Goal: Task Accomplishment & Management: Manage account settings

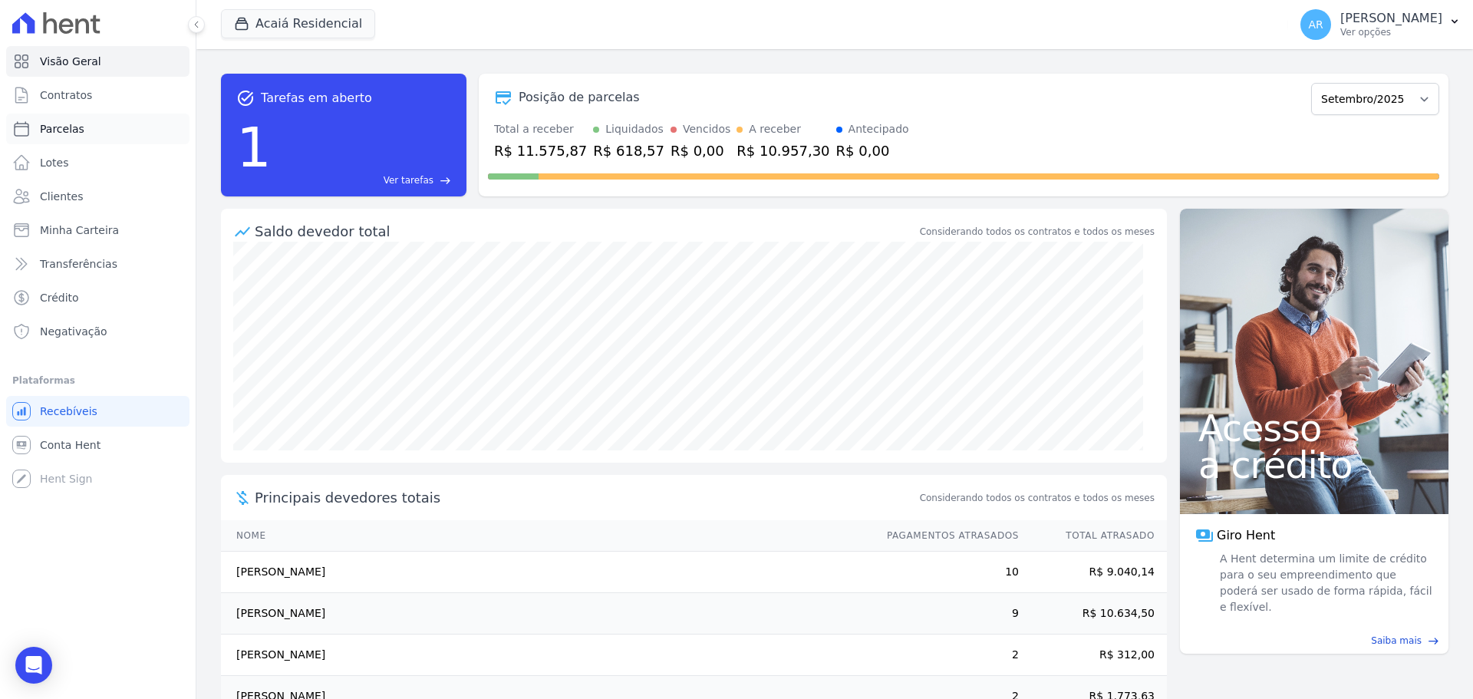
click at [58, 128] on span "Parcelas" at bounding box center [62, 128] width 44 height 15
select select
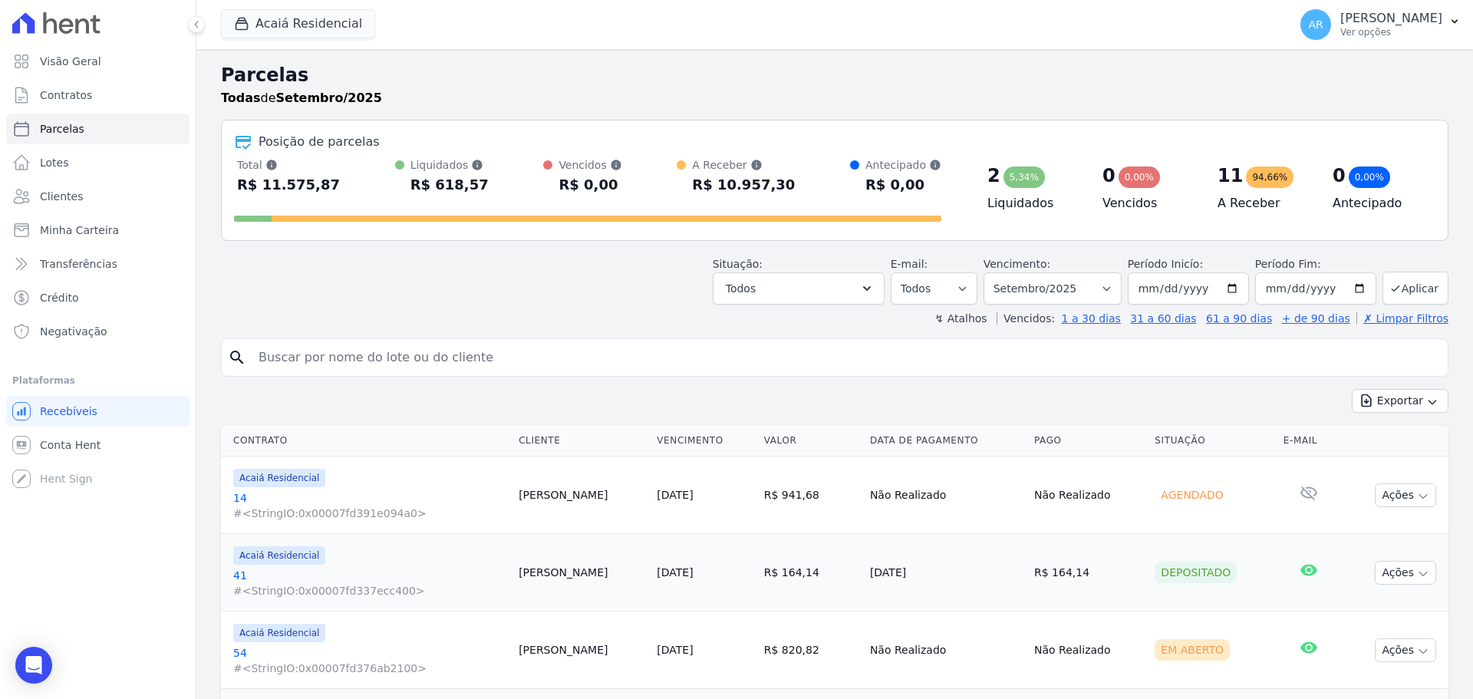
click at [338, 360] on input "search" at bounding box center [845, 357] width 1192 height 31
click at [338, 359] on input "search" at bounding box center [845, 357] width 1192 height 31
type input "meiry"
select select
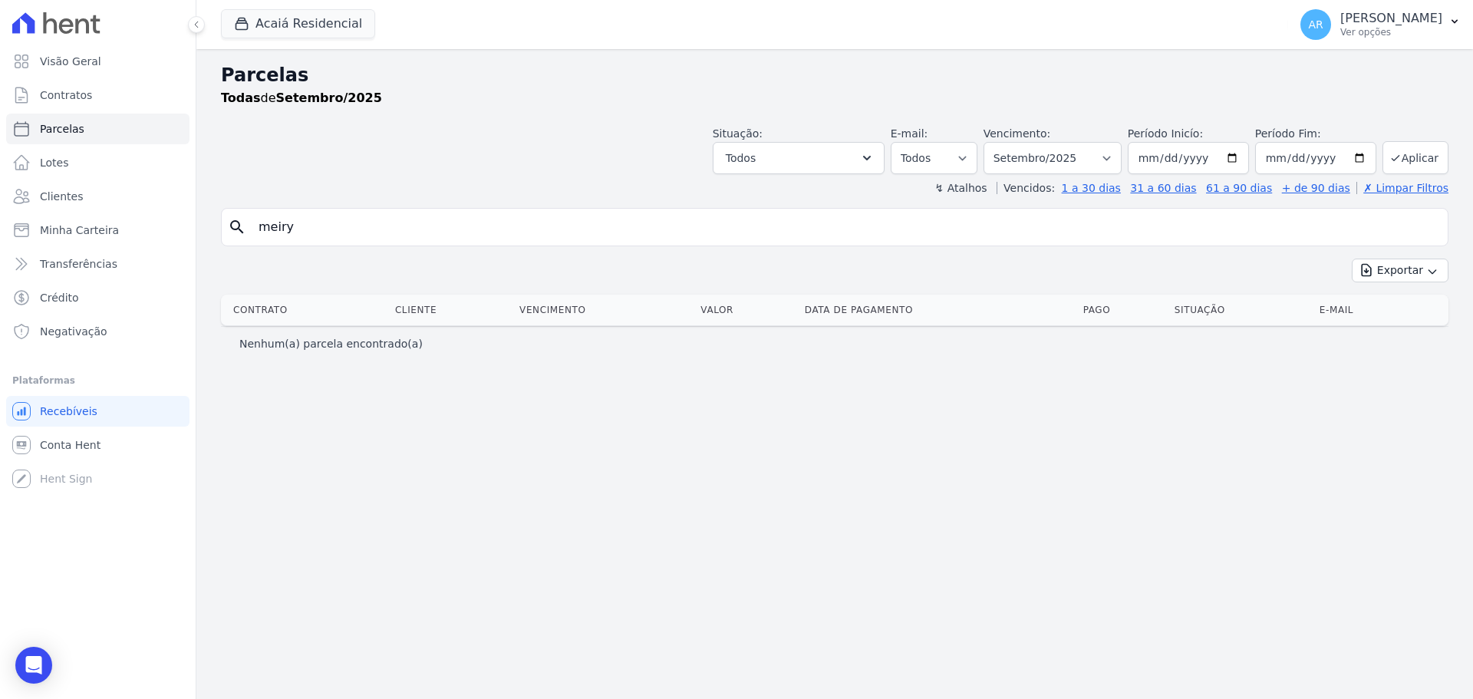
click at [357, 229] on input "meiry" at bounding box center [845, 227] width 1192 height 31
click at [62, 197] on span "Clientes" at bounding box center [61, 196] width 43 height 15
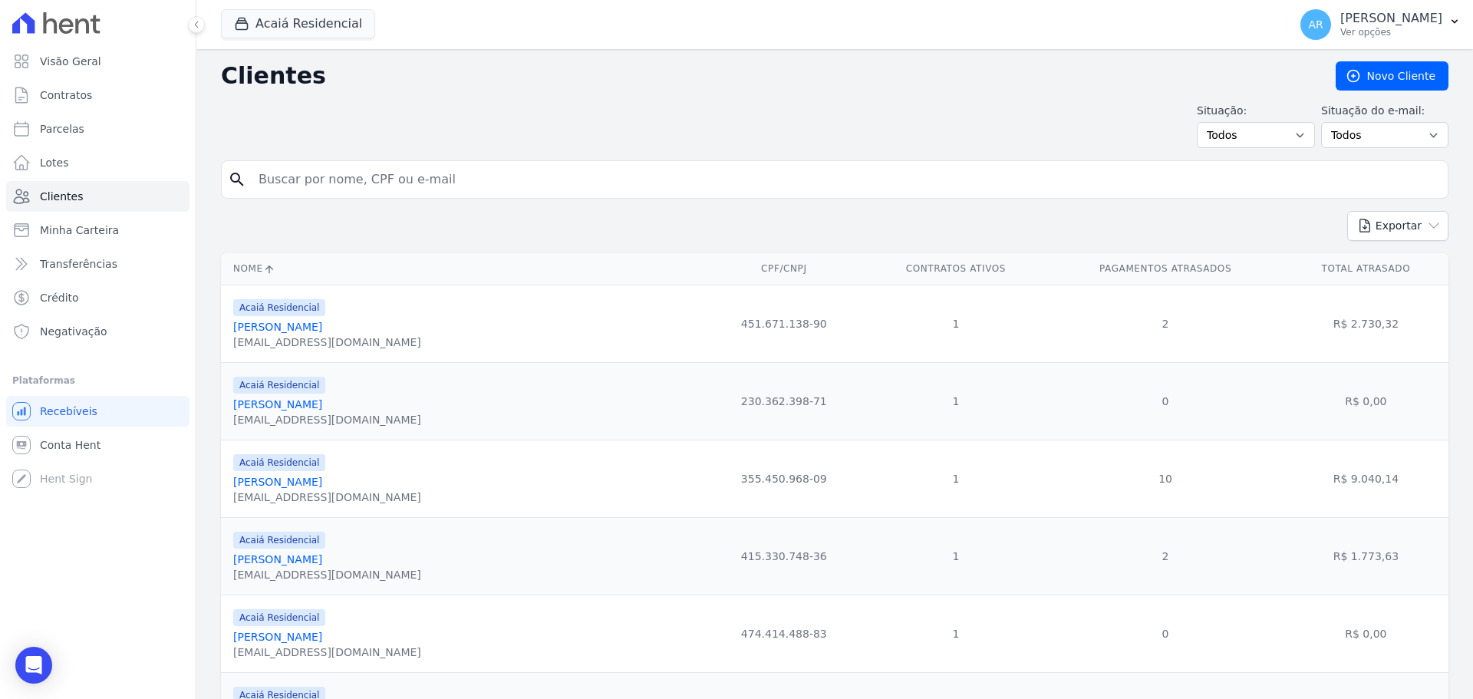
click at [335, 226] on div "Exportar PDF CSV Dimob 2024" at bounding box center [834, 232] width 1227 height 42
click at [345, 188] on input "search" at bounding box center [845, 179] width 1192 height 31
type input "meiry"
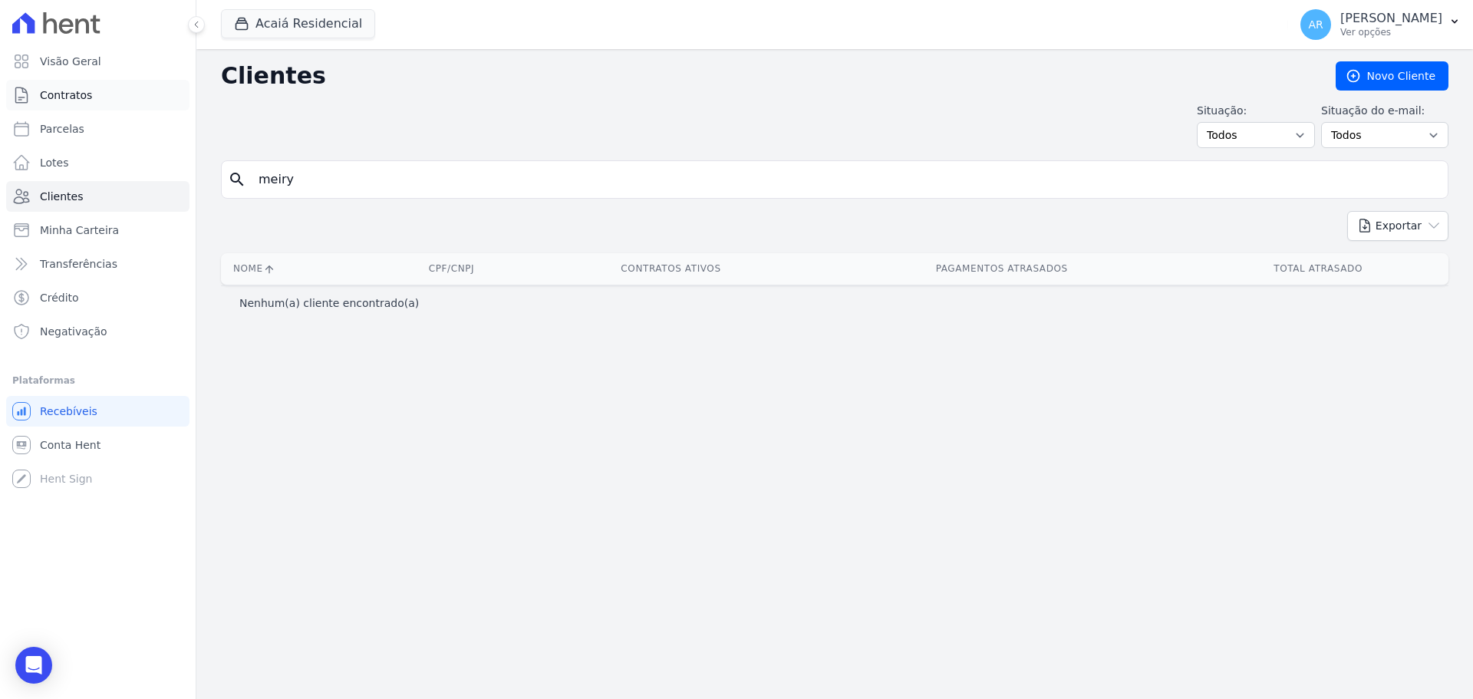
click at [89, 95] on link "Contratos" at bounding box center [97, 95] width 183 height 31
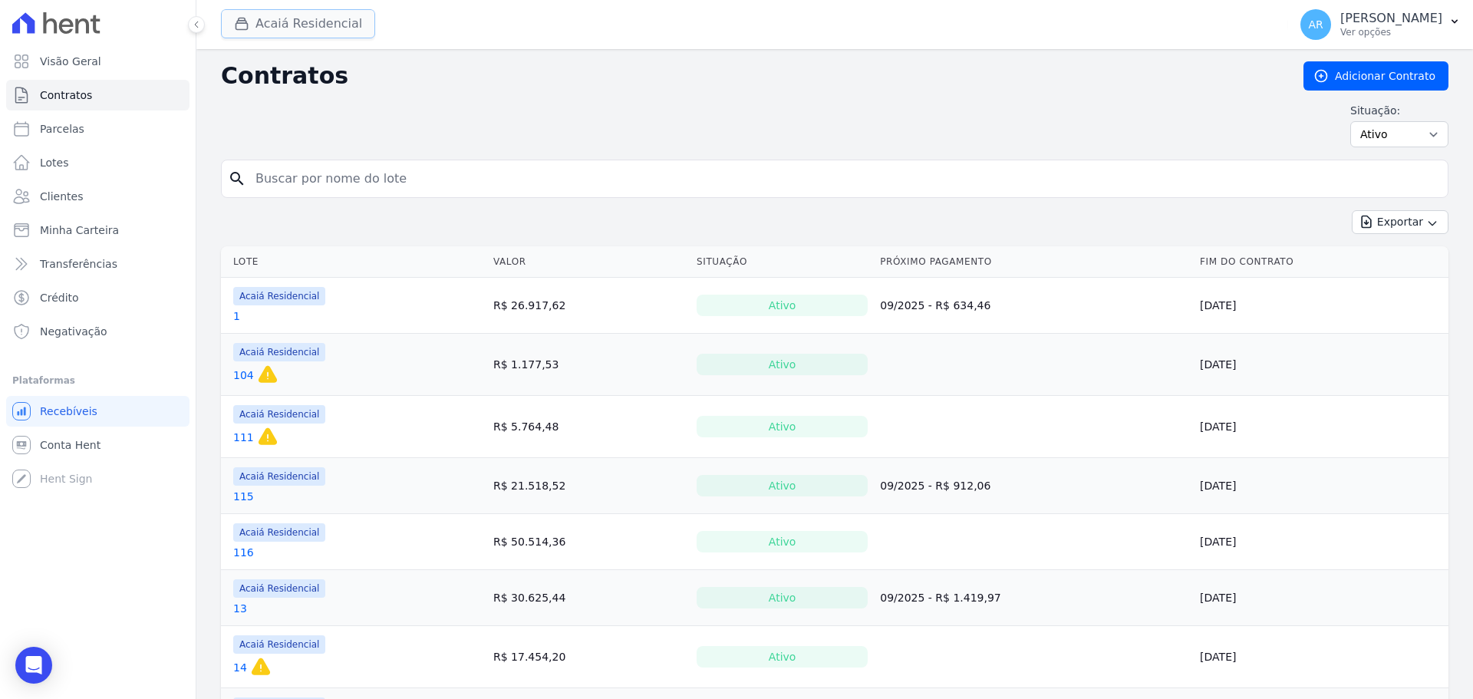
click at [286, 17] on button "Acaiá Residencial" at bounding box center [298, 23] width 154 height 29
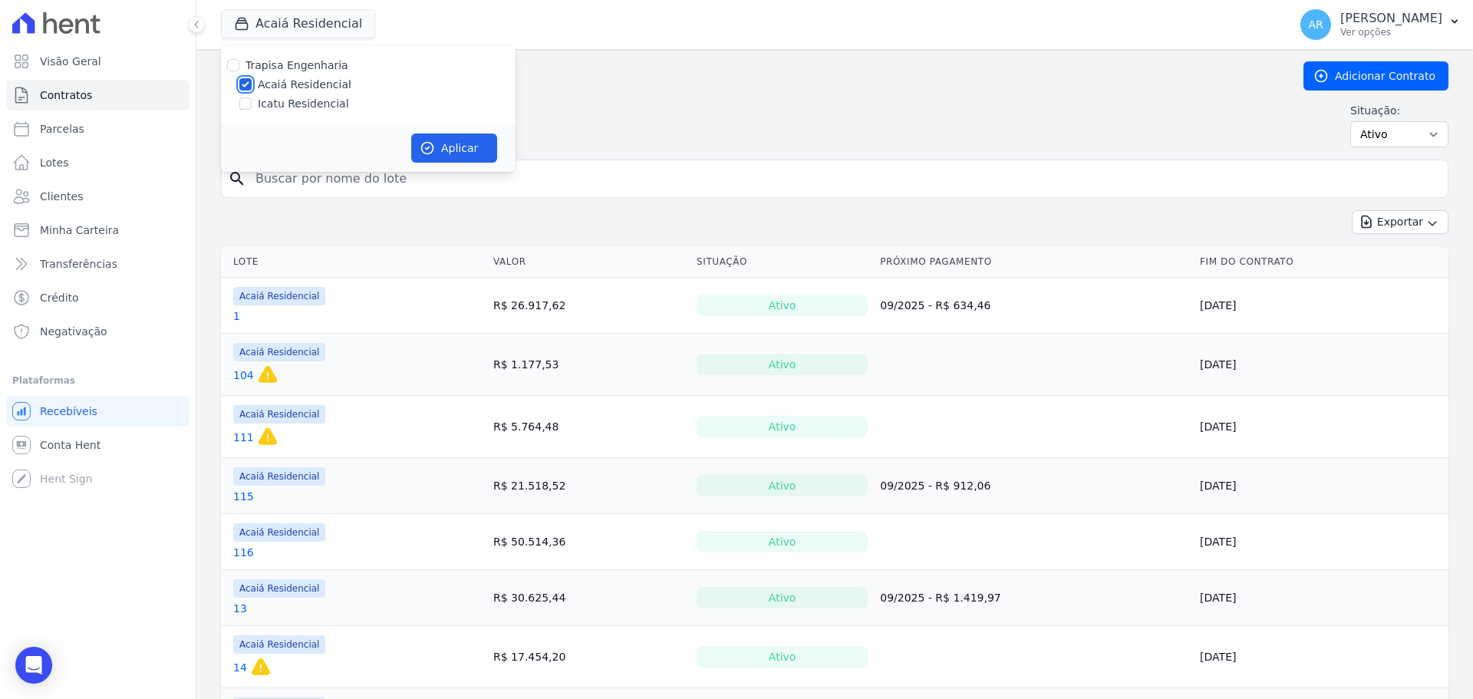
click at [248, 88] on input "Acaiá Residencial" at bounding box center [245, 84] width 12 height 12
checkbox input "false"
click at [245, 102] on input "Icatu Residencial" at bounding box center [245, 103] width 12 height 12
checkbox input "true"
click at [448, 137] on button "Aplicar" at bounding box center [454, 147] width 86 height 29
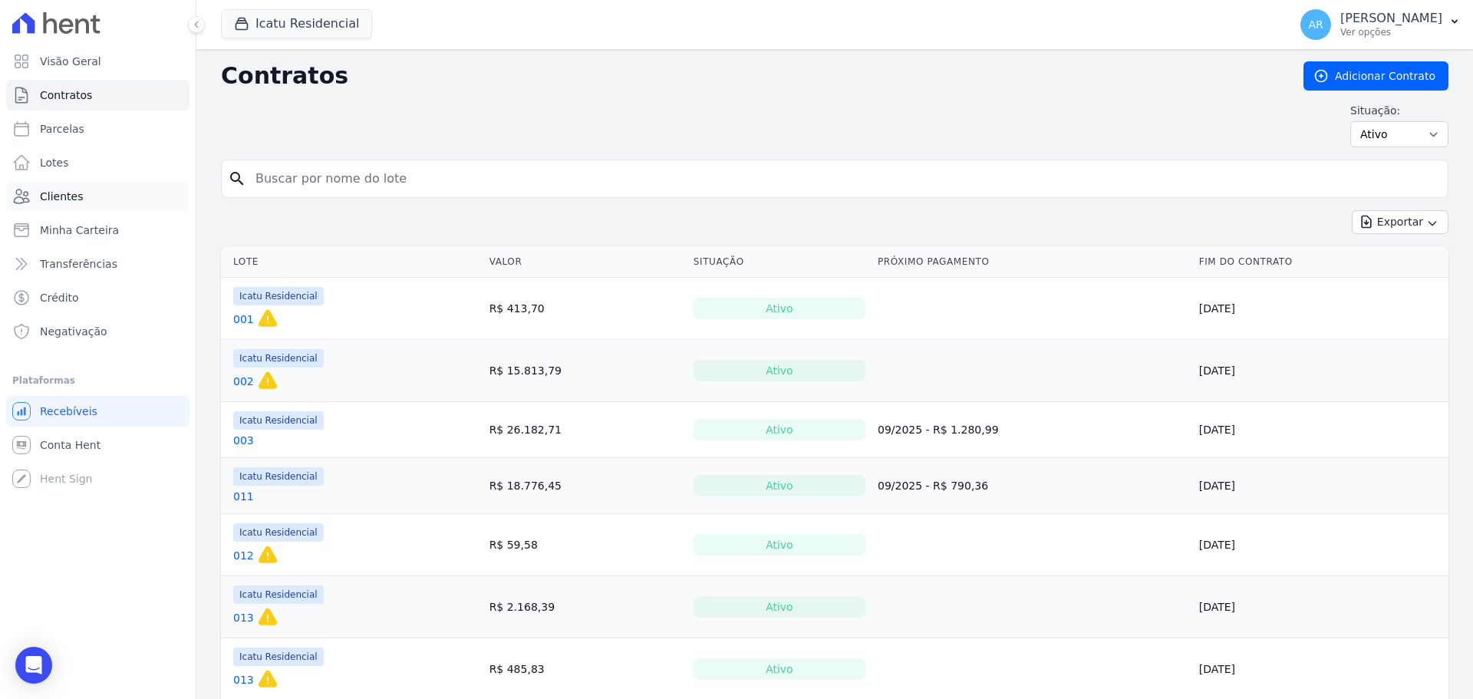
click at [53, 193] on span "Clientes" at bounding box center [61, 196] width 43 height 15
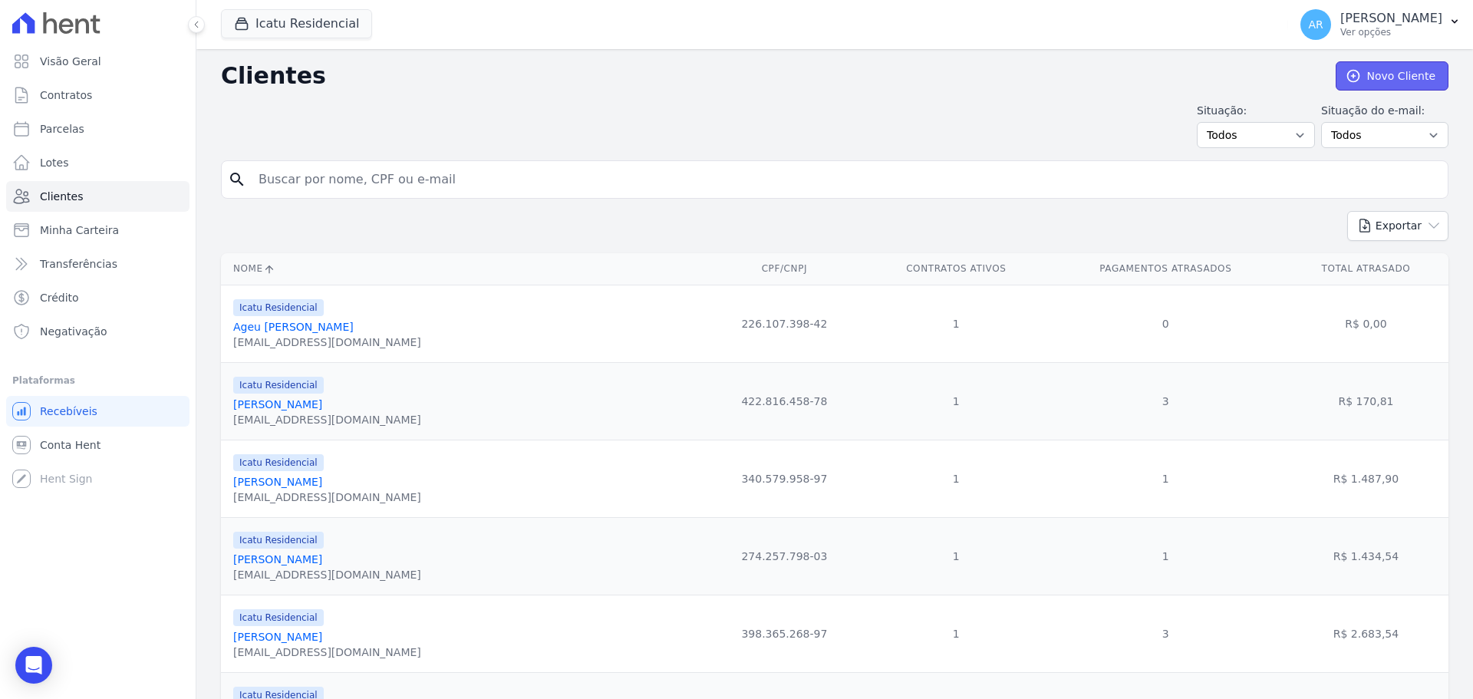
click at [1392, 78] on link "Novo Cliente" at bounding box center [1392, 75] width 113 height 29
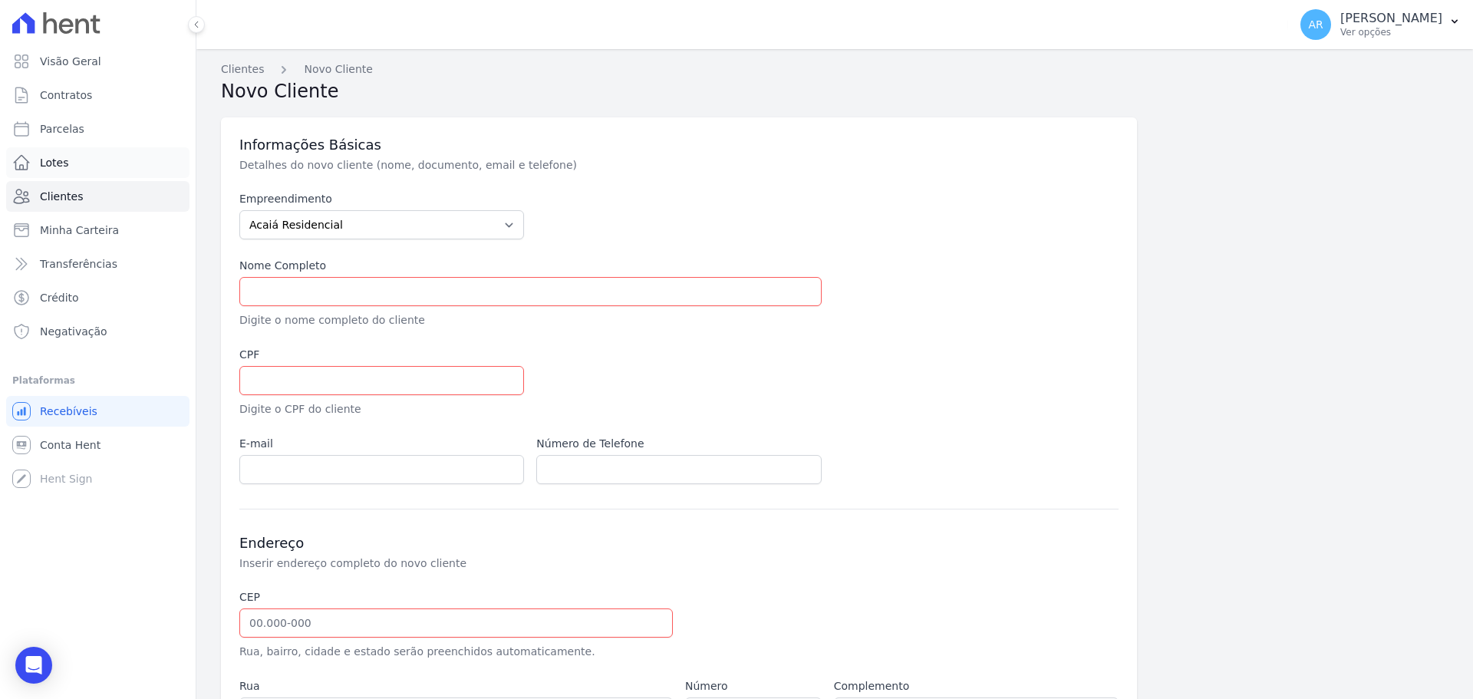
click at [48, 155] on span "Lotes" at bounding box center [54, 162] width 29 height 15
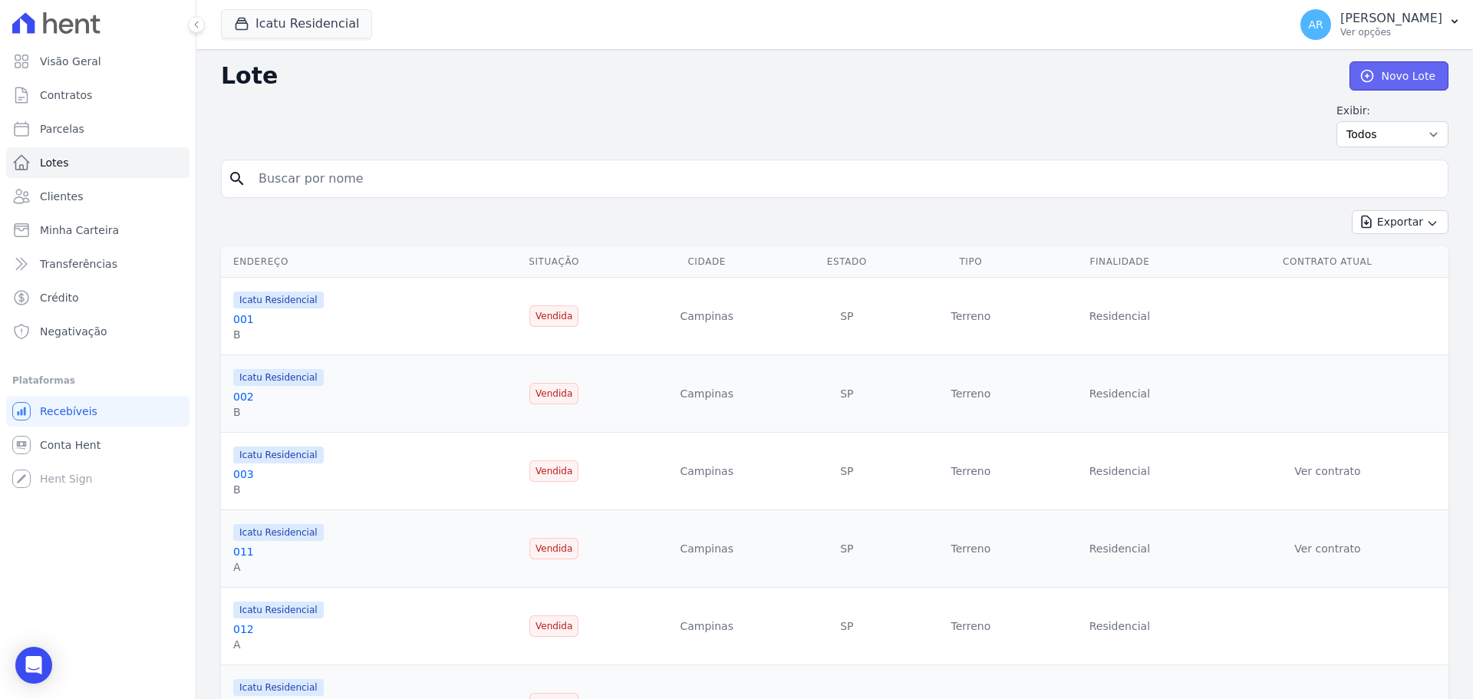
click at [1372, 77] on link "Novo Lote" at bounding box center [1398, 75] width 99 height 29
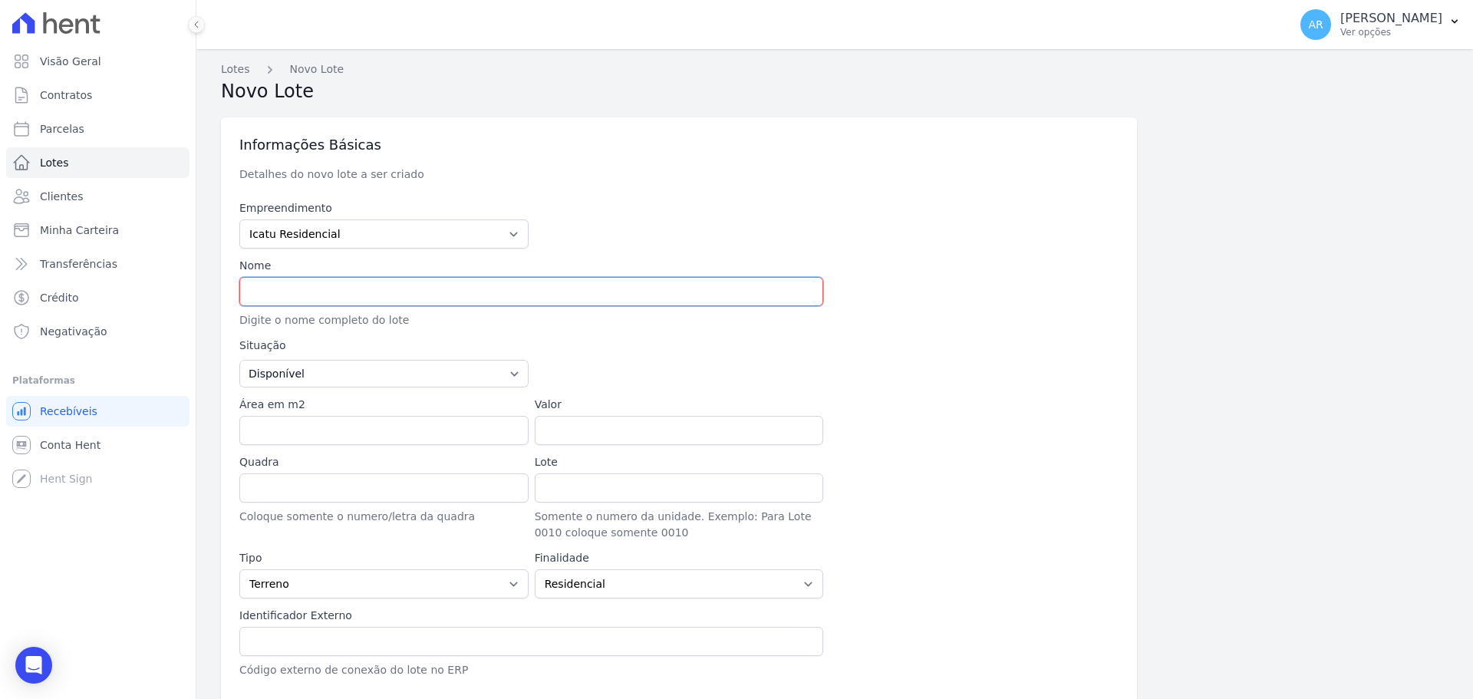
click at [299, 289] on input "text" at bounding box center [531, 291] width 584 height 29
type input "A133"
click at [295, 412] on label "Área em m2" at bounding box center [383, 405] width 289 height 16
click at [295, 416] on input "Área em m2" at bounding box center [383, 430] width 289 height 29
click at [291, 422] on input "Área em m2" at bounding box center [383, 430] width 289 height 29
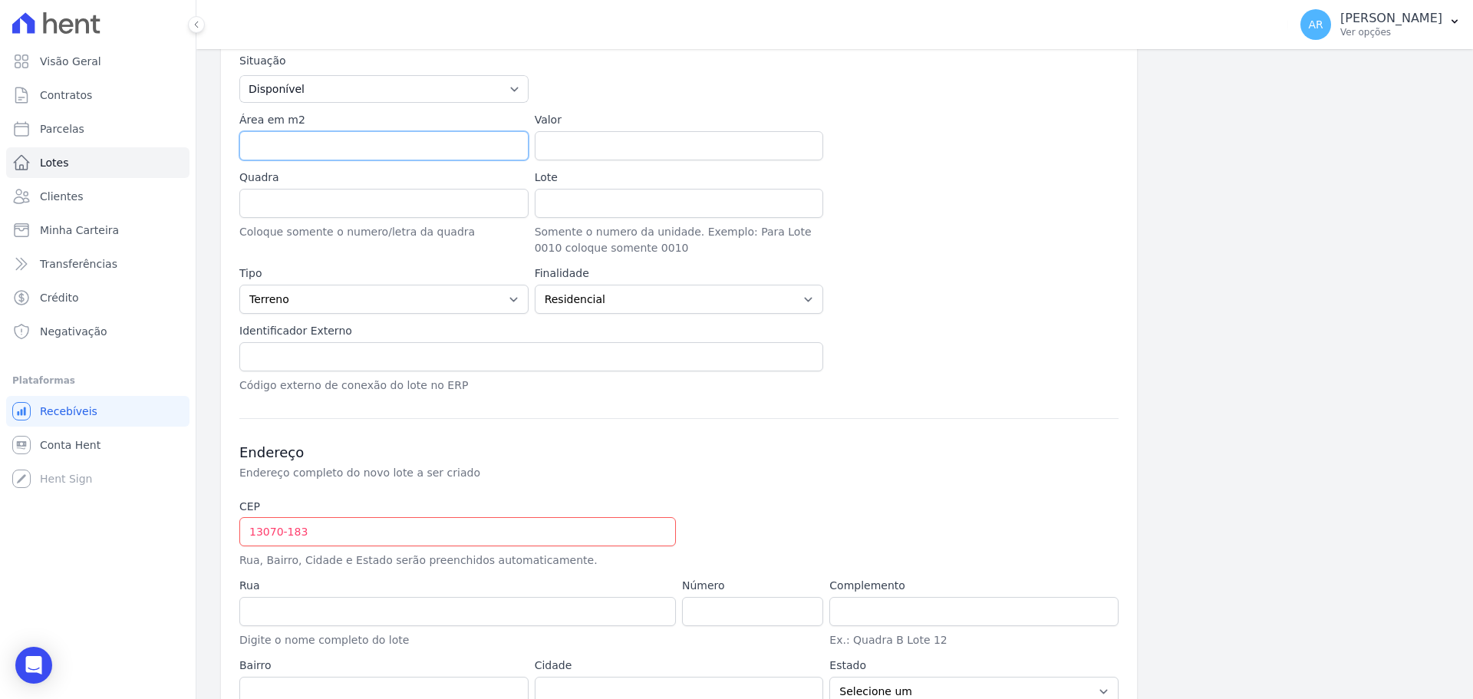
scroll to position [307, 0]
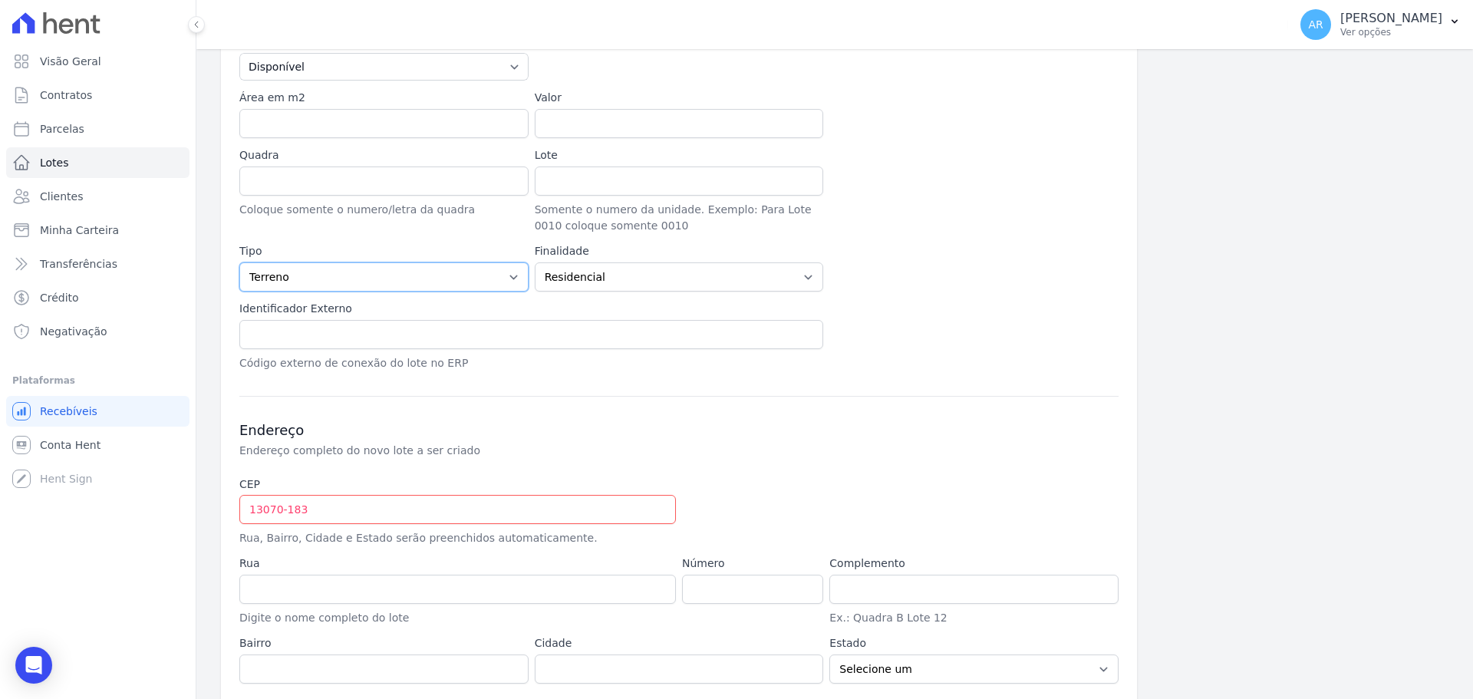
click at [356, 288] on select "Casa Apartamento Escritório Flat Loja Espaço Comercial Terreno Outros" at bounding box center [383, 276] width 289 height 29
select select "apartment"
click at [239, 262] on select "Casa Apartamento Escritório Flat Loja Espaço Comercial Terreno Outros" at bounding box center [383, 276] width 289 height 29
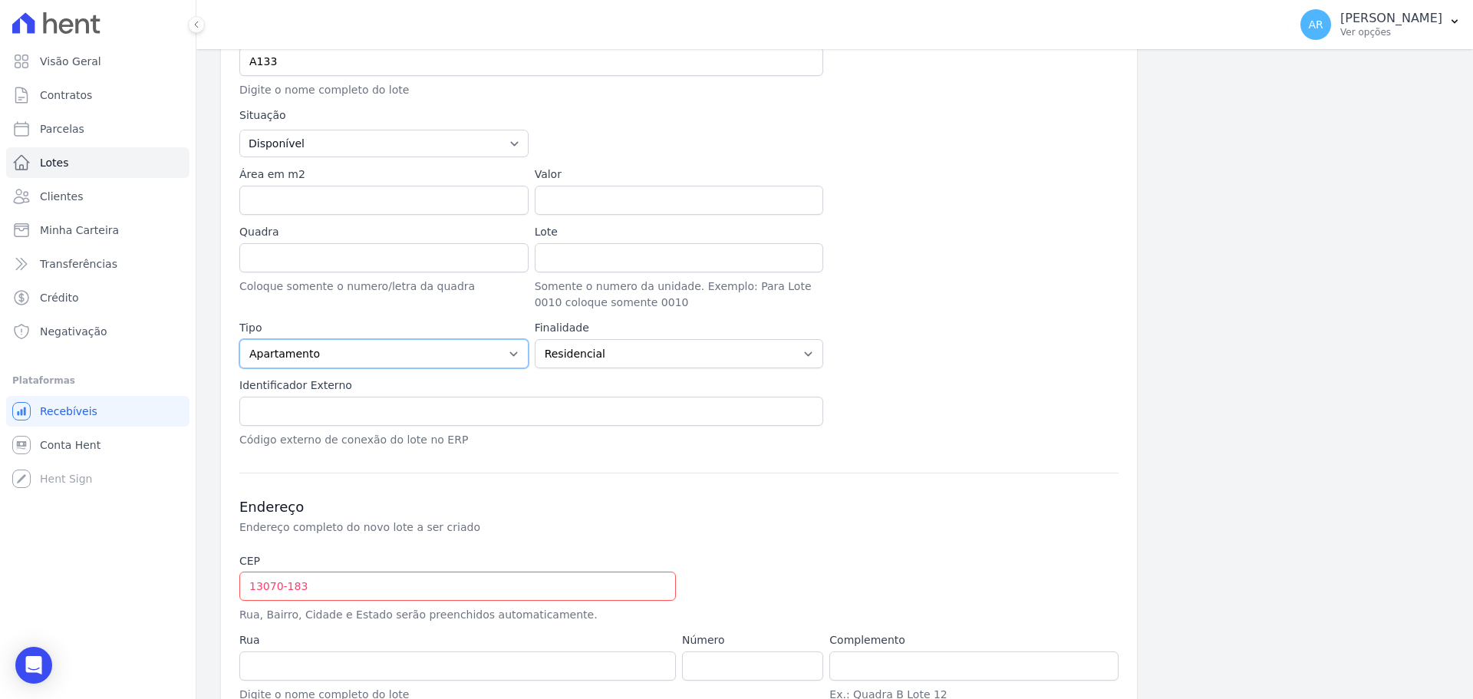
scroll to position [370, 0]
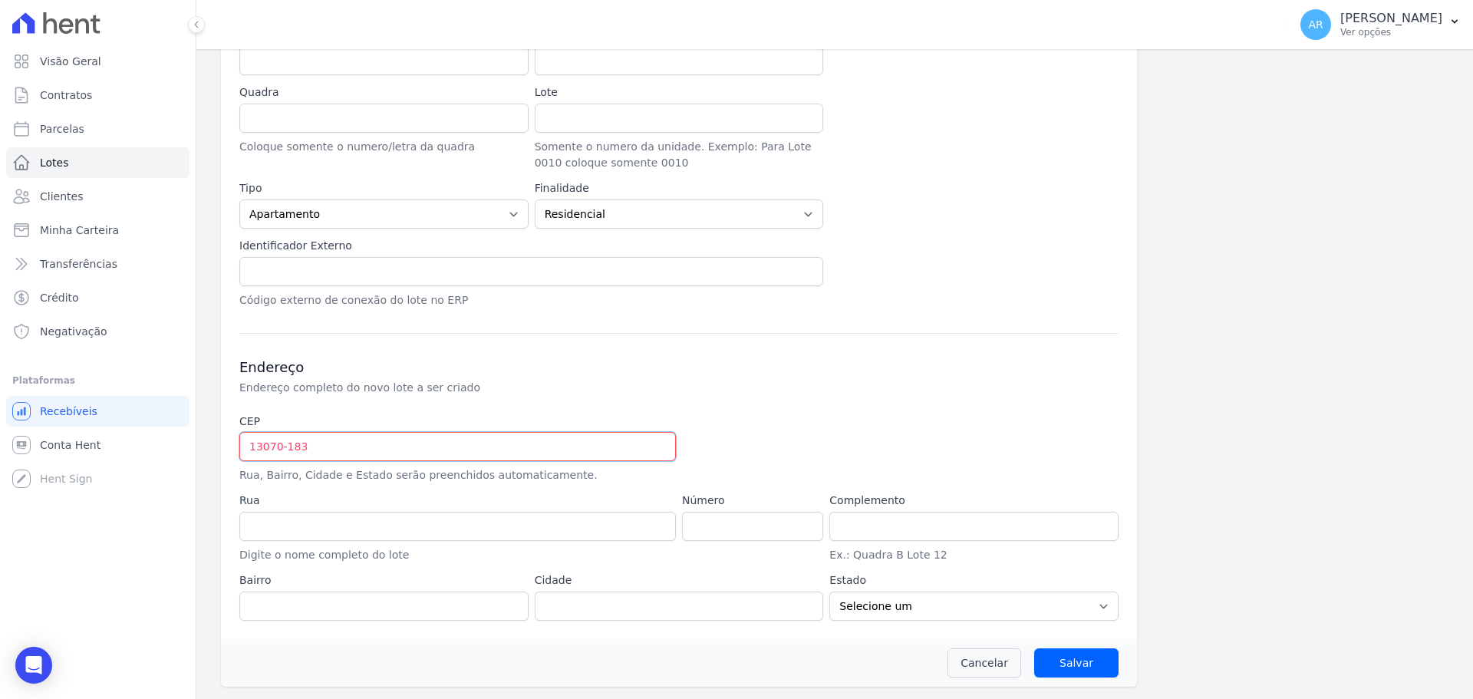
click at [315, 453] on input "13070-183" at bounding box center [457, 446] width 436 height 29
type input "13.185-158"
click at [479, 431] on div "CEP 13.185-158 Rua, Bairro, Cidade e Estado serão preenchidos automaticamente." at bounding box center [457, 448] width 436 height 70
click at [792, 404] on div "Endereço Endereço completo do novo lote a ser criado CEP 13.185-158 Rua, Bairro…" at bounding box center [678, 477] width 879 height 288
type input "Avenida Osvaldo de Souza"
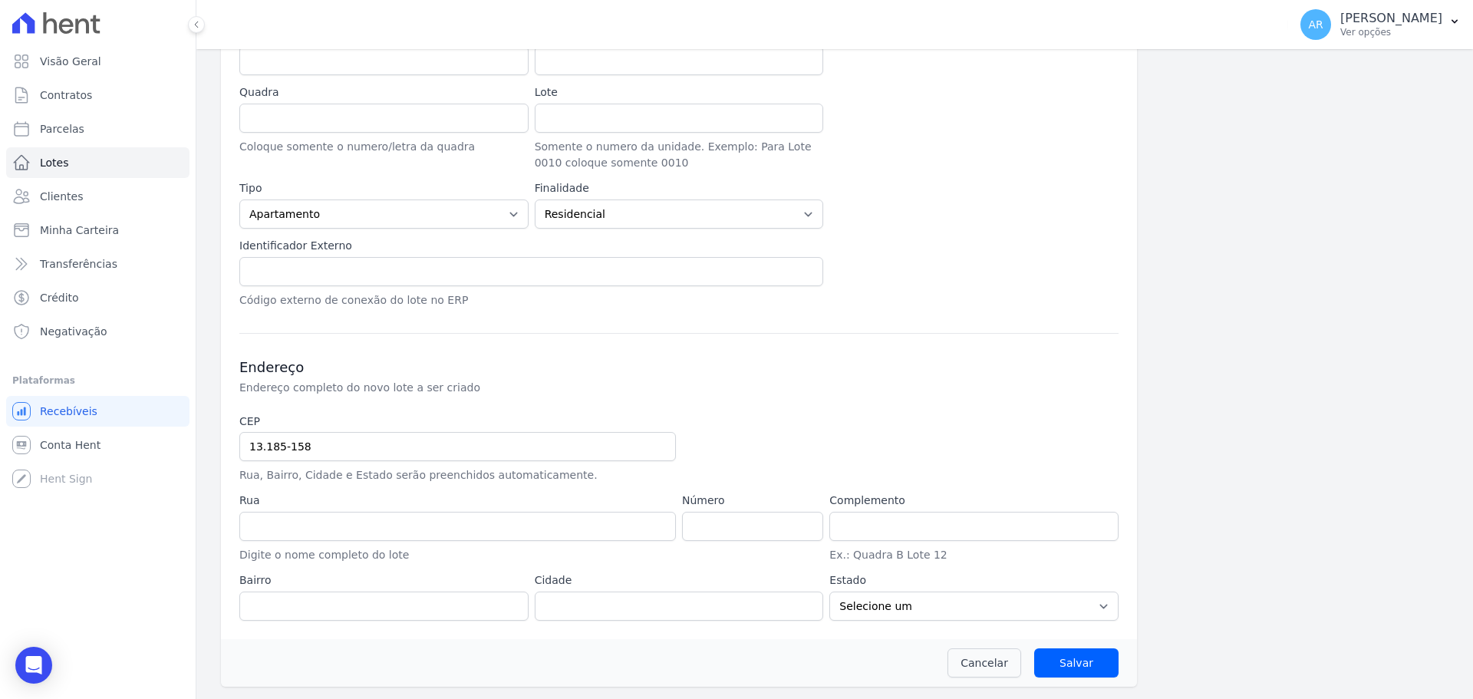
type input "Jardim Novo Ângulo"
type input "Hortolândia"
select select "SP"
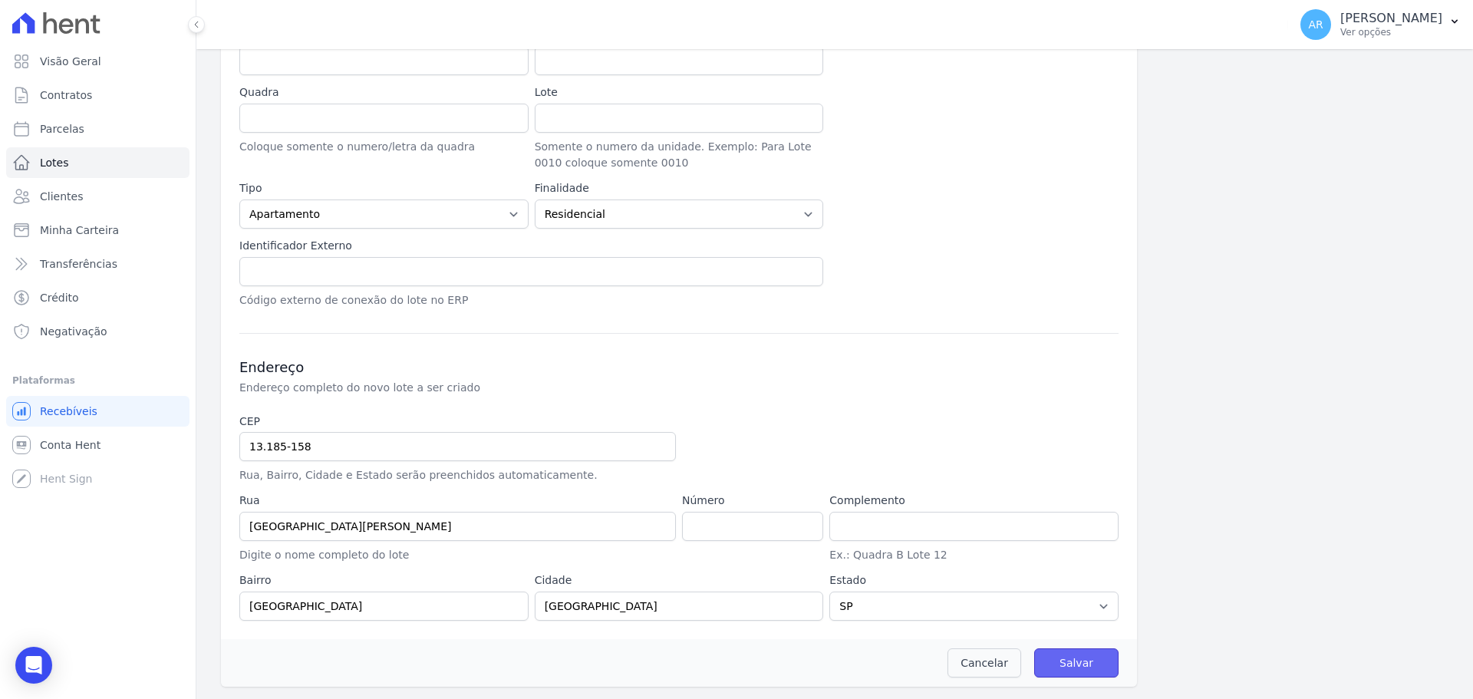
click at [1078, 660] on input "Salvar" at bounding box center [1076, 662] width 84 height 29
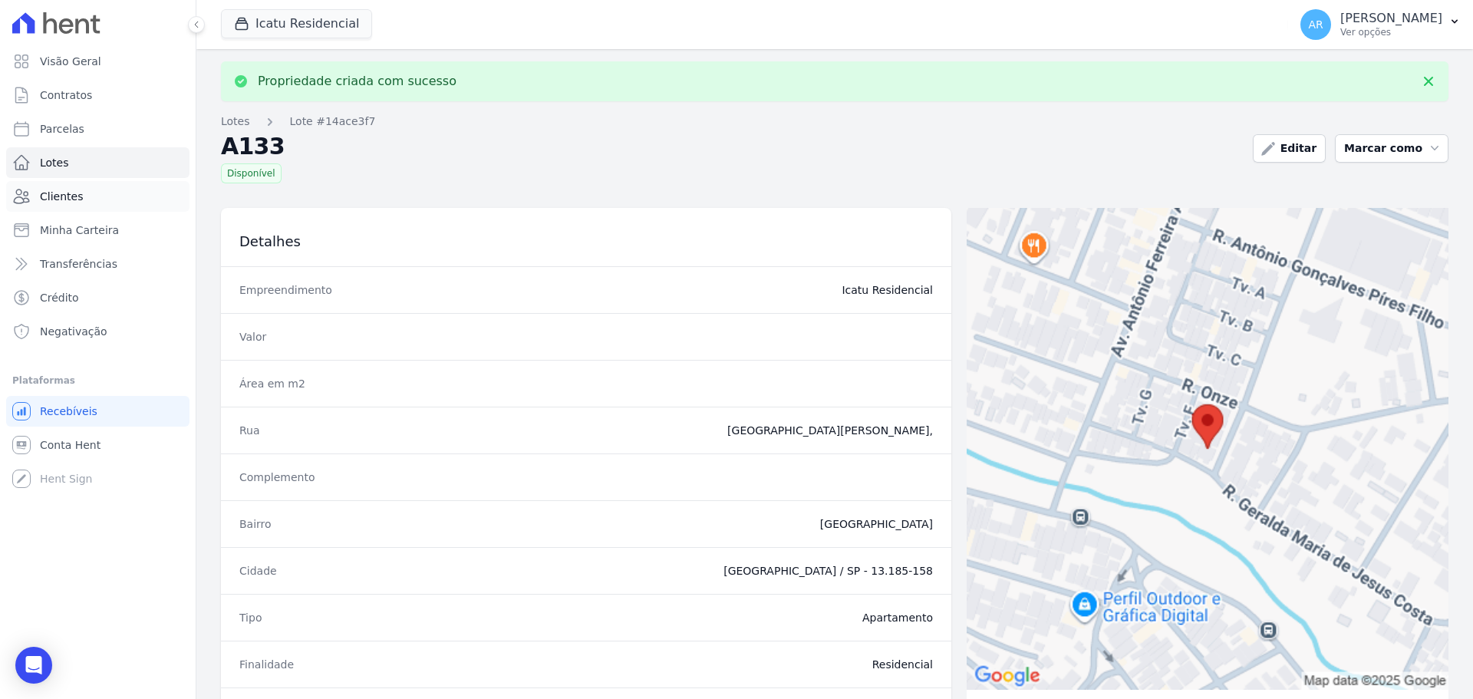
click at [71, 200] on span "Clientes" at bounding box center [61, 196] width 43 height 15
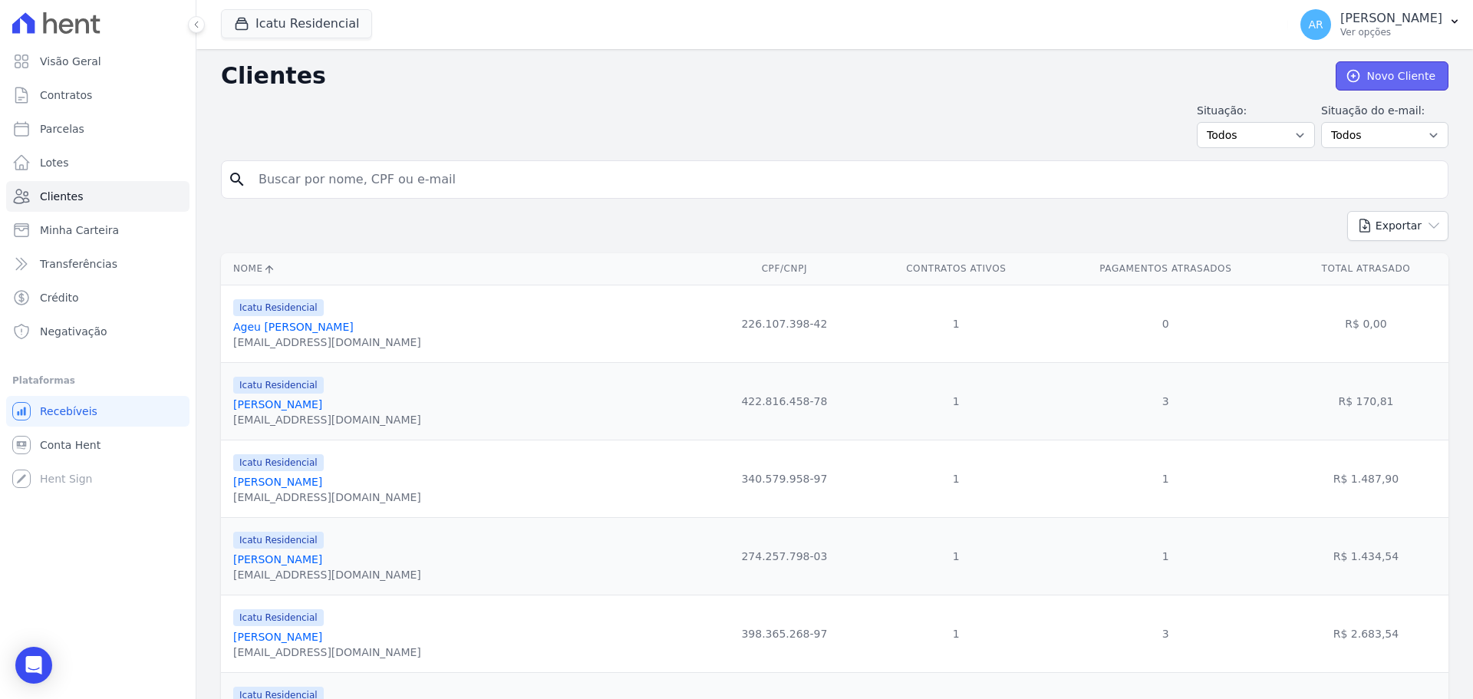
click at [1365, 81] on link "Novo Cliente" at bounding box center [1392, 75] width 113 height 29
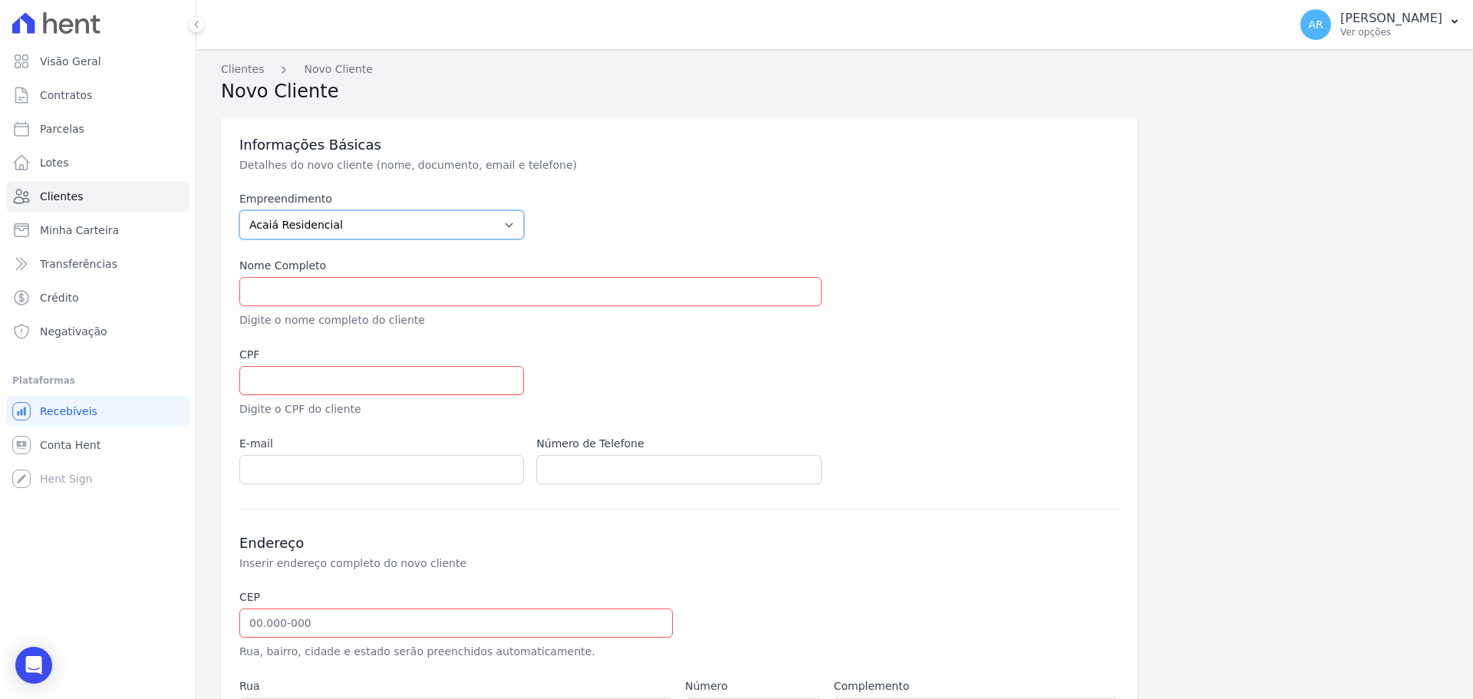
click at [285, 213] on select "Acaiá Residencial Icatu Residencial" at bounding box center [381, 224] width 285 height 29
select select "8ec0072b-84f6-4b0b-83f7-c4a4d9c8ff07"
click at [239, 210] on select "Acaiá Residencial Icatu Residencial" at bounding box center [381, 224] width 285 height 29
click at [272, 300] on input "text" at bounding box center [530, 291] width 582 height 29
paste input "[PERSON_NAME]"
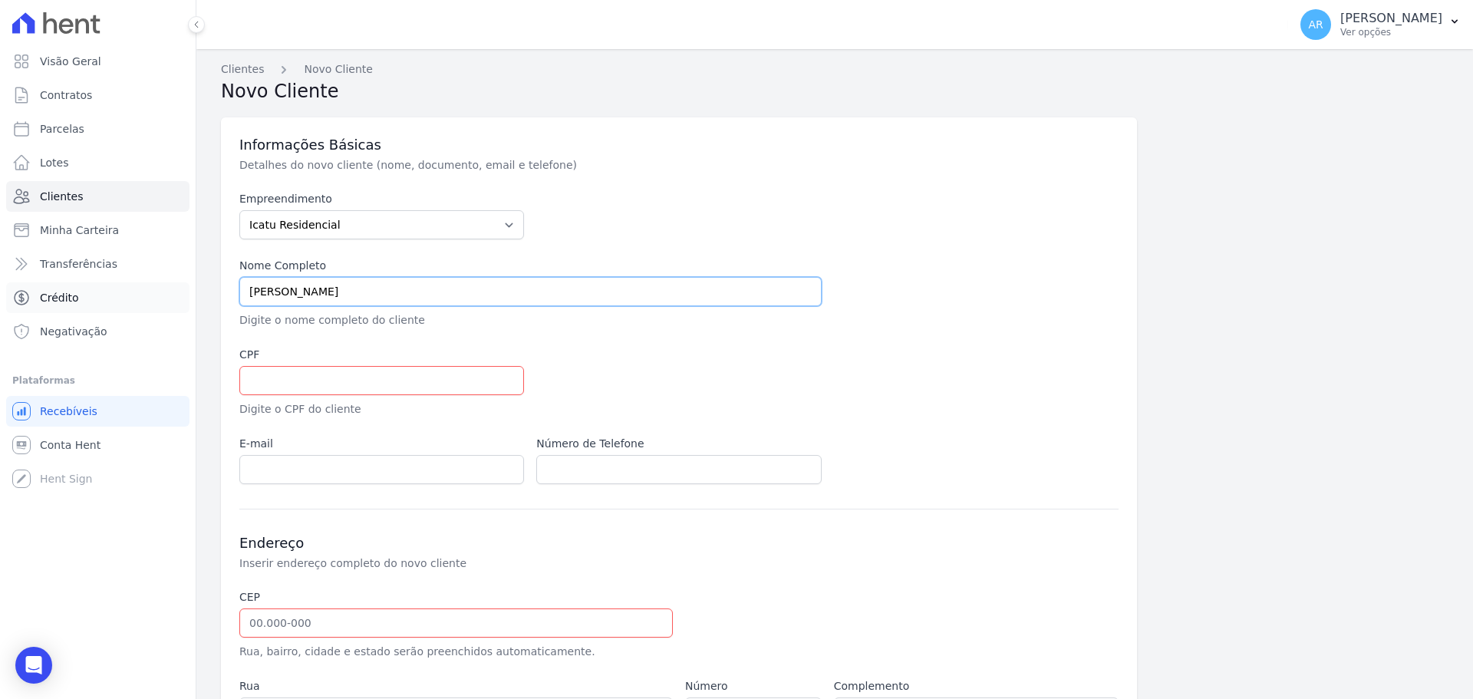
type input "[PERSON_NAME]"
click at [305, 390] on input "text" at bounding box center [381, 380] width 285 height 29
paste input "246.884.768-76"
type input "246.884.768-76"
click at [308, 459] on input "email" at bounding box center [381, 469] width 285 height 29
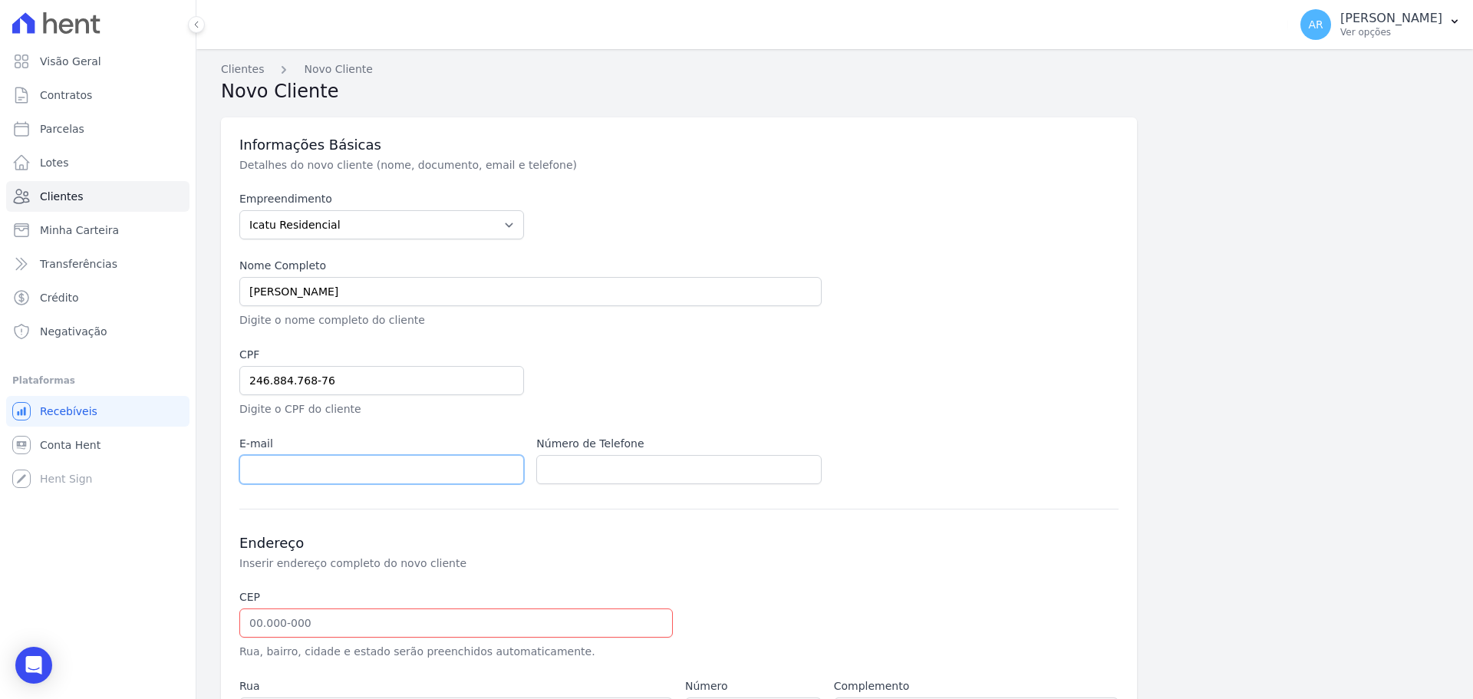
paste input "santosmeiry@hotmail.com"
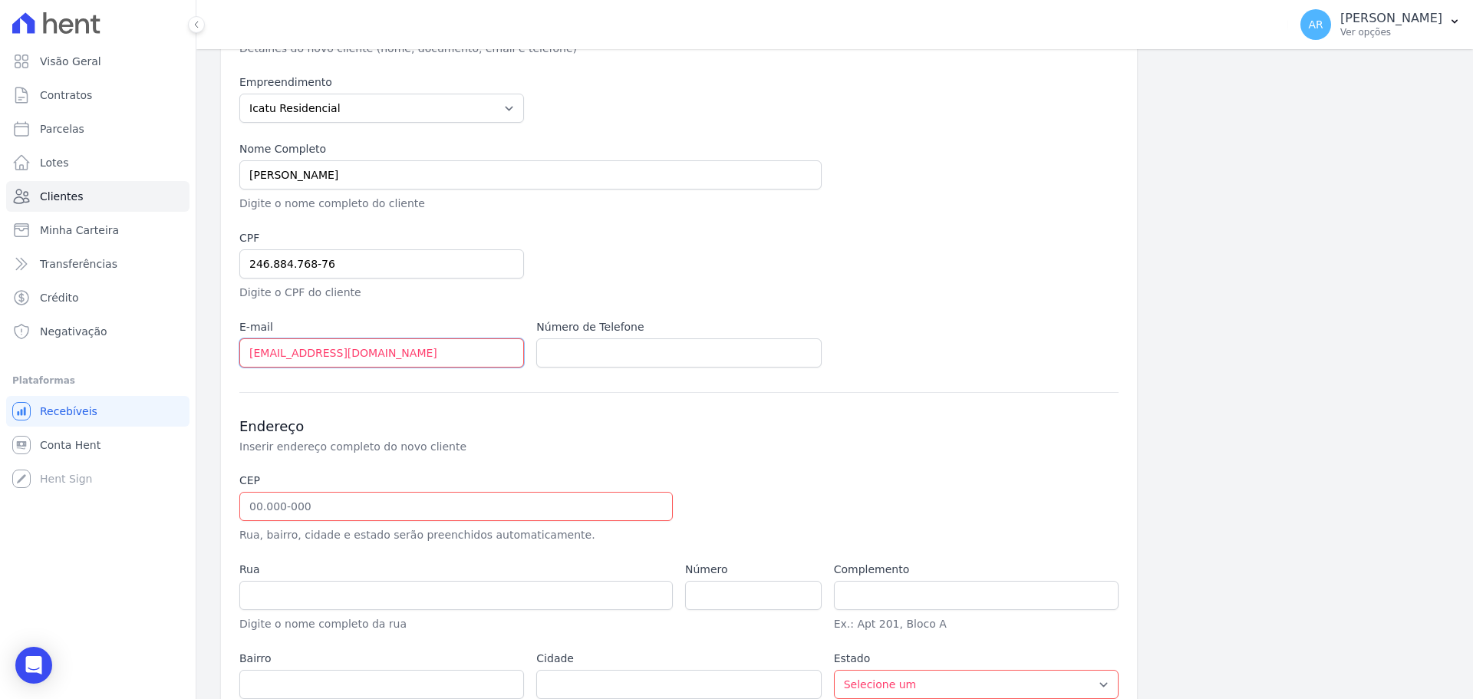
scroll to position [217, 0]
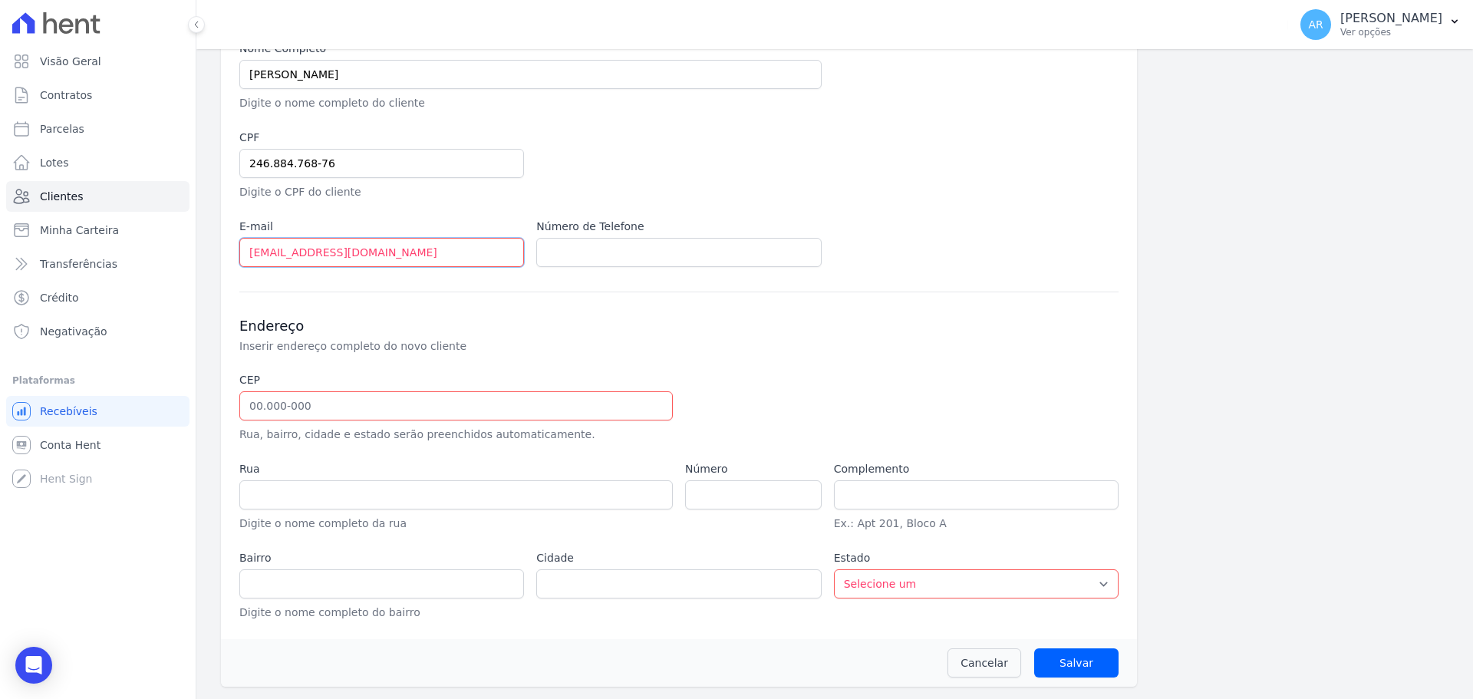
type input "santosmeiry@hotmail.com"
click at [287, 402] on input "text" at bounding box center [455, 405] width 433 height 29
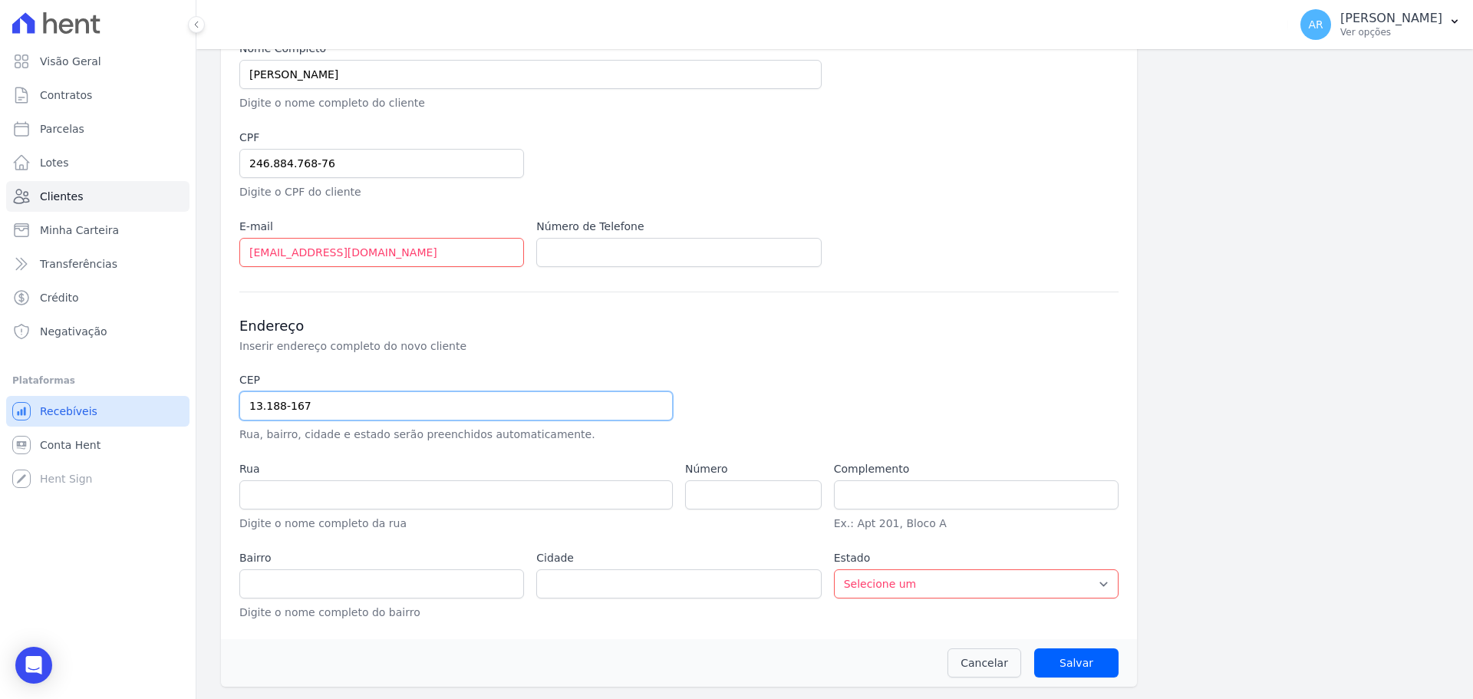
type input "13.188-167"
click at [321, 362] on div "Endereço Inserir endereço completo do novo cliente CEP 13.188-167 Rua, bairro, …" at bounding box center [678, 455] width 879 height 329
type input "Rua Saldanha Marinho"
type input "Jardim Amanda II"
type input "Hortolândia"
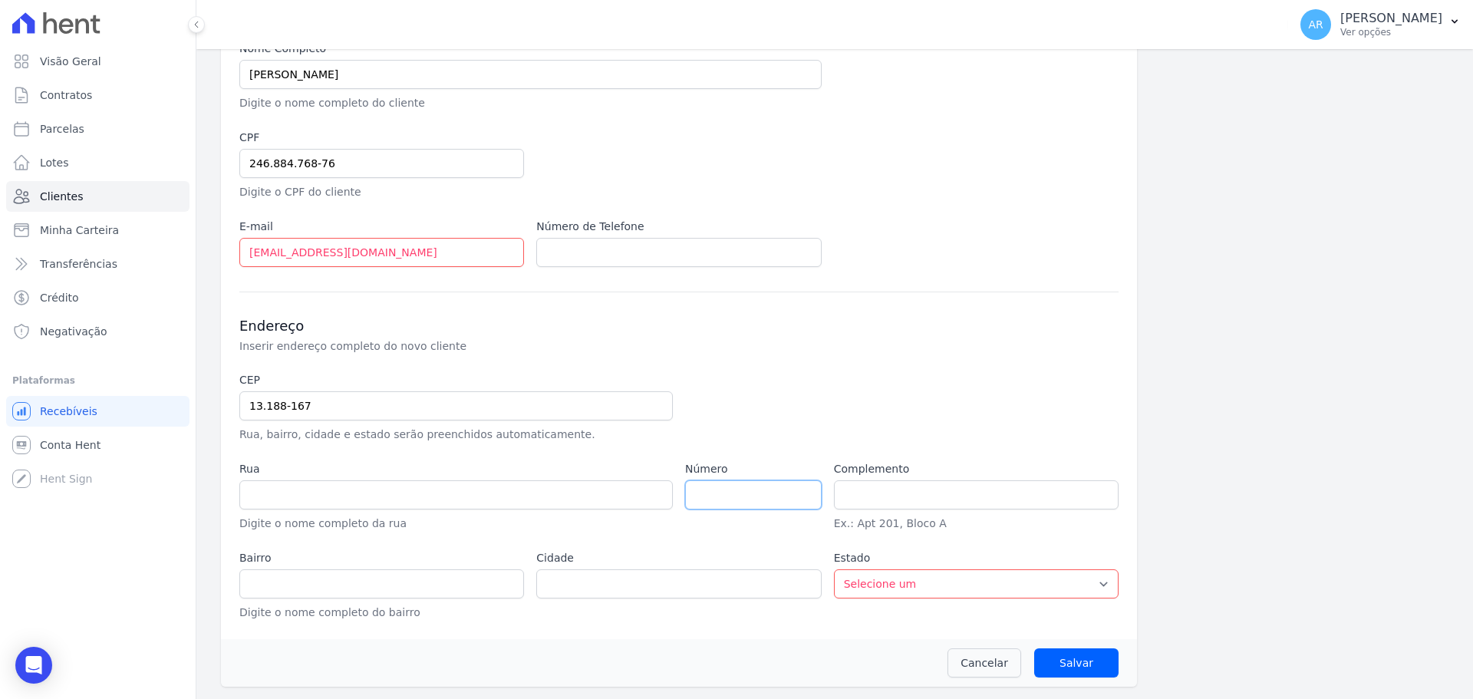
select select "SP"
click at [723, 492] on input "number" at bounding box center [753, 494] width 137 height 29
type input "896"
click at [837, 425] on div at bounding box center [827, 407] width 285 height 71
click at [1056, 658] on input "Salvar" at bounding box center [1076, 662] width 84 height 29
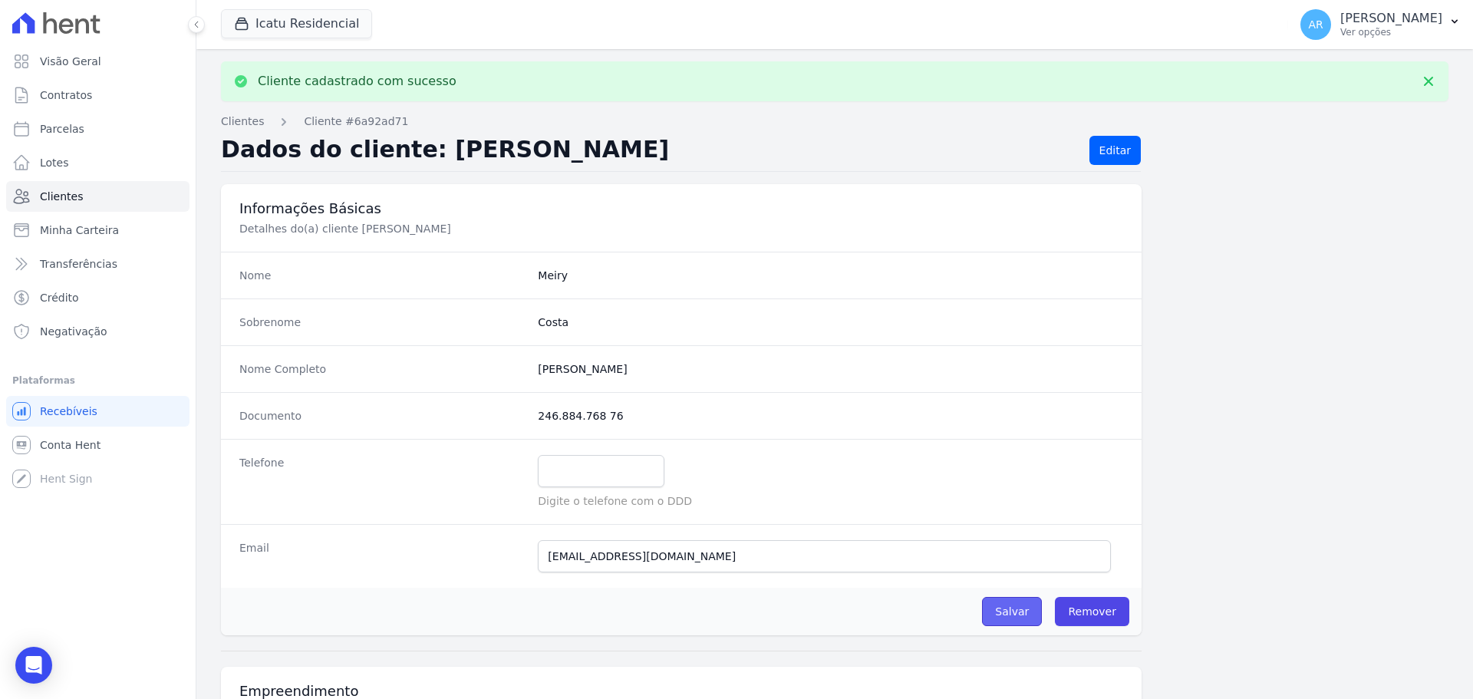
click at [996, 611] on input "Salvar" at bounding box center [1012, 611] width 60 height 29
click at [67, 130] on span "Parcelas" at bounding box center [62, 128] width 44 height 15
select select
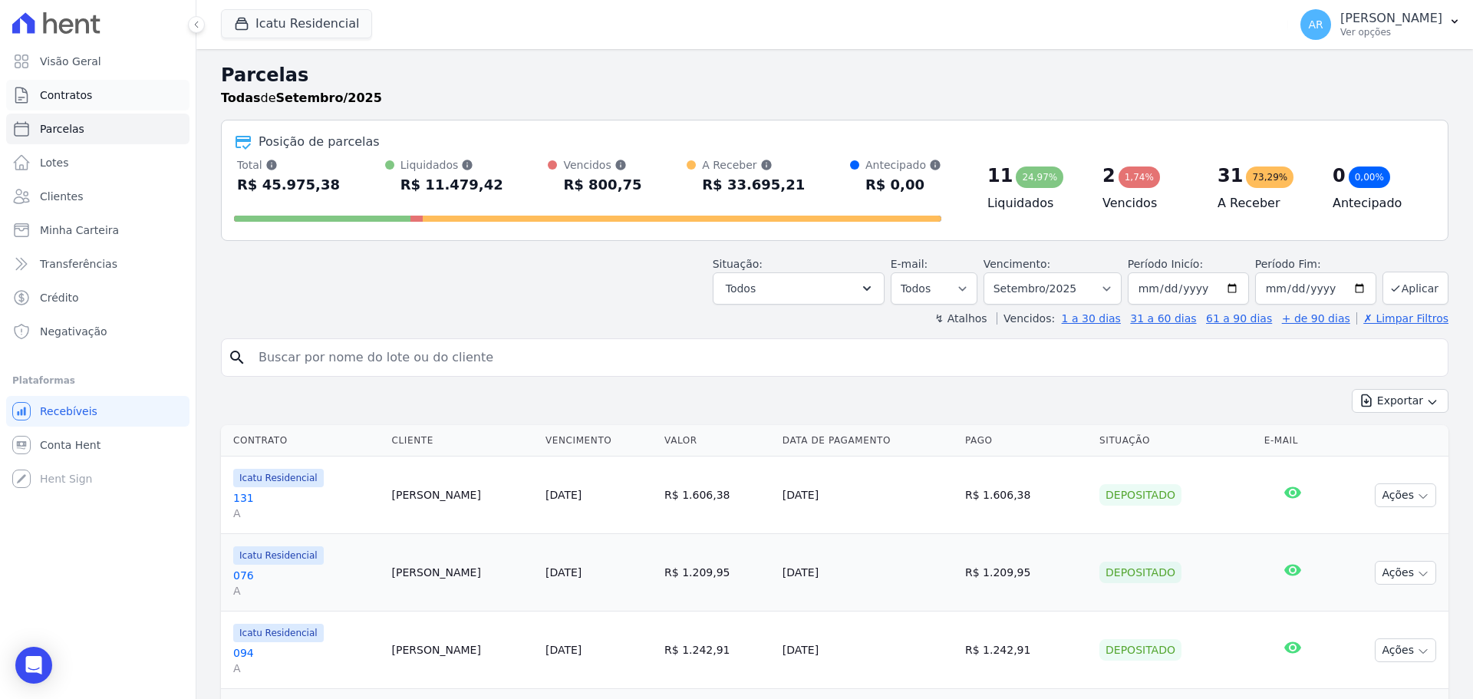
click at [67, 101] on span "Contratos" at bounding box center [66, 94] width 52 height 15
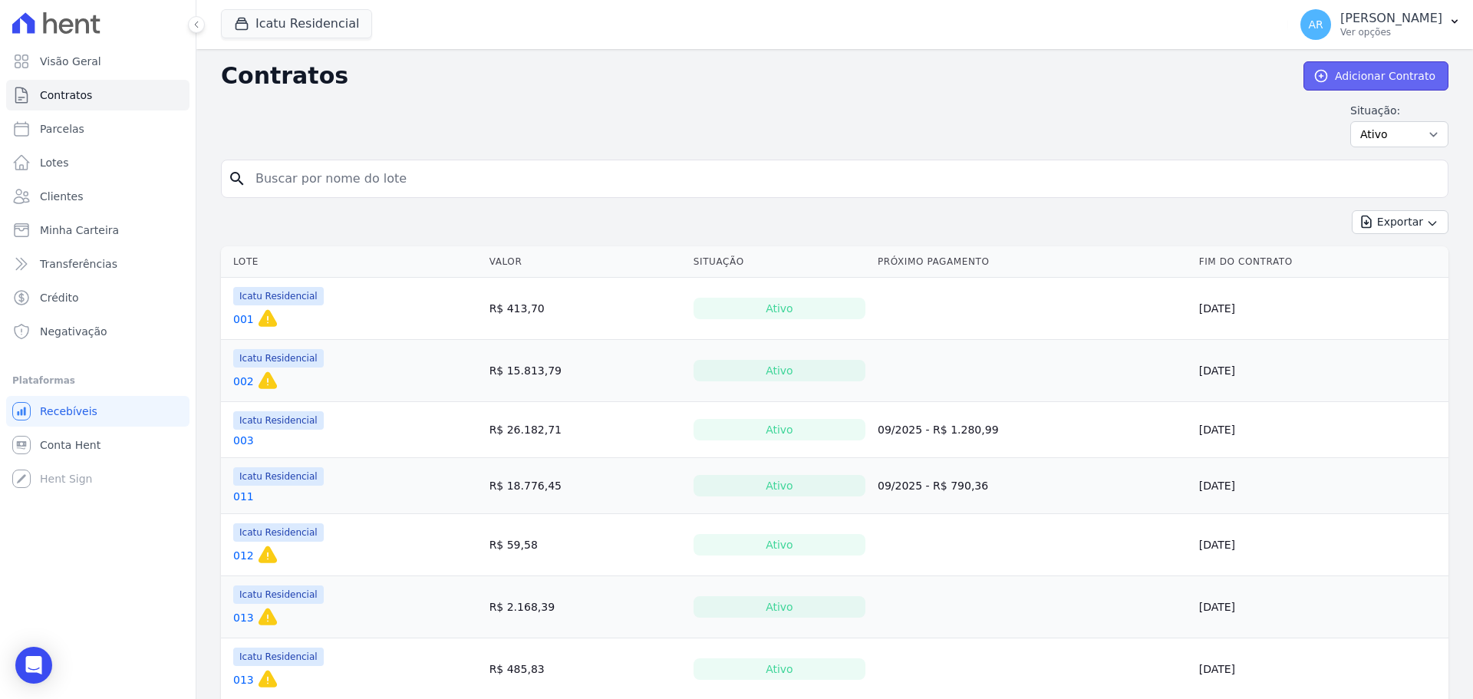
click at [1351, 71] on link "Adicionar Contrato" at bounding box center [1375, 75] width 145 height 29
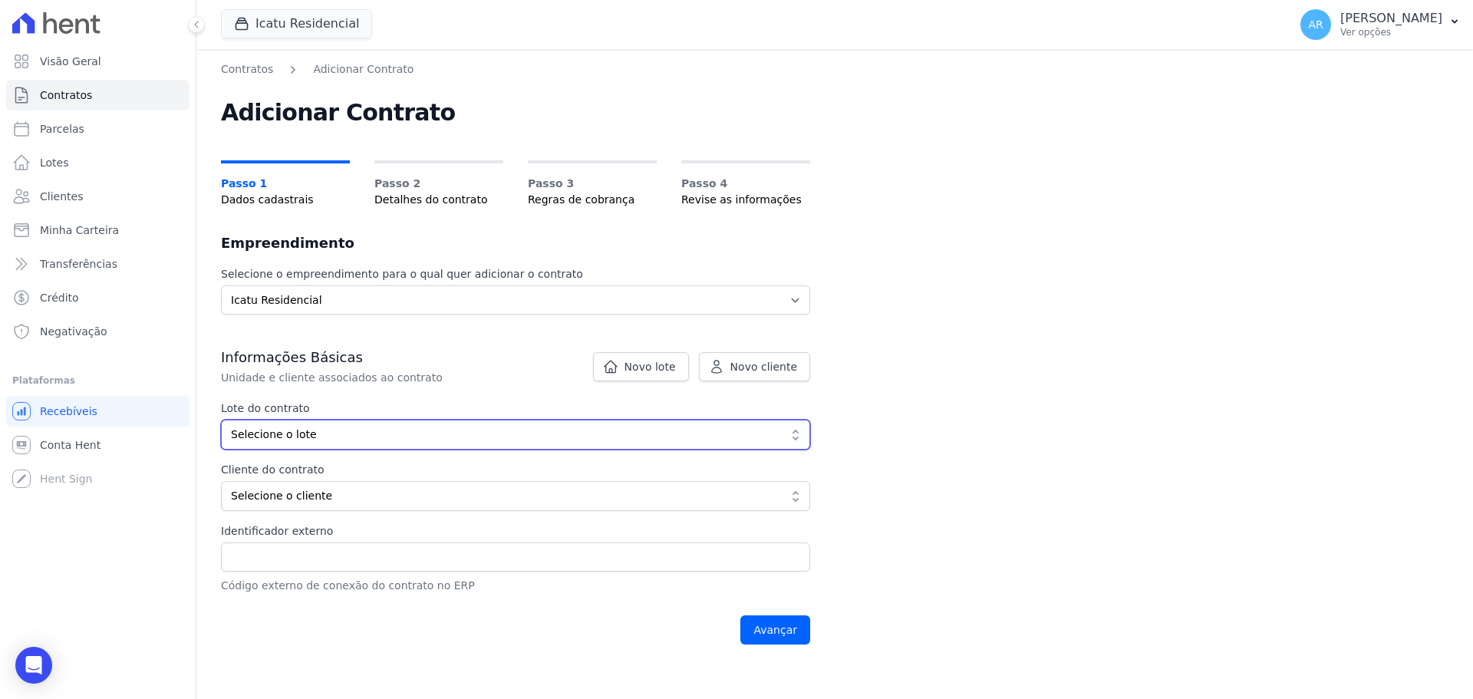
click at [282, 432] on span "Selecione o lote" at bounding box center [505, 435] width 548 height 16
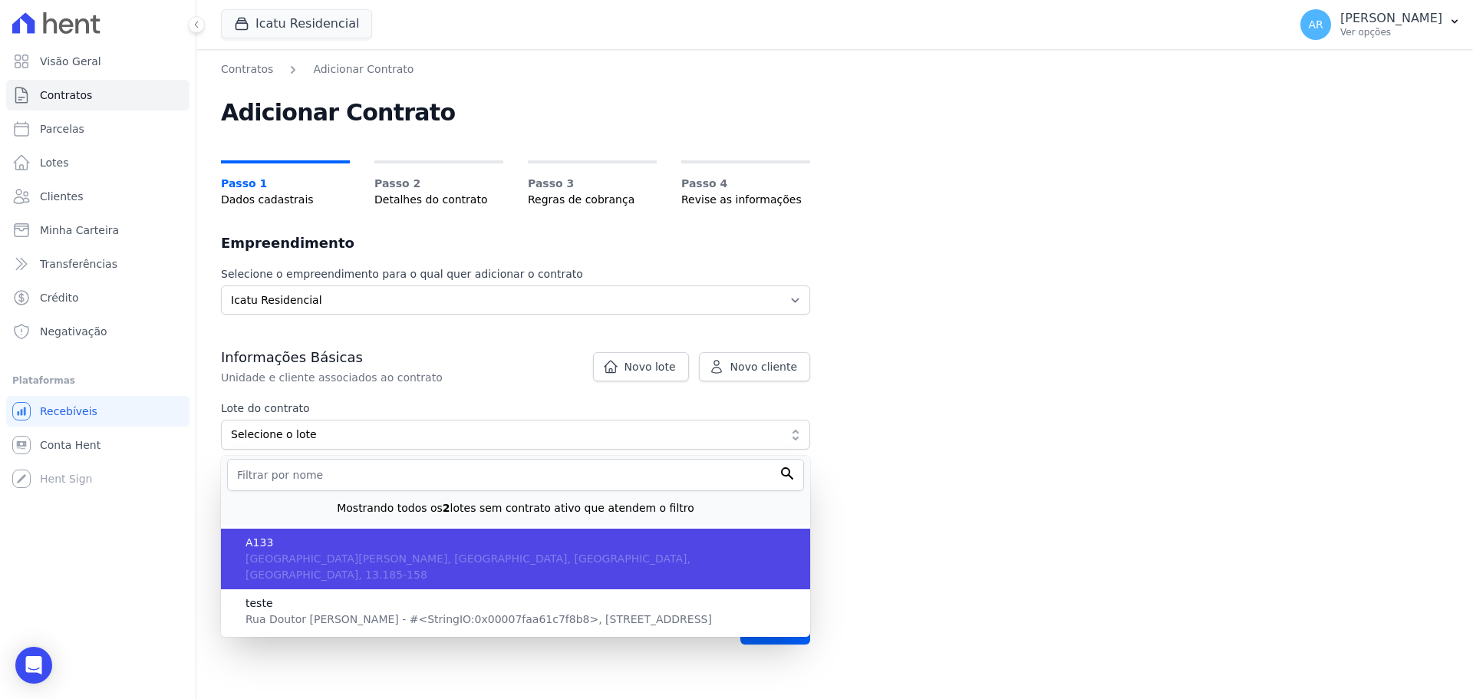
click at [283, 552] on span "Avenida Osvaldo de Souza, Jardim Novo Ângulo, SP, Hortolândia, 13.185-158" at bounding box center [467, 566] width 445 height 28
type input "14ace3f7-e79e-4d83-87bb-35f12cfedfc3"
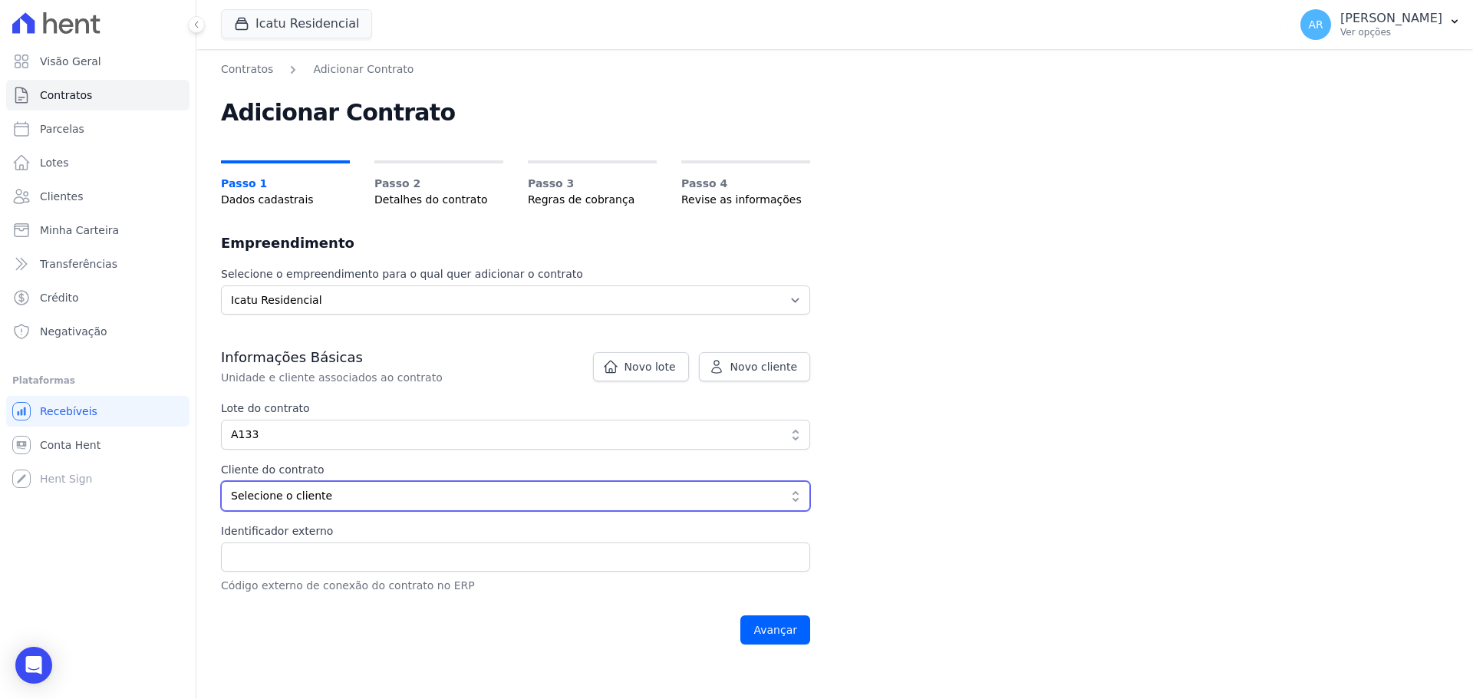
click at [292, 506] on button "Selecione o cliente" at bounding box center [515, 496] width 589 height 30
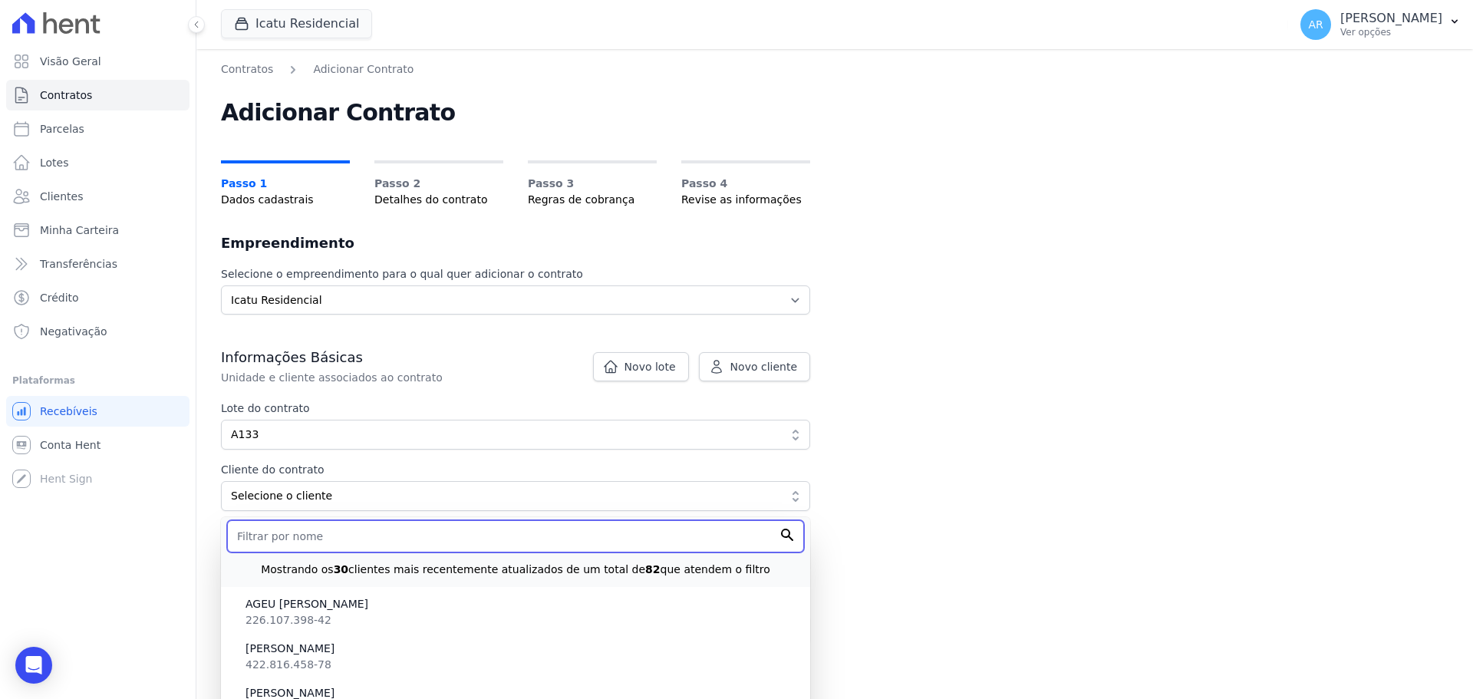
click at [277, 535] on input "text" at bounding box center [515, 536] width 577 height 32
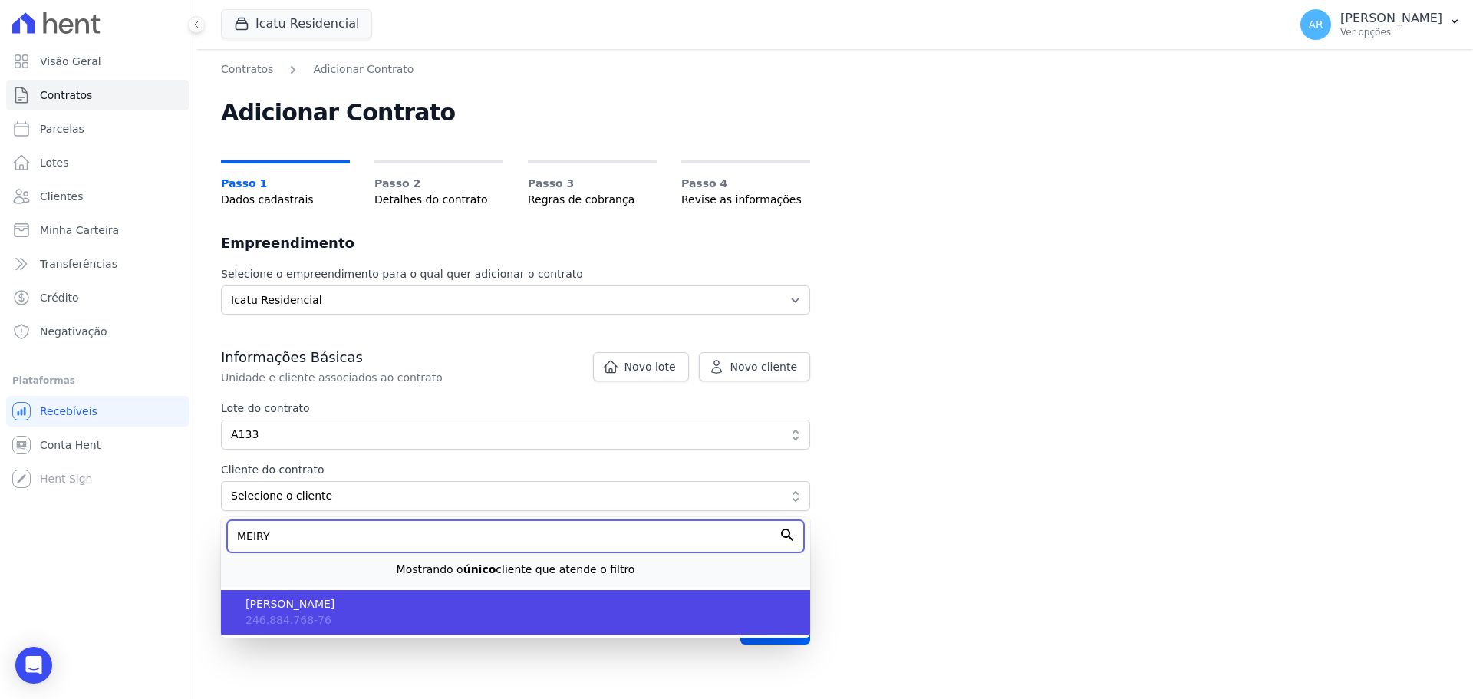
type input "MEIRY"
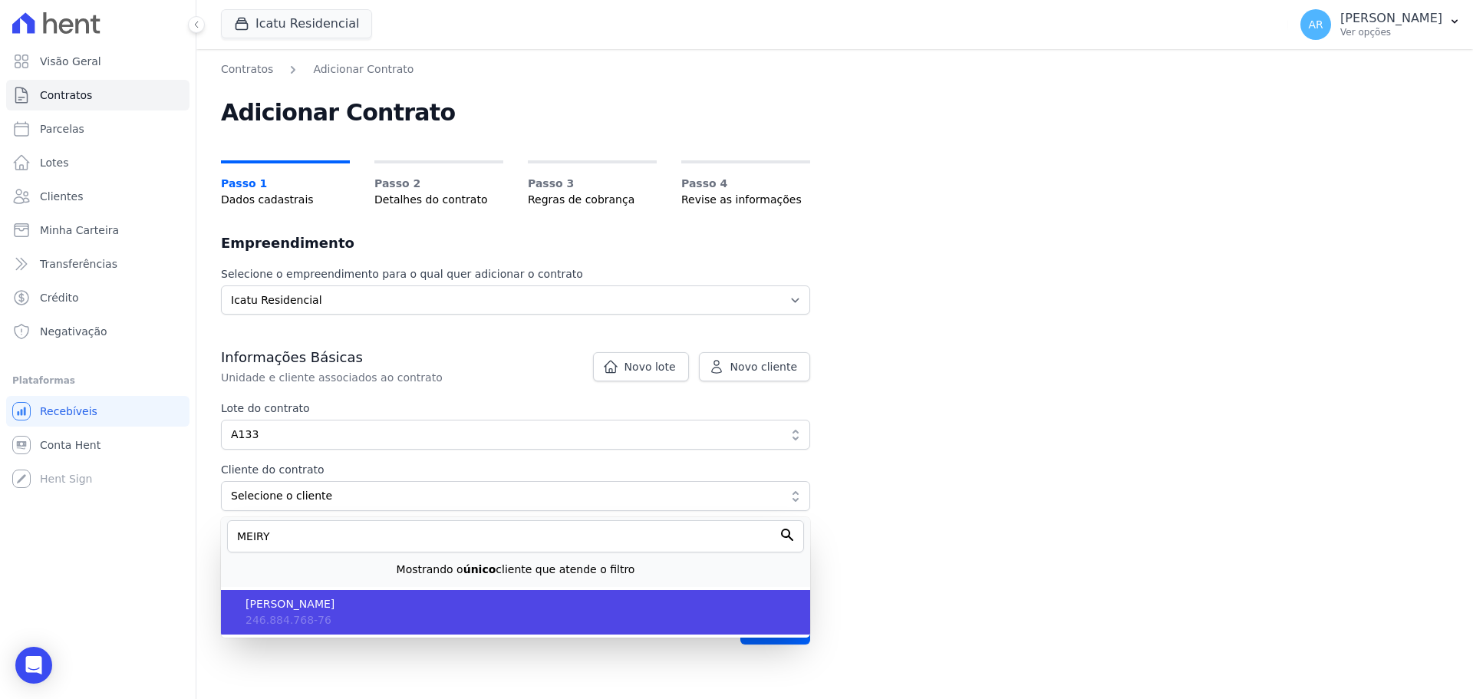
click at [290, 609] on span "[PERSON_NAME]" at bounding box center [521, 604] width 552 height 16
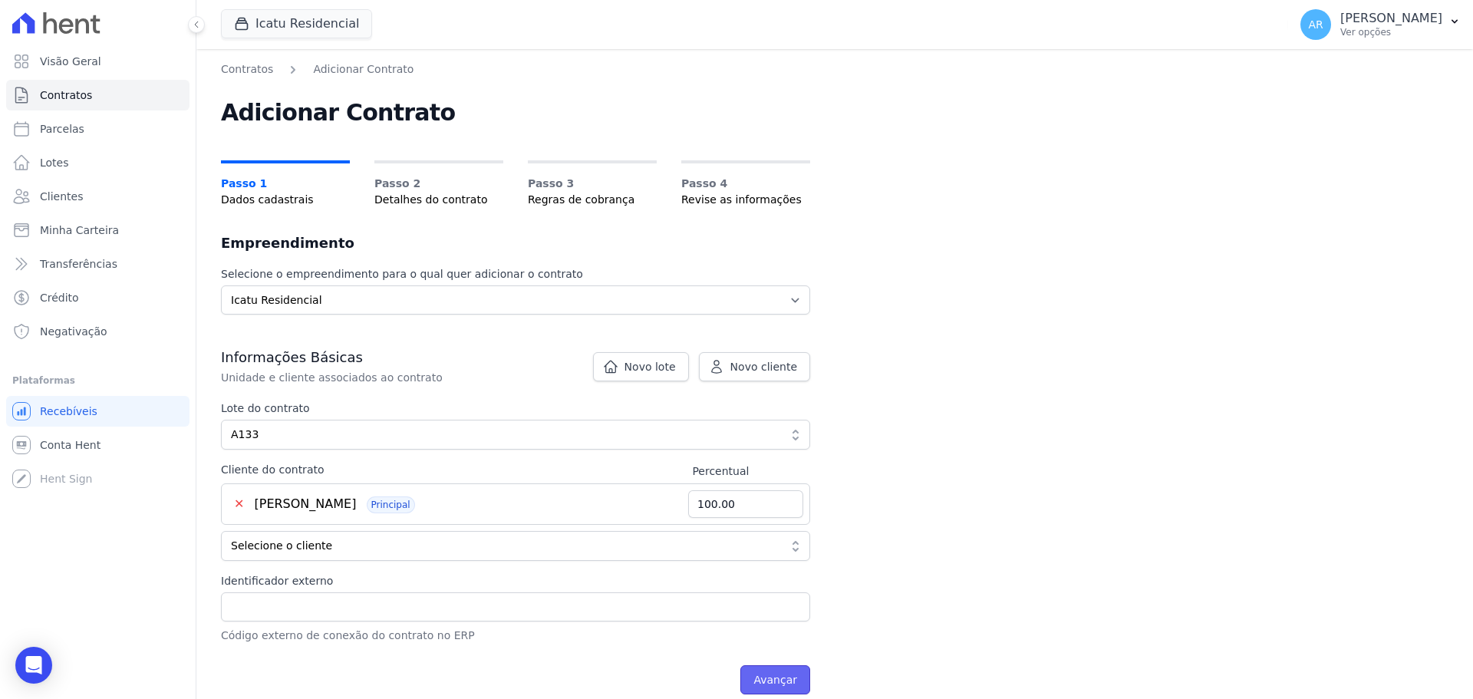
click at [759, 678] on input "Avançar" at bounding box center [775, 679] width 70 height 29
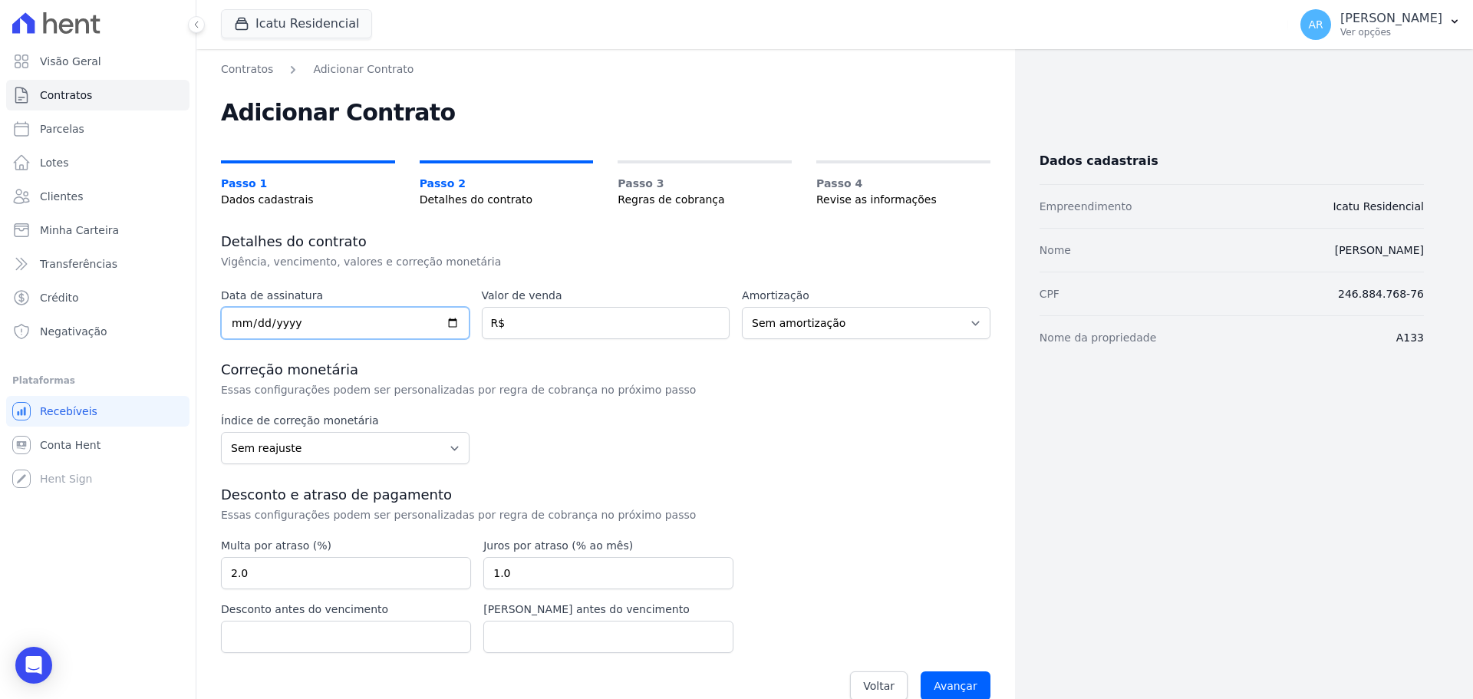
click at [238, 326] on input "date" at bounding box center [345, 323] width 249 height 32
click at [258, 320] on input "date" at bounding box center [345, 323] width 249 height 32
click at [239, 319] on input "date" at bounding box center [345, 323] width 249 height 32
type input "2024-06-14"
click at [525, 325] on input "number" at bounding box center [606, 323] width 249 height 32
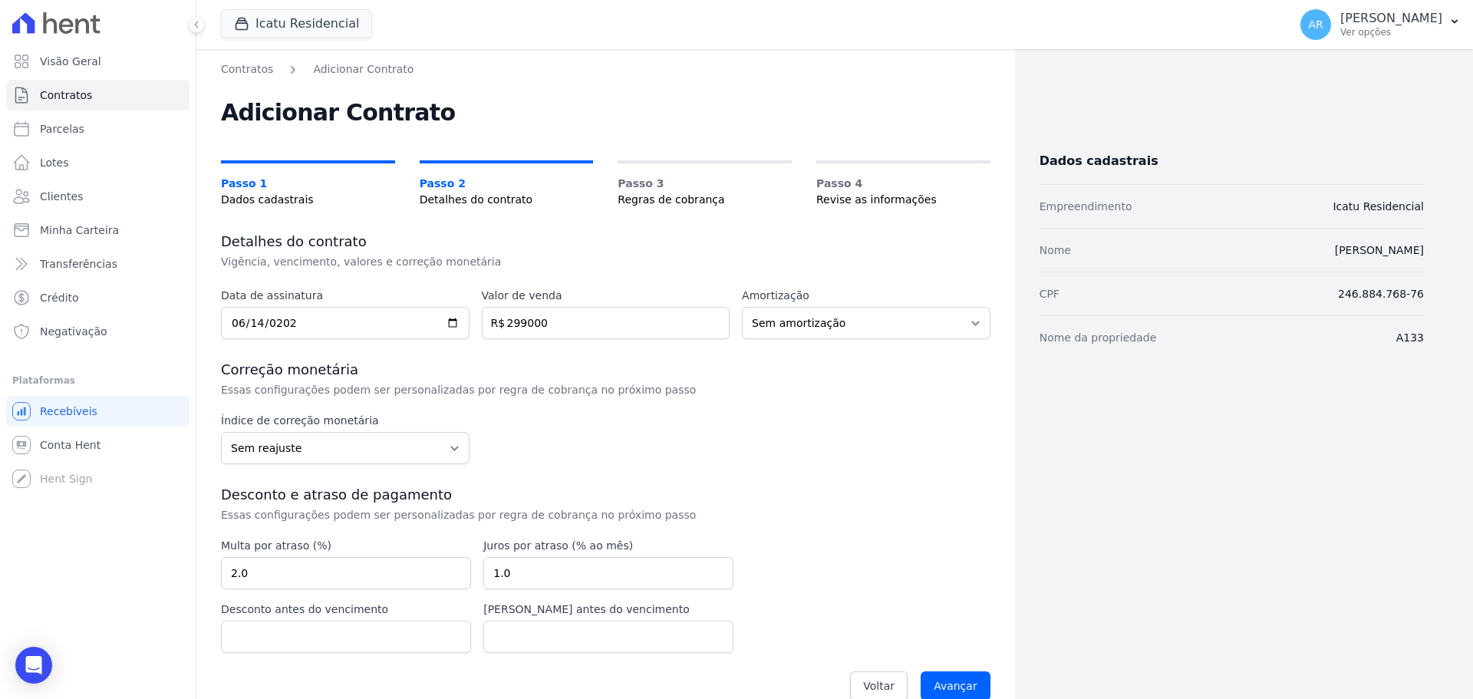
click at [556, 357] on div "Data de assinatura 2024-06-14 Valor de venda 299000 R$ Amortização Sem amortiza…" at bounding box center [605, 499] width 769 height 422
click at [557, 326] on input "299000" at bounding box center [606, 323] width 249 height 32
type input "299000.00"
click at [567, 370] on h3 "Correção monetária" at bounding box center [605, 370] width 769 height 18
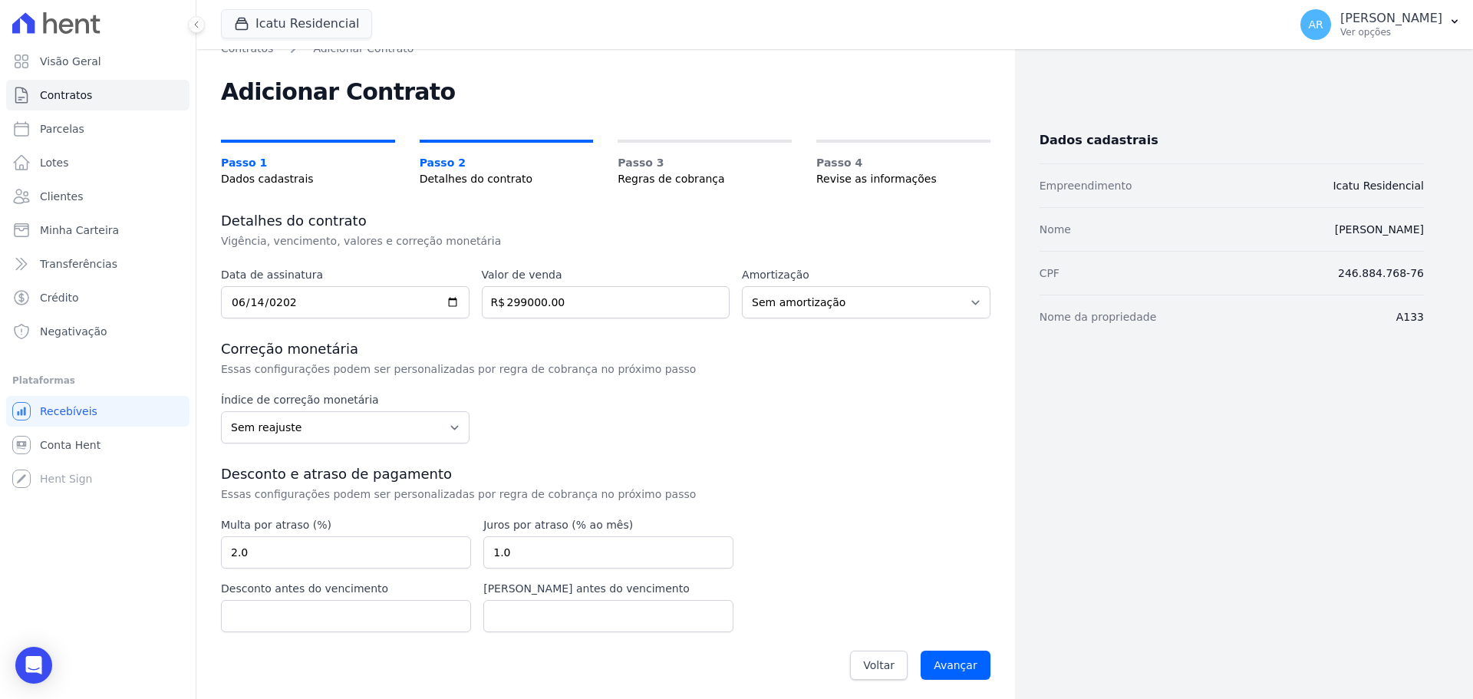
scroll to position [26, 0]
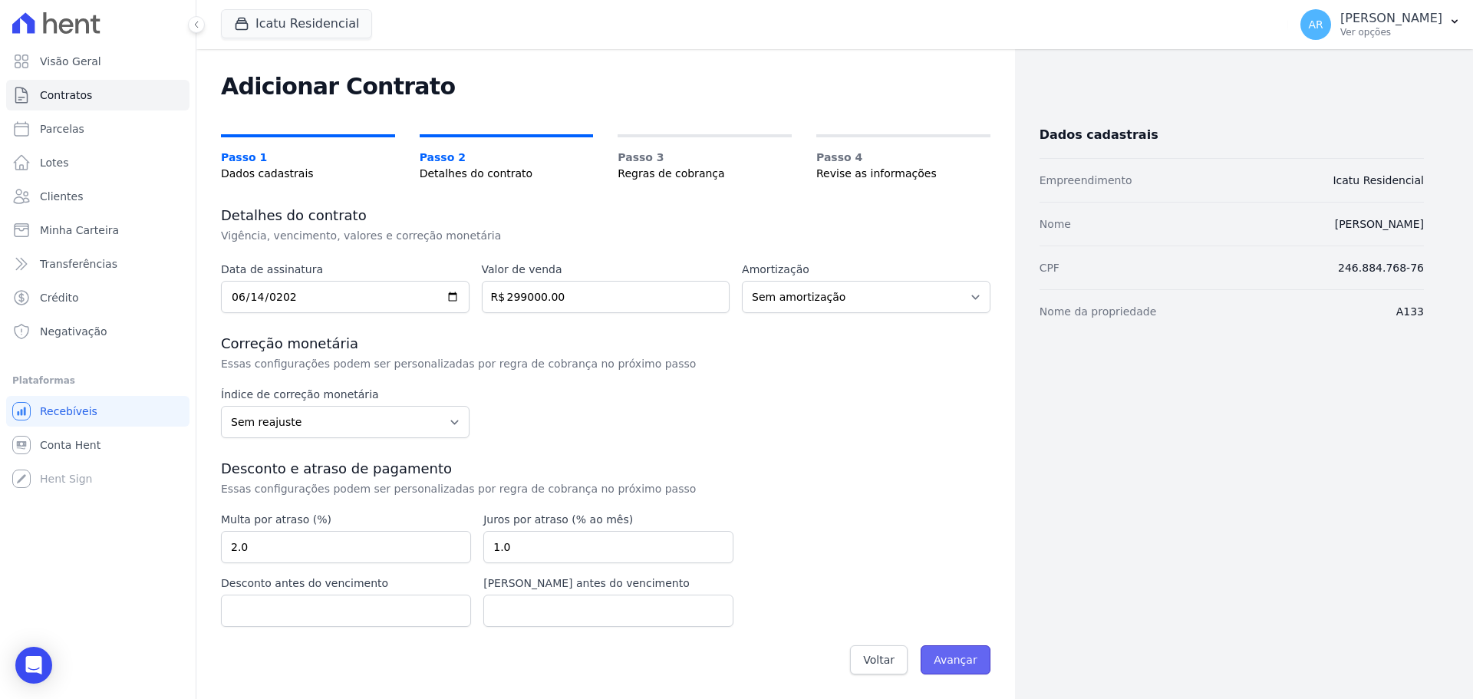
click at [953, 661] on input "Avançar" at bounding box center [956, 659] width 70 height 29
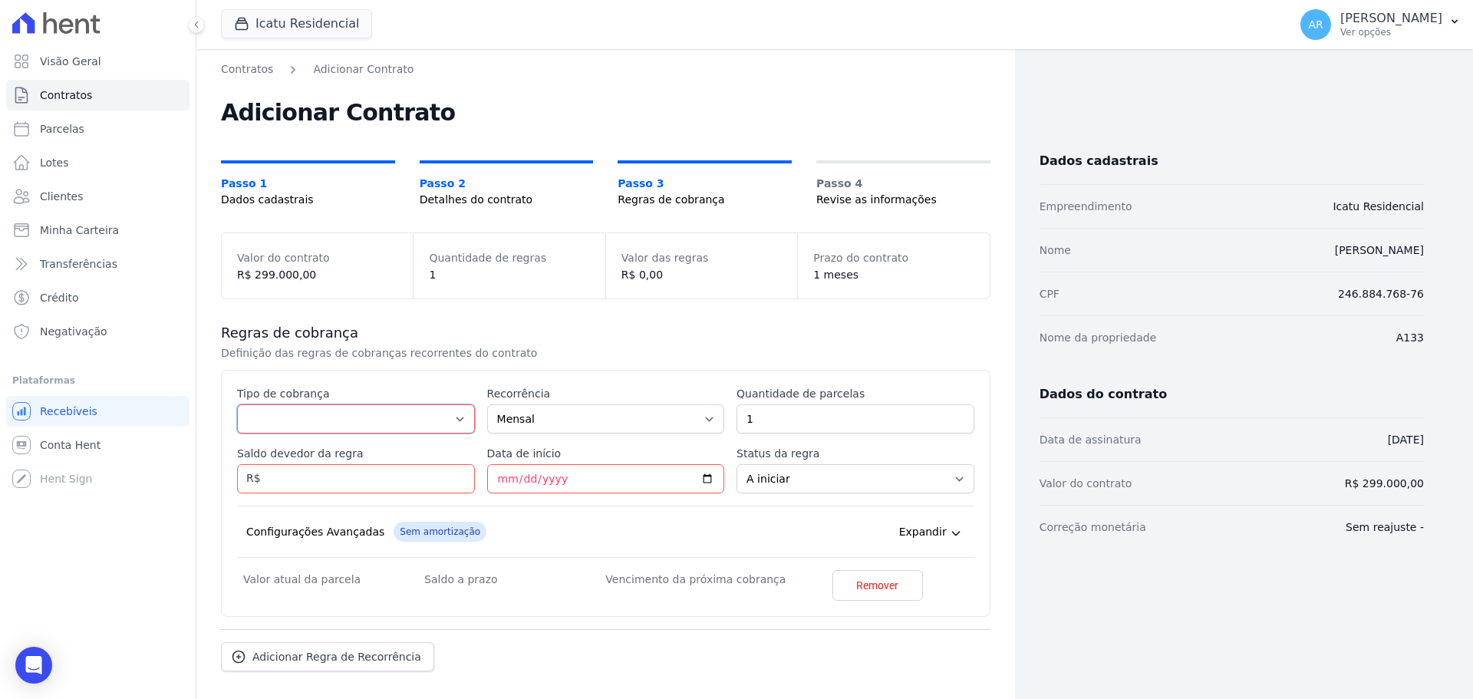
click at [315, 416] on select "Parcela Normal Entrada Sinal Intercalada Chaves Pré-chaves Pós-chaves Impostos …" at bounding box center [356, 418] width 238 height 29
click at [313, 422] on select "Parcela Normal Entrada Sinal Intercalada Chaves Pré-chaves Pós-chaves Impostos …" at bounding box center [356, 418] width 238 height 29
click at [308, 420] on select "Parcela Normal Entrada Sinal Intercalada Chaves Pré-chaves Pós-chaves Impostos …" at bounding box center [356, 418] width 238 height 29
select select "standard"
click at [237, 404] on select "Parcela Normal Entrada Sinal Intercalada Chaves Pré-chaves Pós-chaves Impostos …" at bounding box center [356, 418] width 238 height 29
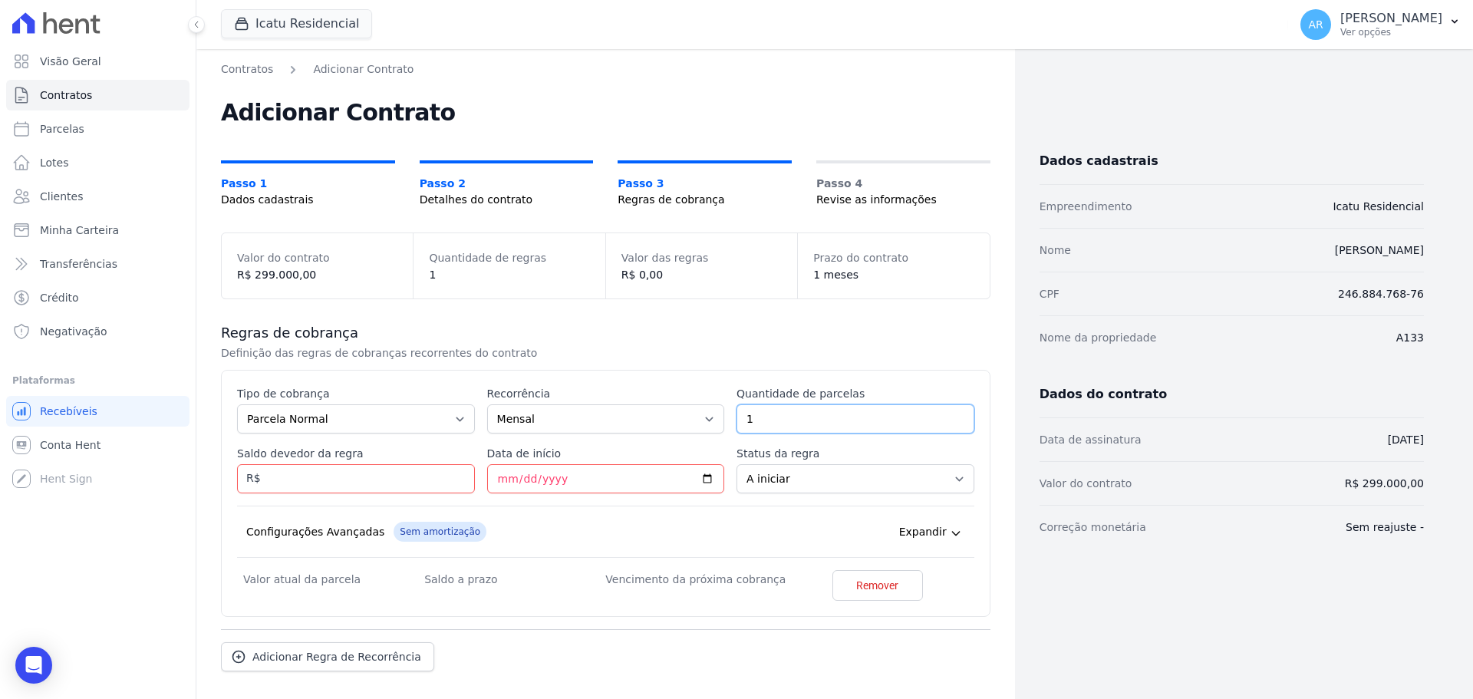
click at [783, 419] on input "1" at bounding box center [855, 418] width 238 height 29
drag, startPoint x: 764, startPoint y: 419, endPoint x: 666, endPoint y: 402, distance: 99.6
click at [675, 403] on div "Esse tipo de parcela não entra no saldo devedor do contrato. Tipo de cobrança P…" at bounding box center [605, 493] width 737 height 215
click at [636, 384] on div "Esse tipo de parcela não entra no saldo devedor do contrato. Tipo de cobrança P…" at bounding box center [605, 493] width 769 height 247
click at [265, 483] on input "Saldo devedor da regra" at bounding box center [356, 478] width 238 height 29
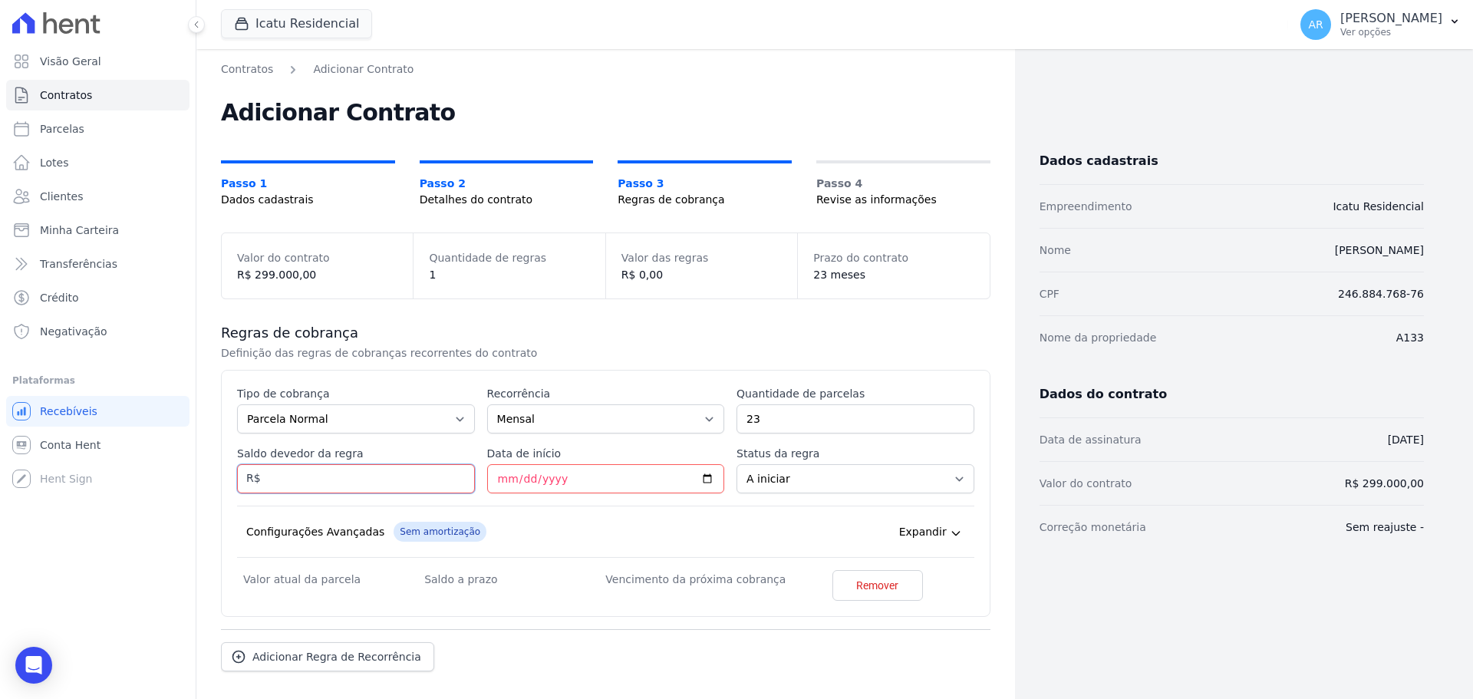
click at [280, 481] on input "Saldo devedor da regra" at bounding box center [356, 478] width 238 height 29
click at [794, 410] on input "23" at bounding box center [855, 418] width 238 height 29
drag, startPoint x: 779, startPoint y: 413, endPoint x: 702, endPoint y: 413, distance: 76.7
click at [692, 400] on div "Esse tipo de parcela não entra no saldo devedor do contrato. Tipo de cobrança P…" at bounding box center [605, 493] width 737 height 215
type input "21"
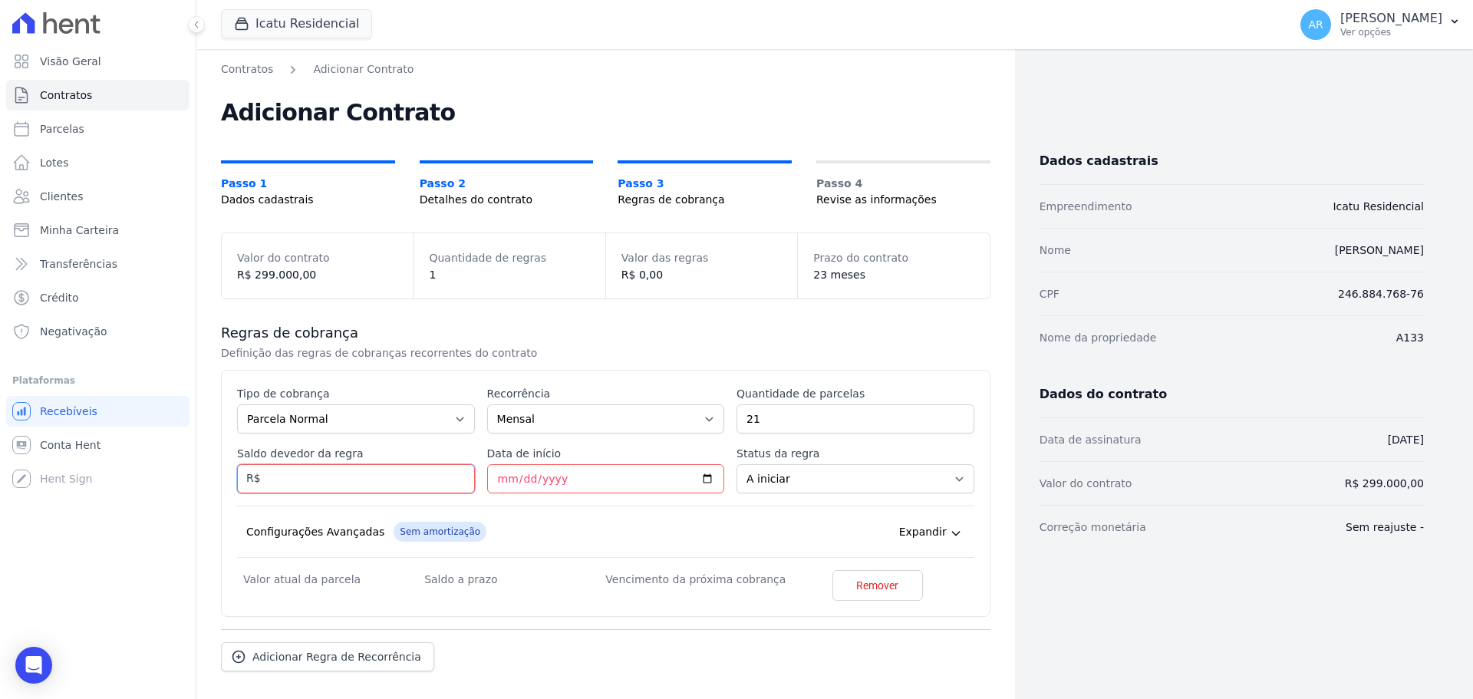
click at [380, 479] on input "Saldo devedor da regra" at bounding box center [356, 478] width 238 height 29
type input "28960.94"
click at [464, 507] on div "Configurações Avançadas Sem amortização Price adjustment index/ Price adjustmen…" at bounding box center [605, 532] width 737 height 52
click at [502, 483] on input "Data de início" at bounding box center [606, 478] width 238 height 29
drag, startPoint x: 372, startPoint y: 483, endPoint x: 430, endPoint y: 482, distance: 58.3
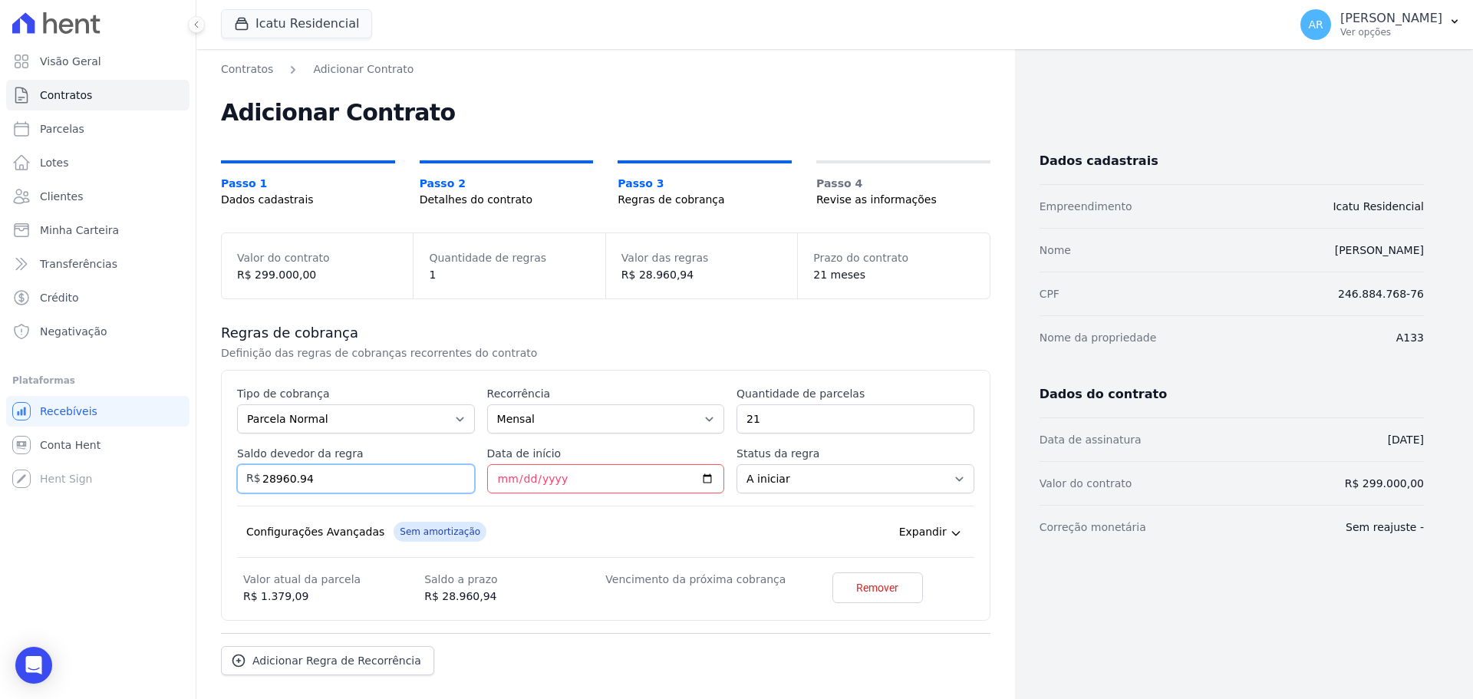
click at [371, 483] on input "28960.94" at bounding box center [356, 478] width 238 height 29
click at [611, 476] on input "Data de início" at bounding box center [606, 478] width 238 height 29
type input "2025-09-10"
click at [694, 513] on div "Configurações Avançadas Sem amortização Price adjustment index/ Price adjustmen…" at bounding box center [605, 532] width 737 height 52
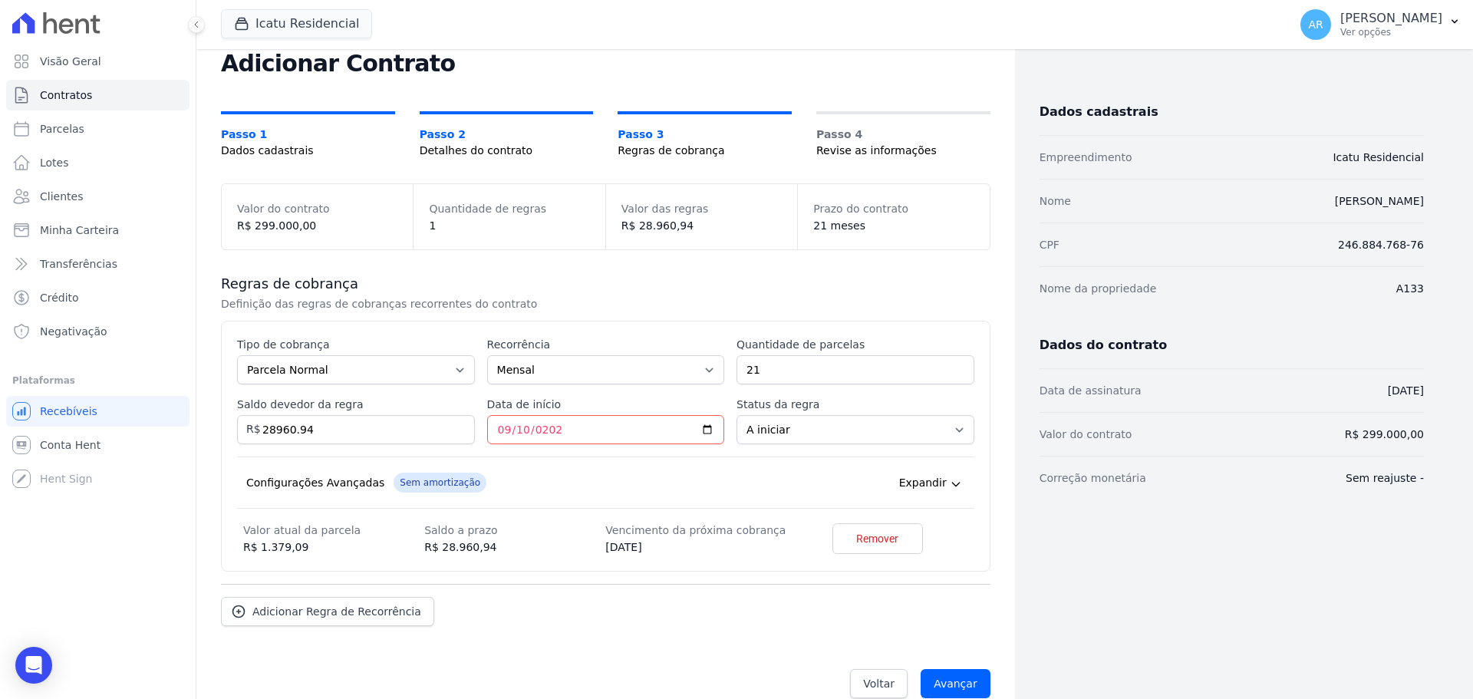
scroll to position [73, 0]
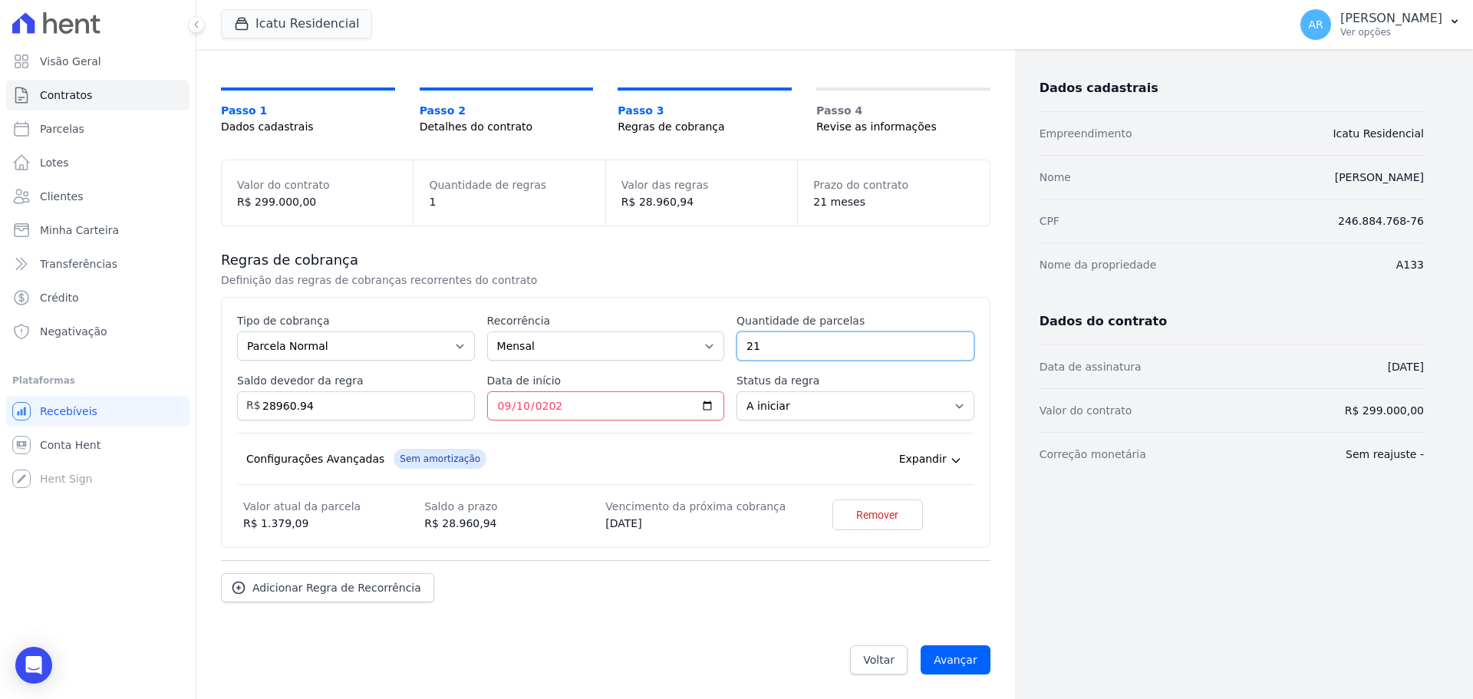
drag, startPoint x: 773, startPoint y: 349, endPoint x: 685, endPoint y: 342, distance: 88.5
click at [683, 342] on div "Esse tipo de parcela não entra no saldo devedor do contrato. Tipo de cobrança P…" at bounding box center [605, 422] width 737 height 219
type input "20"
click at [736, 378] on label "Status da regra" at bounding box center [855, 380] width 238 height 15
click at [736, 391] on select "A iniciar Em aberto" at bounding box center [855, 405] width 238 height 29
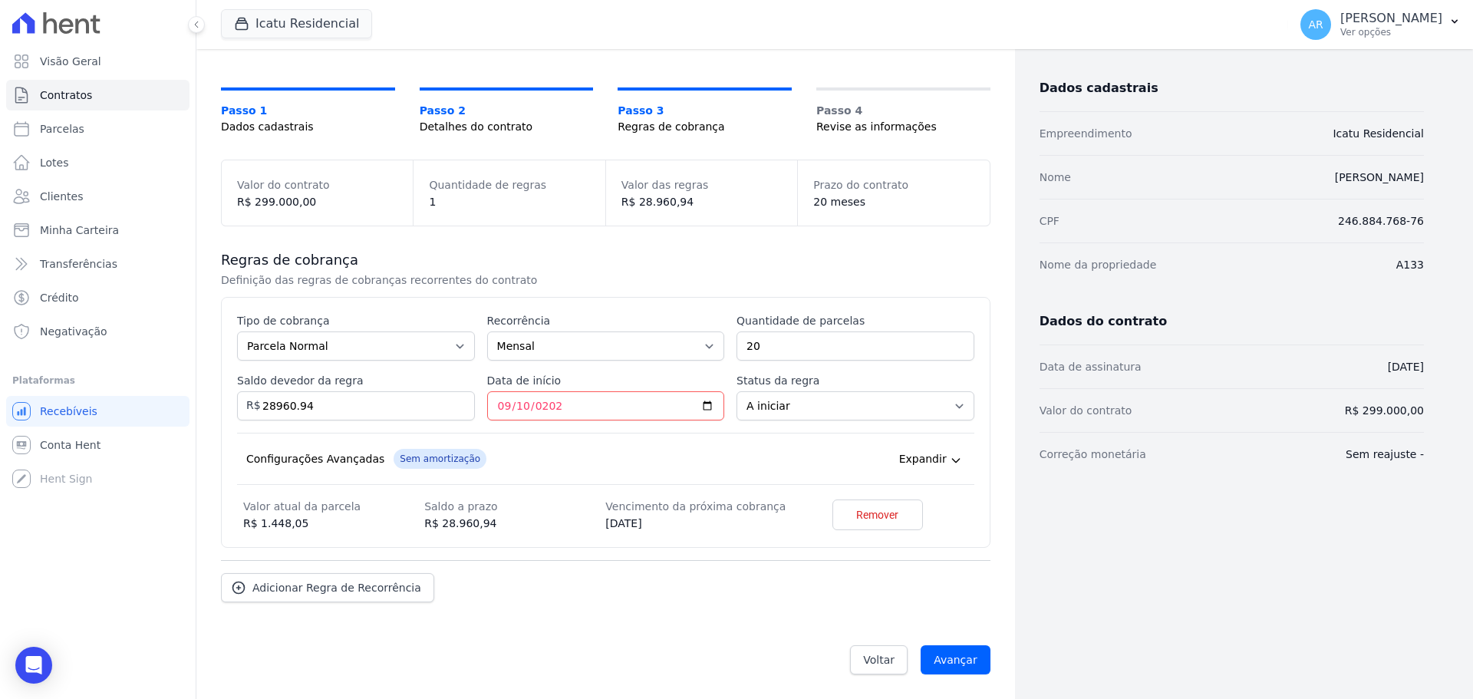
click at [641, 565] on div "Adicionar Regra de Recorrência" at bounding box center [605, 581] width 769 height 42
click at [479, 521] on dd "R$ 28.960,94" at bounding box center [514, 523] width 181 height 16
drag, startPoint x: 191, startPoint y: 387, endPoint x: 121, endPoint y: 389, distance: 69.8
click at [121, 389] on div "Visão Geral Contratos Parcelas Lotes Clientes Minha Carteira Transferências Cré…" at bounding box center [736, 349] width 1473 height 699
type input "27732.40"
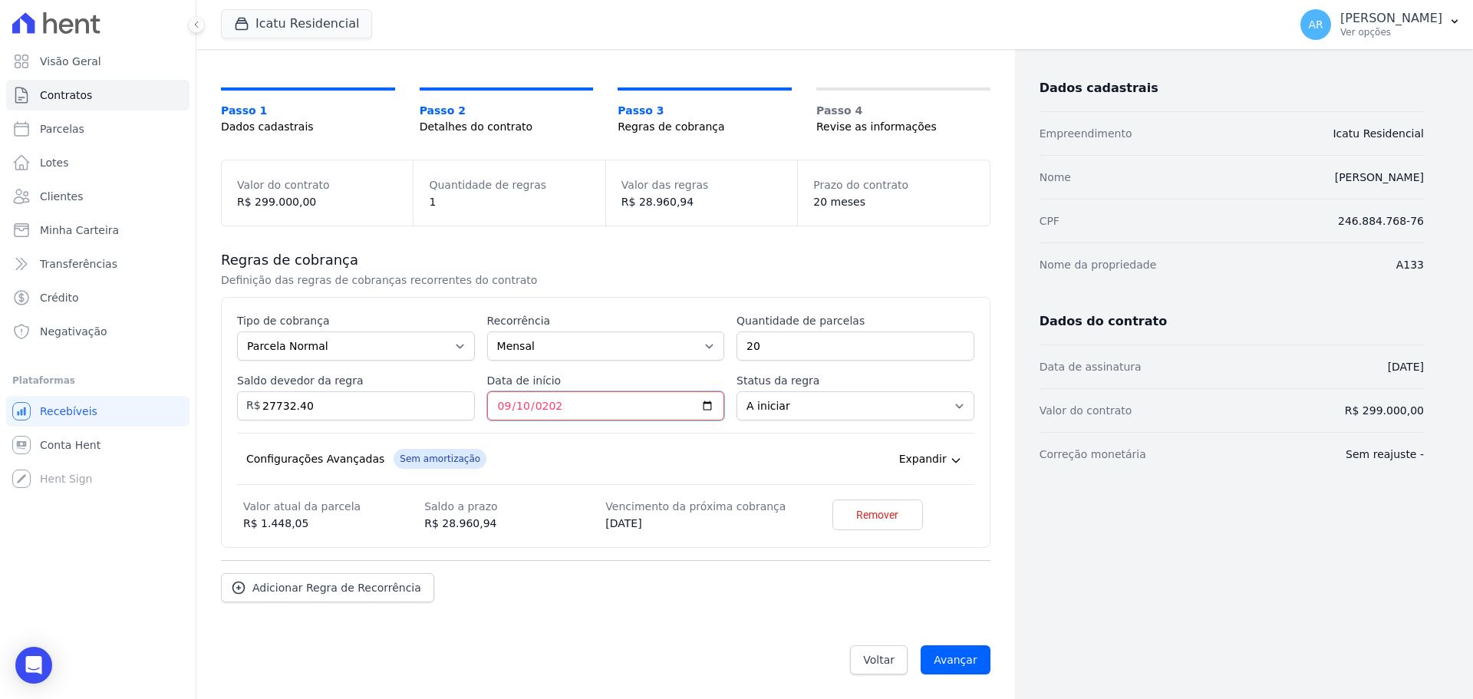
click at [516, 417] on input "2025-09-10" at bounding box center [606, 405] width 238 height 29
click at [284, 593] on span "Adicionar Regra de Recorrência" at bounding box center [336, 587] width 169 height 15
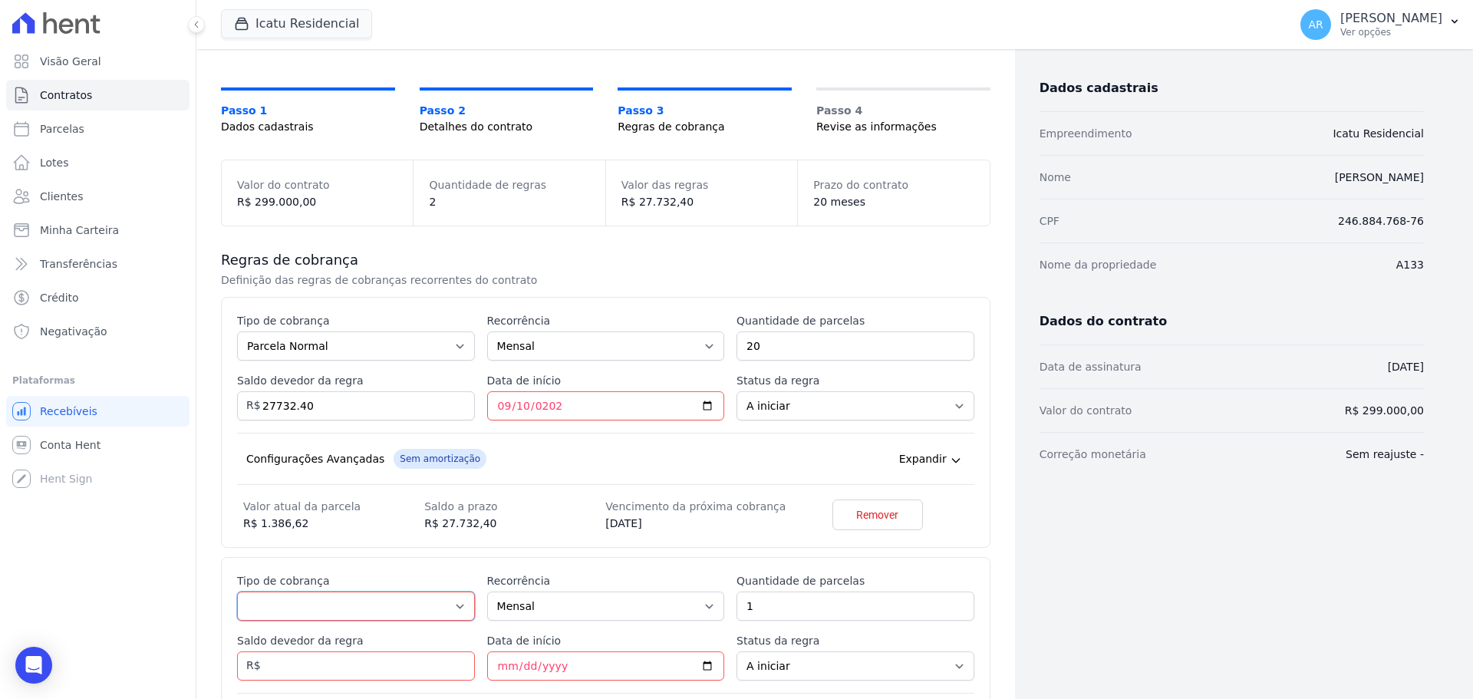
click at [282, 604] on select "Parcela Normal Entrada Sinal Intercalada Chaves Pré-chaves Pós-chaves Impostos …" at bounding box center [356, 605] width 238 height 29
select select "standard"
click at [237, 591] on select "Parcela Normal Entrada Sinal Intercalada Chaves Pré-chaves Pós-chaves Impostos …" at bounding box center [356, 605] width 238 height 29
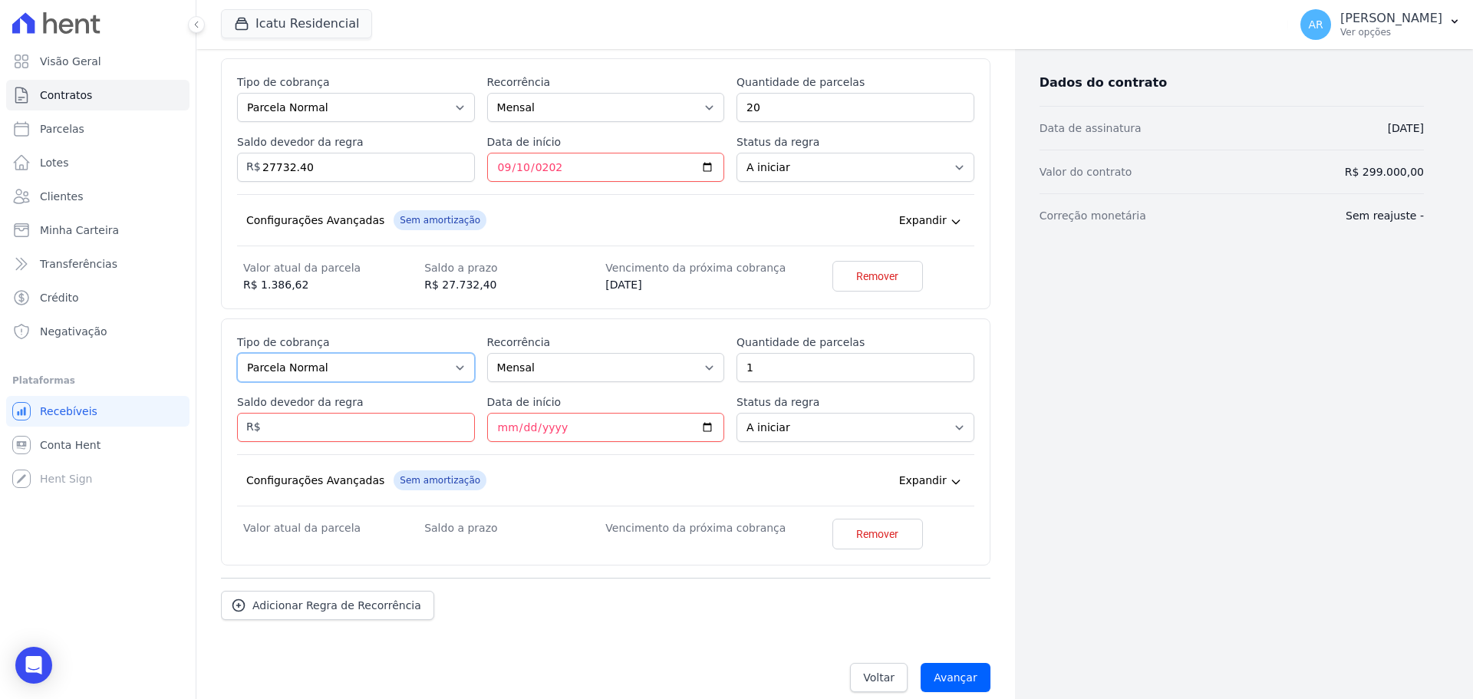
scroll to position [329, 0]
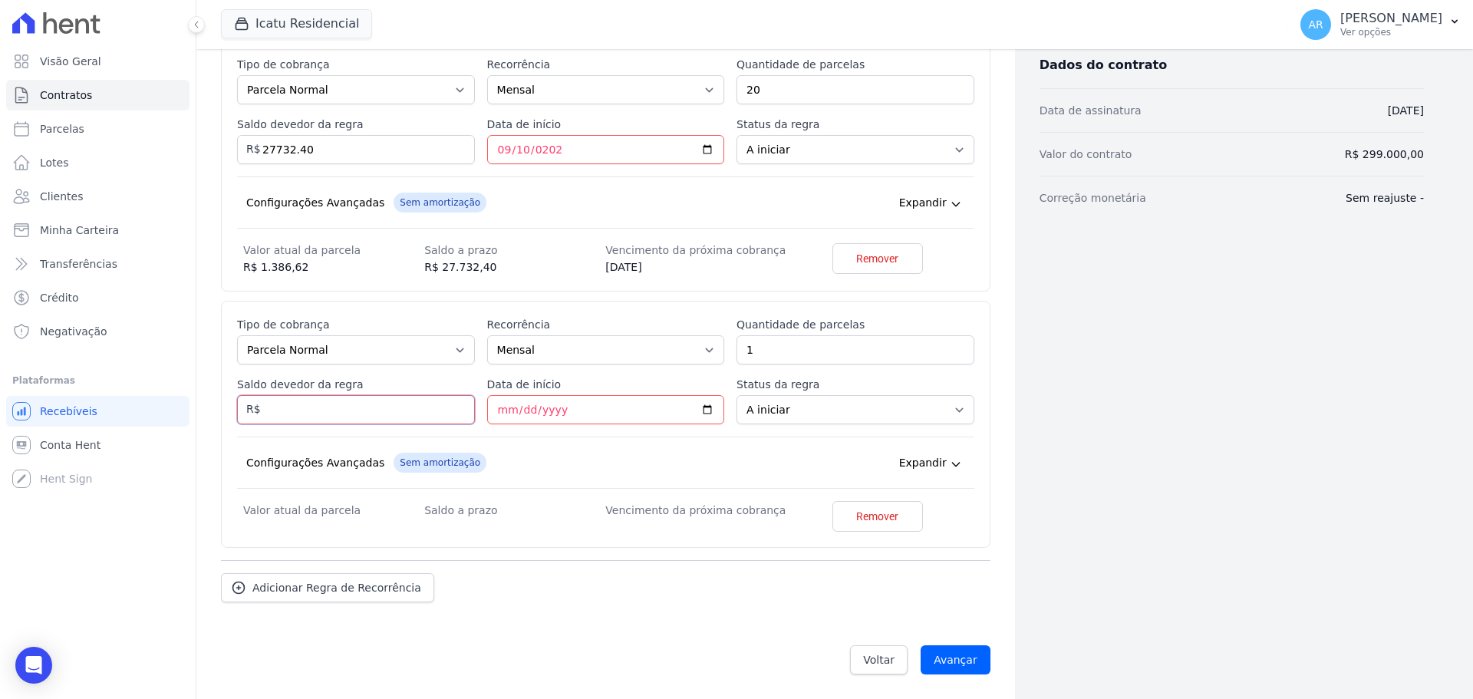
click at [345, 413] on input "Saldo devedor da regra" at bounding box center [356, 409] width 238 height 29
click at [302, 427] on div "Esse tipo de parcela não entra no saldo devedor do contrato. Tipo de cobrança P…" at bounding box center [605, 424] width 737 height 215
click at [298, 414] on input "Saldo devedor da regra" at bounding box center [356, 409] width 238 height 29
type input "1228.54"
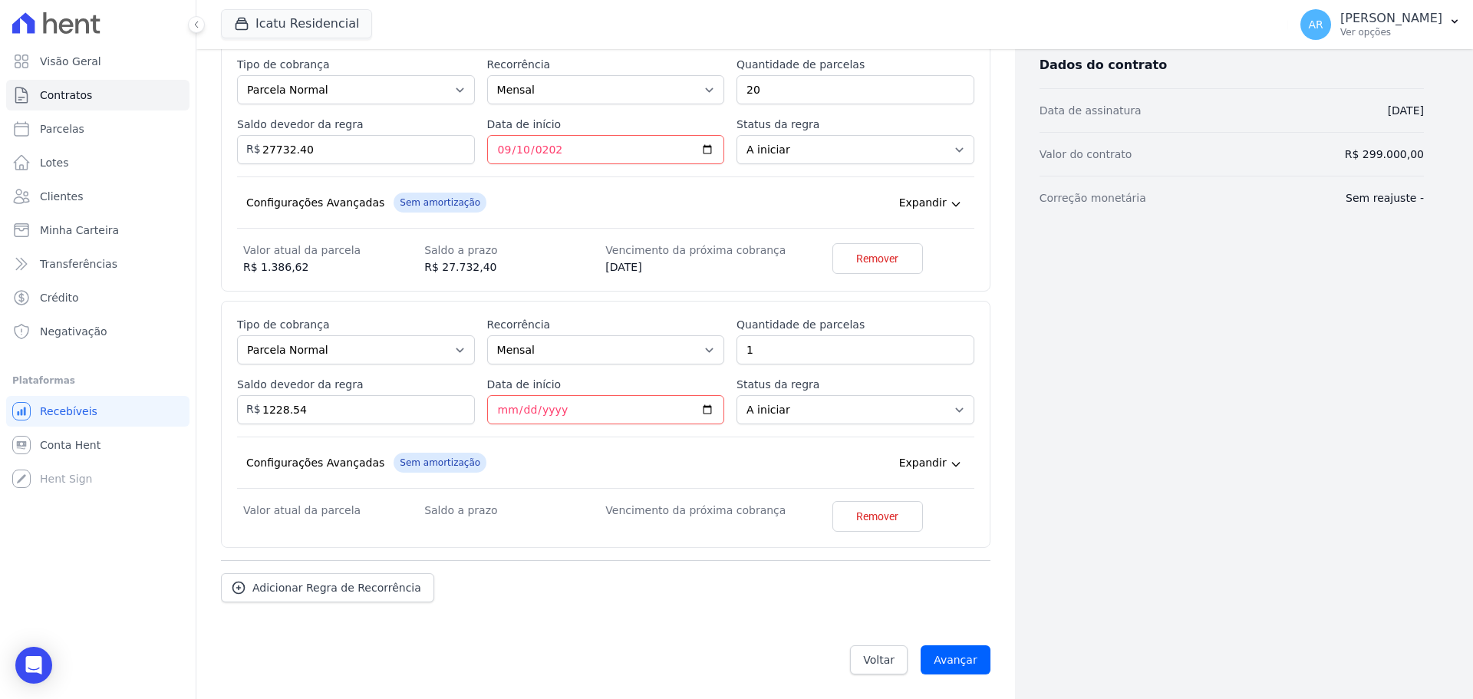
click at [519, 440] on div "Configurações Avançadas Sem amortização Price adjustment index/ Price adjustmen…" at bounding box center [605, 462] width 737 height 52
click at [506, 417] on input "Data de início" at bounding box center [606, 409] width 238 height 29
type input "2027-05-10"
click at [658, 430] on div "Esse tipo de parcela não entra no saldo devedor do contrato. Tipo de cobrança P…" at bounding box center [605, 426] width 737 height 219
click at [758, 408] on select "A iniciar Em aberto" at bounding box center [855, 409] width 238 height 29
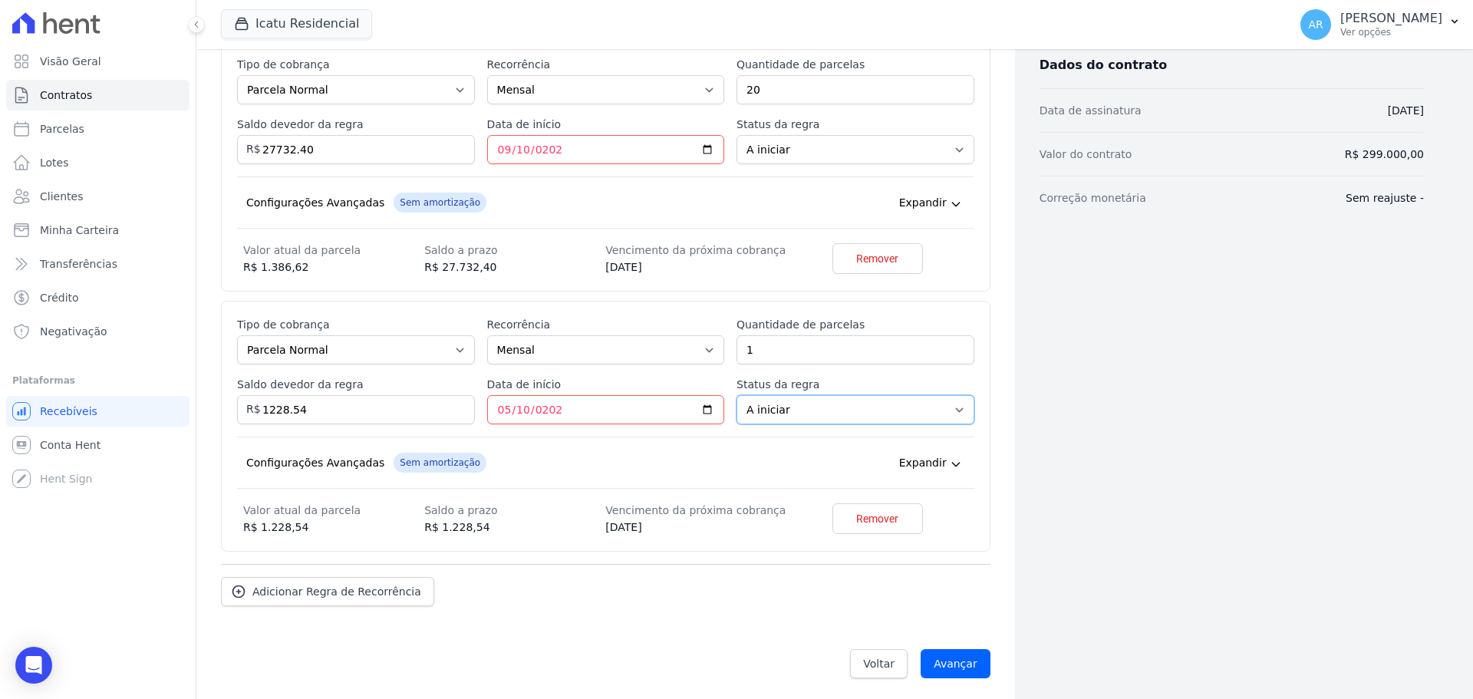
click at [758, 408] on select "A iniciar Em aberto" at bounding box center [855, 409] width 238 height 29
click at [751, 446] on div "Configurações Avançadas Sem amortização Price adjustment index/ Price adjustmen…" at bounding box center [605, 462] width 737 height 52
click at [951, 659] on input "Avançar" at bounding box center [956, 663] width 70 height 29
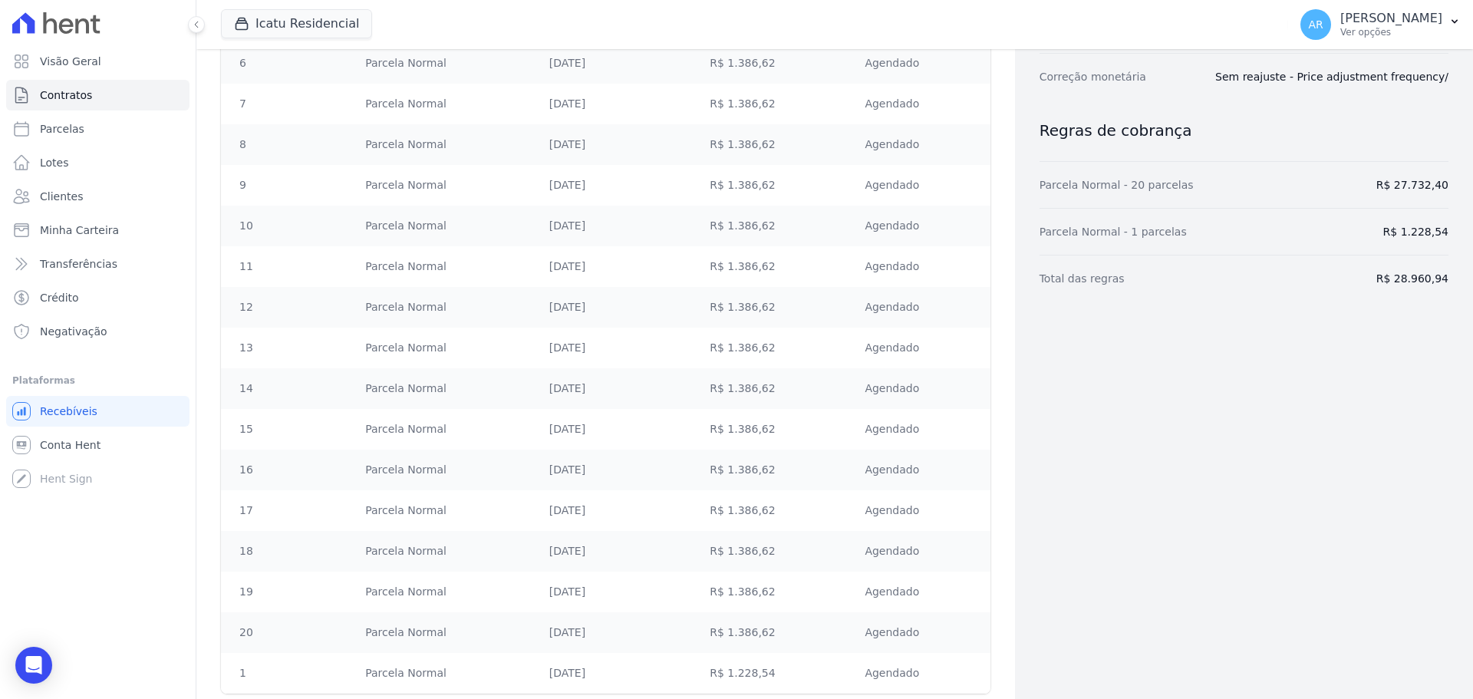
scroll to position [585, 0]
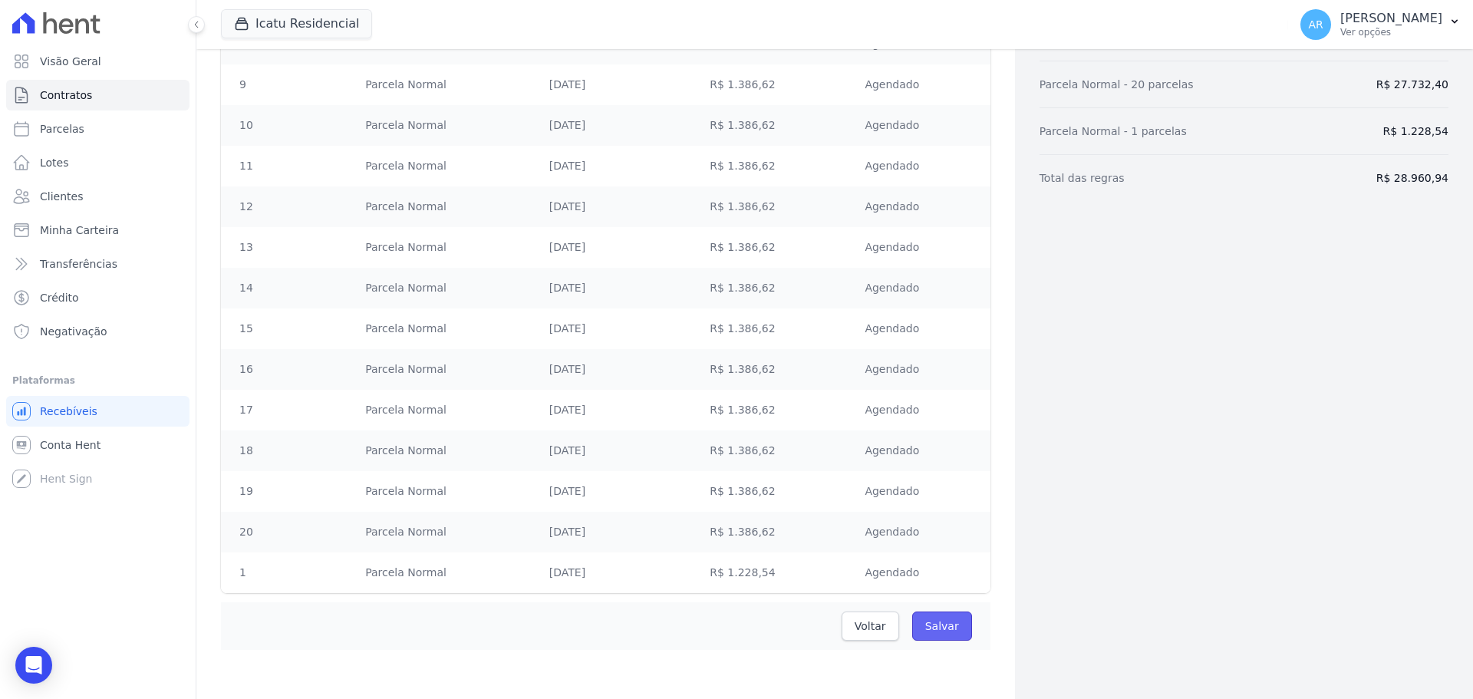
click at [937, 627] on input "Salvar" at bounding box center [942, 625] width 60 height 29
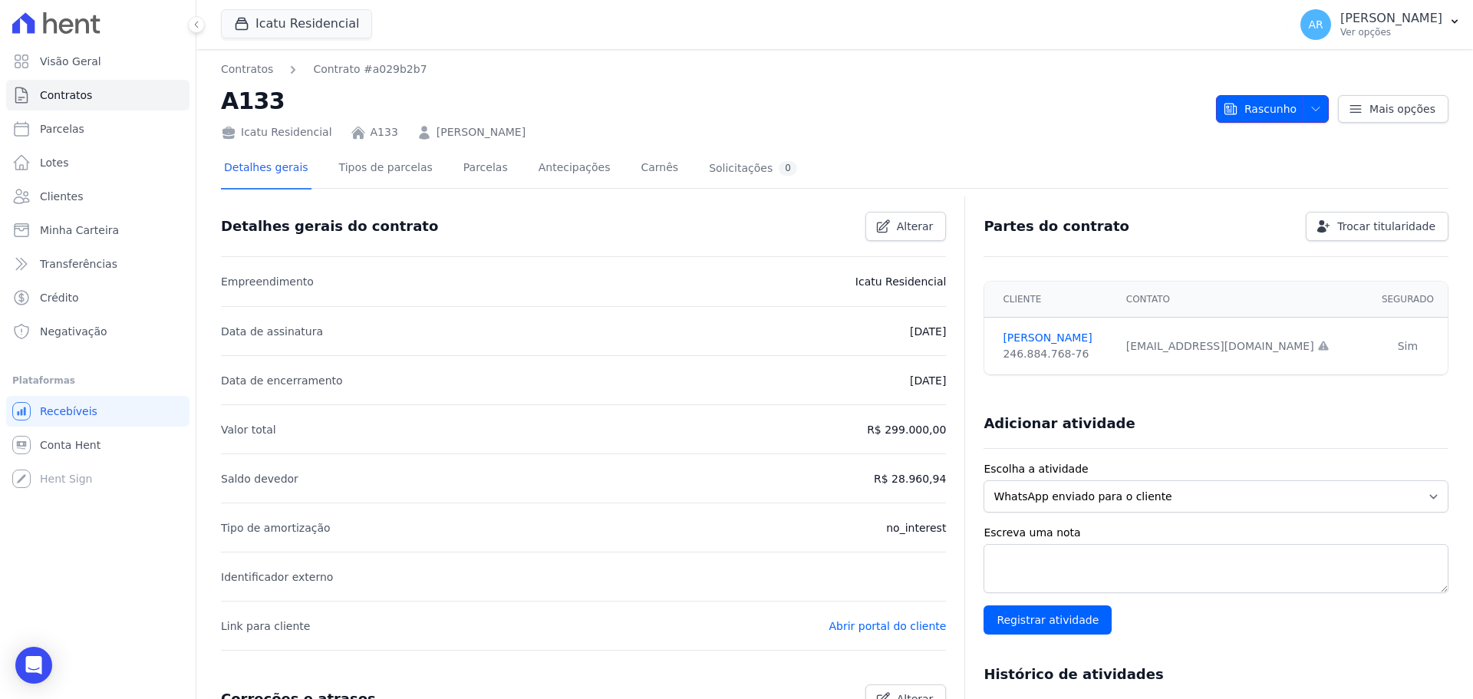
click at [1309, 108] on icon "button" at bounding box center [1315, 109] width 12 height 12
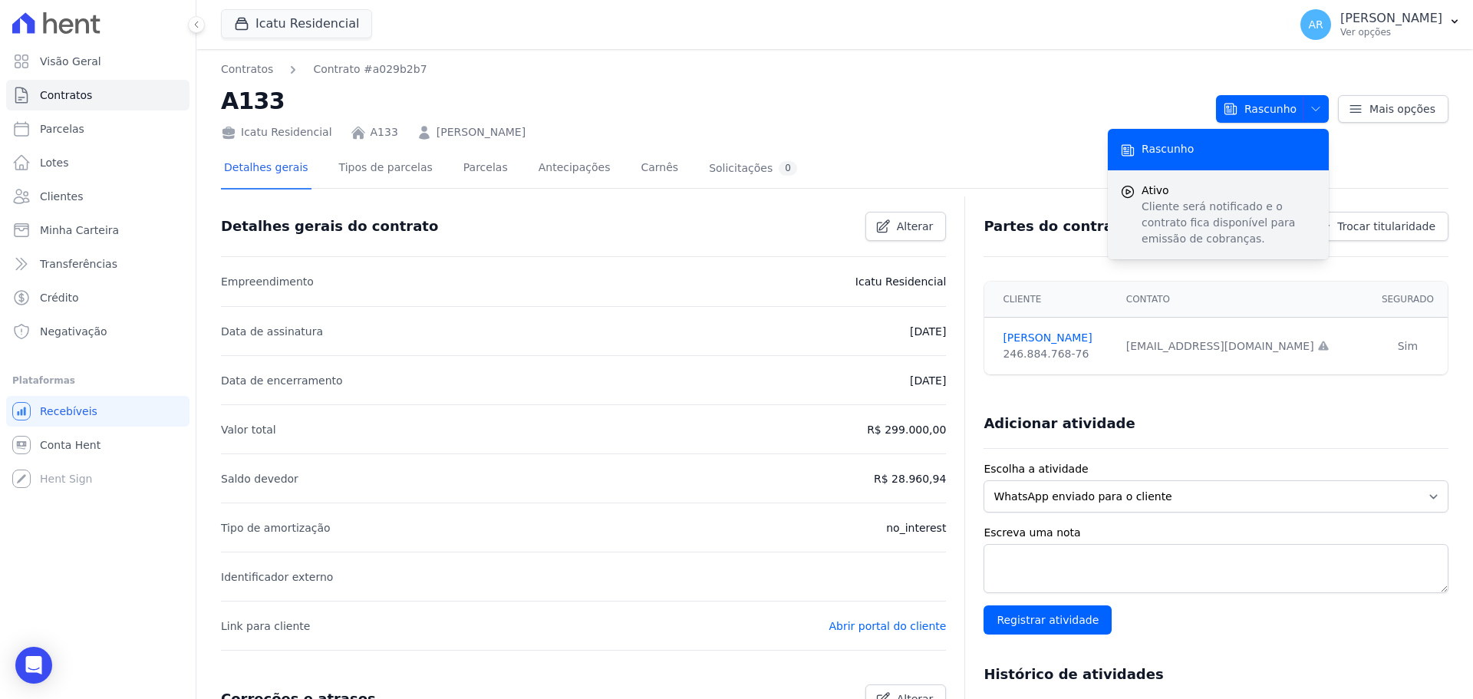
click at [1168, 208] on p "Cliente será notificado e o contrato fica disponível para emissão de cobranças." at bounding box center [1228, 223] width 175 height 48
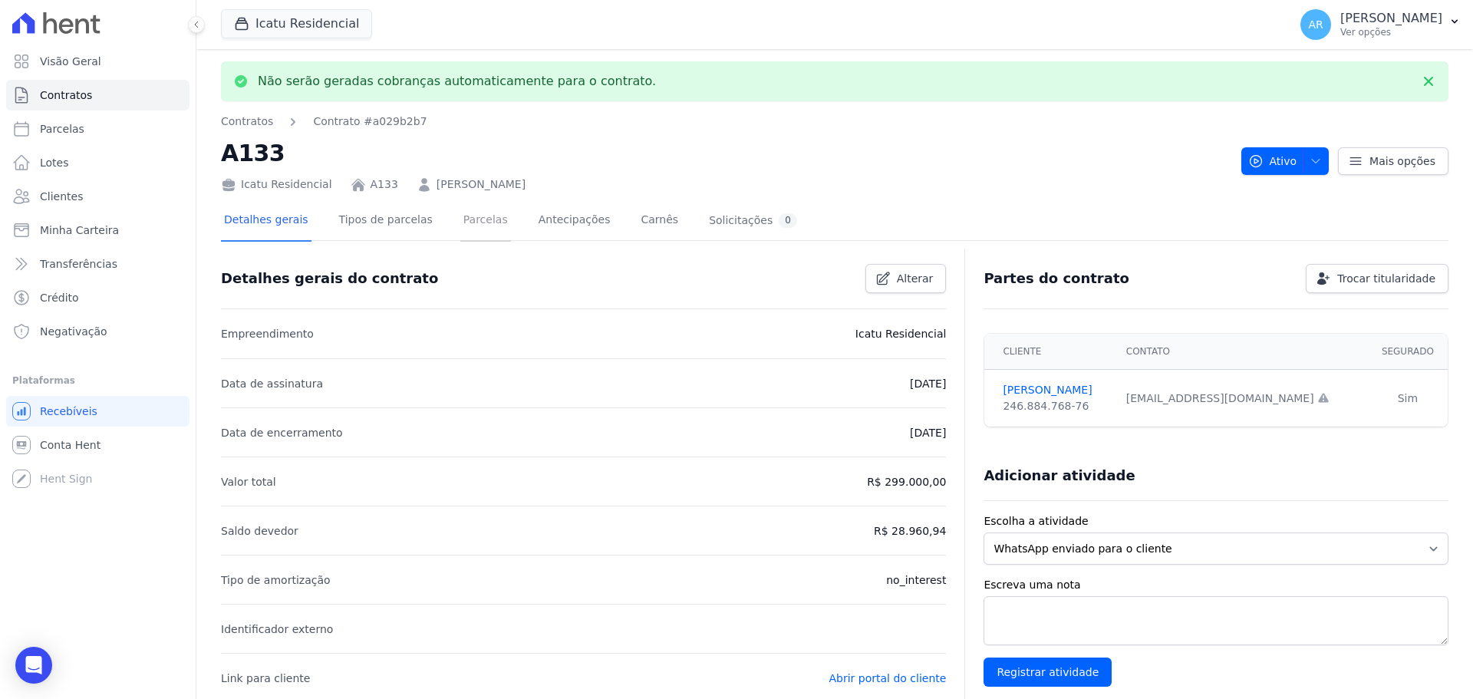
click at [460, 219] on link "Parcelas" at bounding box center [485, 221] width 51 height 41
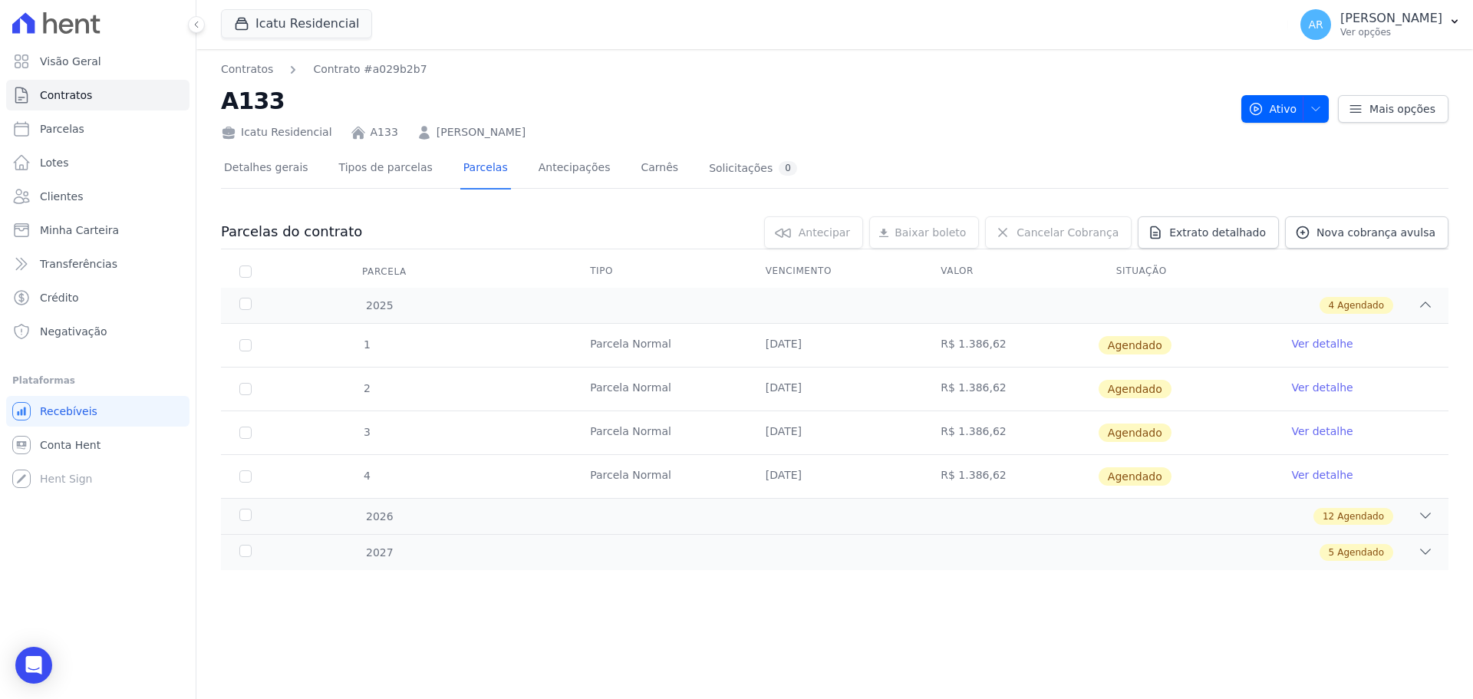
click at [241, 351] on td "1" at bounding box center [245, 345] width 49 height 43
click at [244, 346] on input "checkbox" at bounding box center [245, 345] width 12 height 12
checkbox input "true"
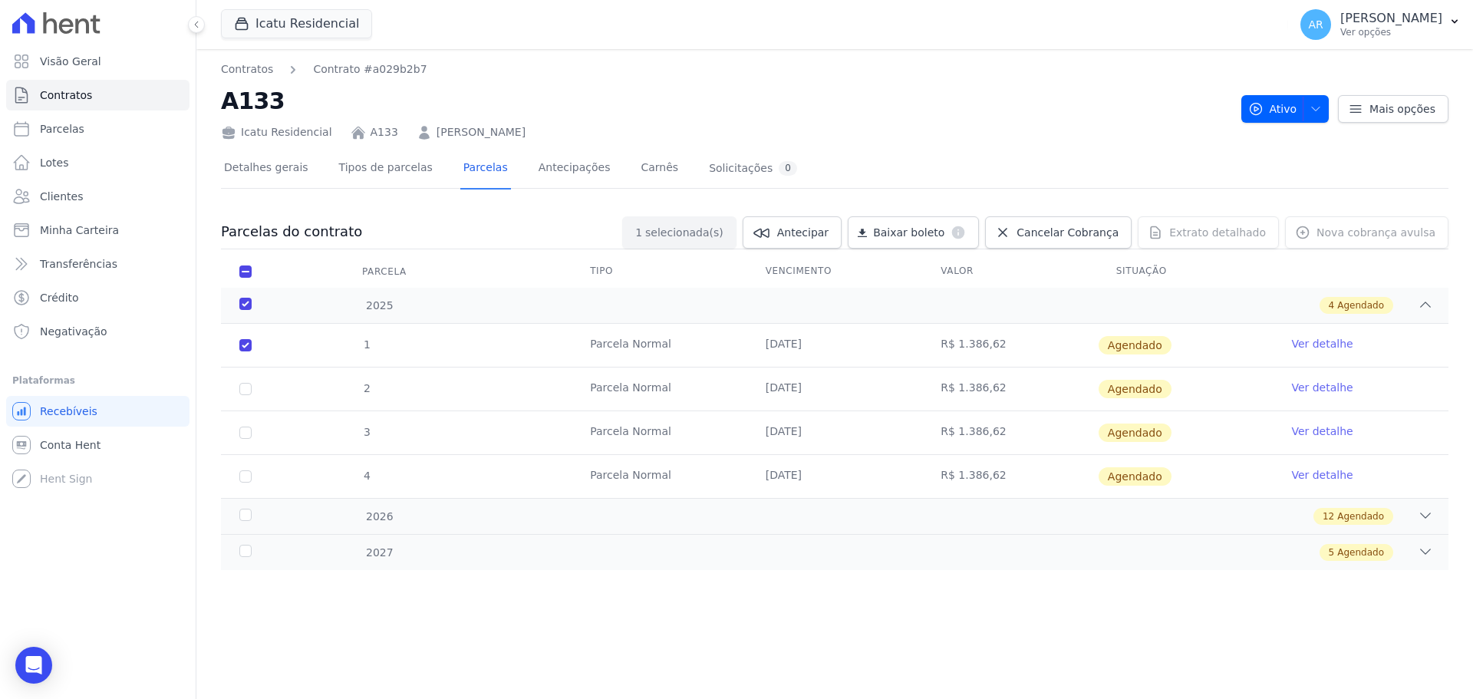
click at [1308, 341] on link "Ver detalhe" at bounding box center [1321, 343] width 61 height 15
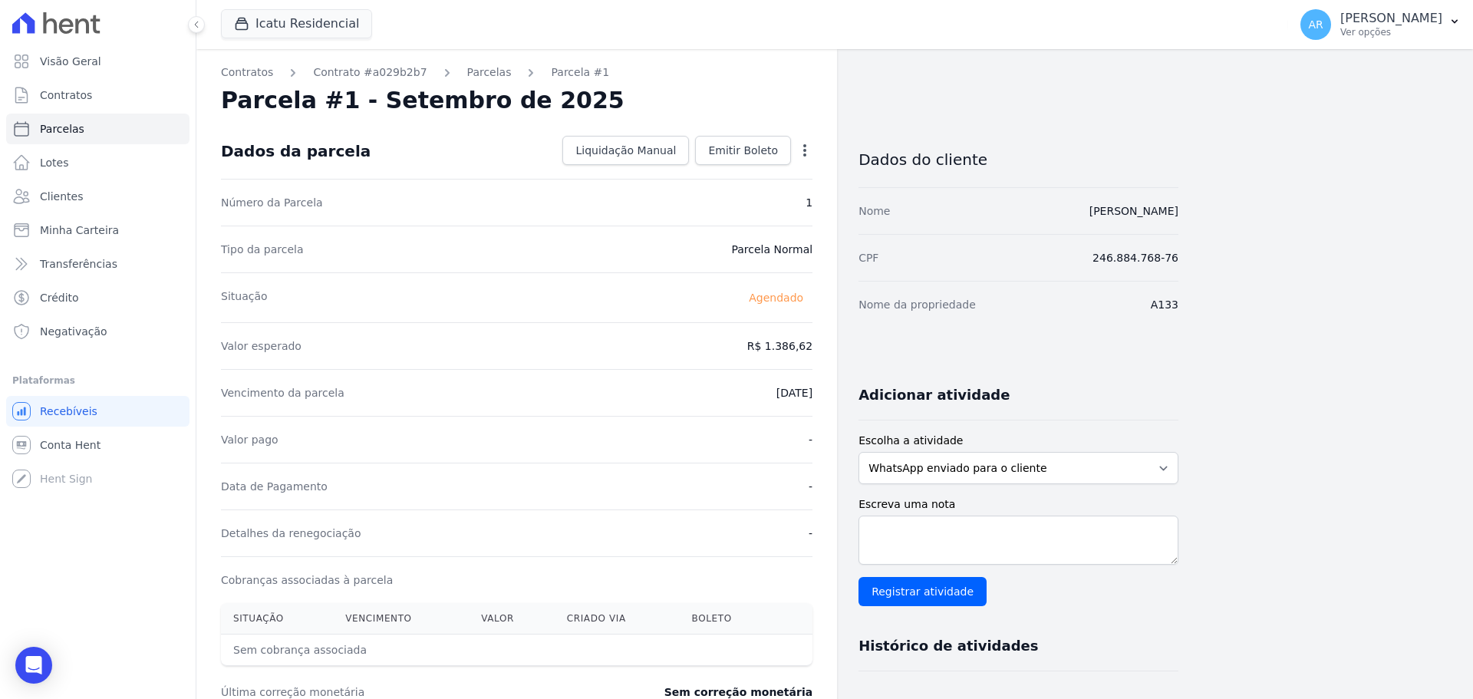
click at [800, 152] on icon "button" at bounding box center [804, 150] width 15 height 15
click at [762, 165] on link "Alterar" at bounding box center [738, 171] width 135 height 28
drag, startPoint x: 744, startPoint y: 344, endPoint x: 822, endPoint y: 351, distance: 78.5
click at [822, 352] on div "Contratos Contrato #a029b2b7 [GEOGRAPHIC_DATA] Parcela #1 [GEOGRAPHIC_DATA] #1 …" at bounding box center [516, 541] width 641 height 985
type input "1523.87"
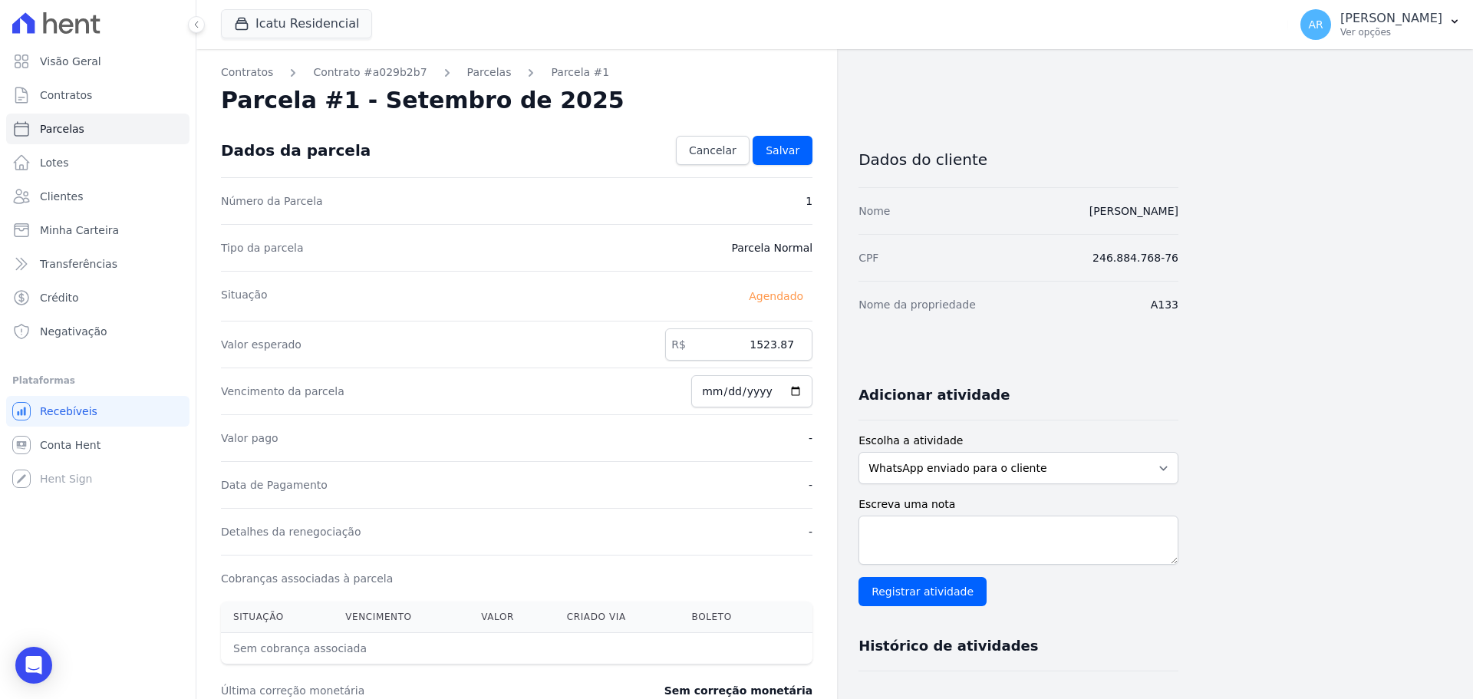
click at [648, 413] on div "Vencimento da parcela [DATE]" at bounding box center [516, 390] width 591 height 47
click at [782, 160] on link "Salvar" at bounding box center [783, 150] width 60 height 29
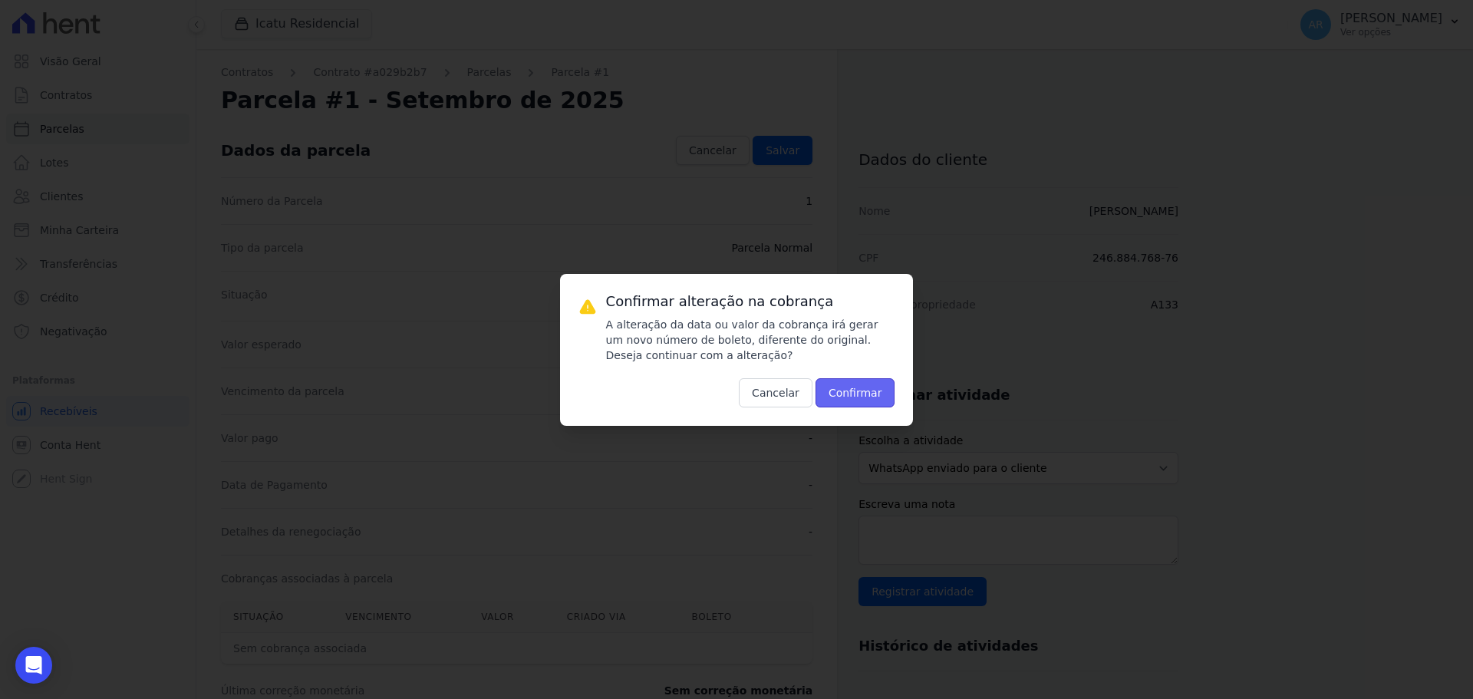
click at [839, 390] on button "Confirmar" at bounding box center [855, 392] width 80 height 29
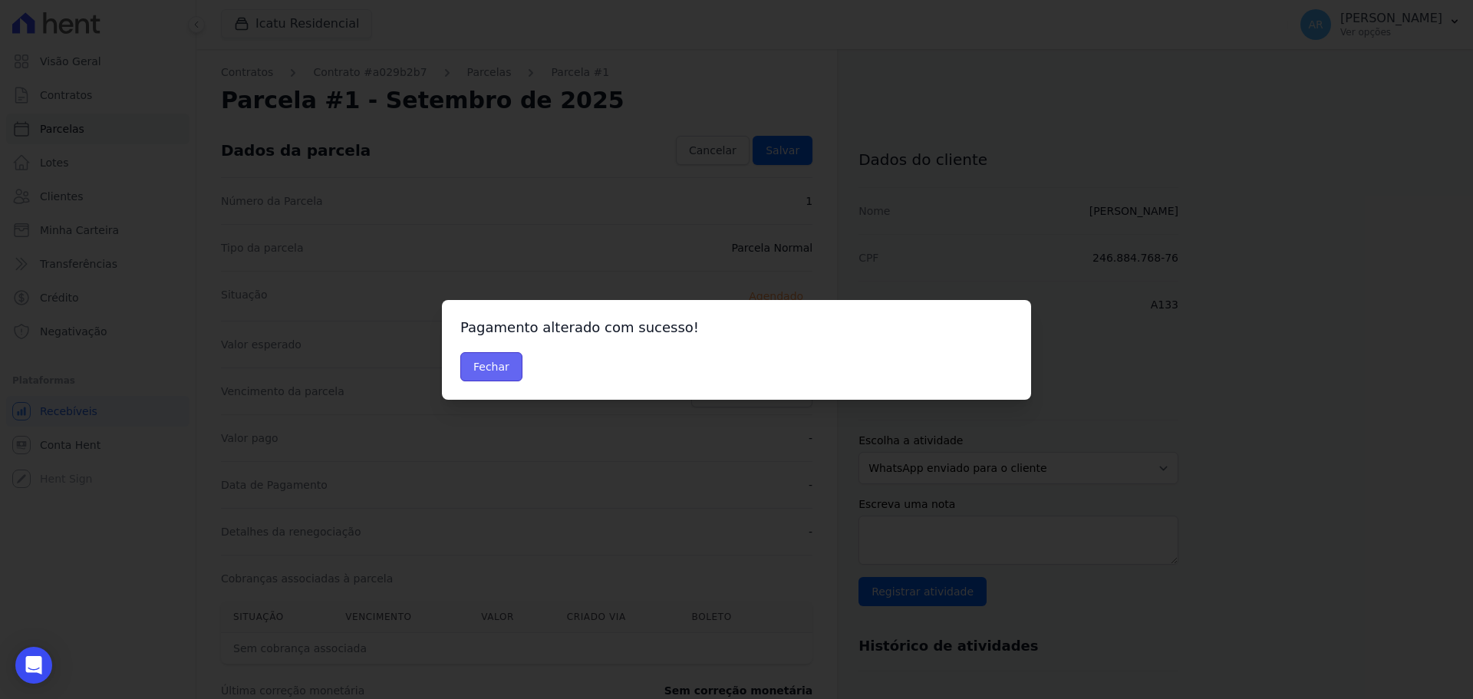
click at [469, 377] on button "Fechar" at bounding box center [491, 366] width 62 height 29
click at [468, 376] on button "Fechar" at bounding box center [491, 366] width 62 height 29
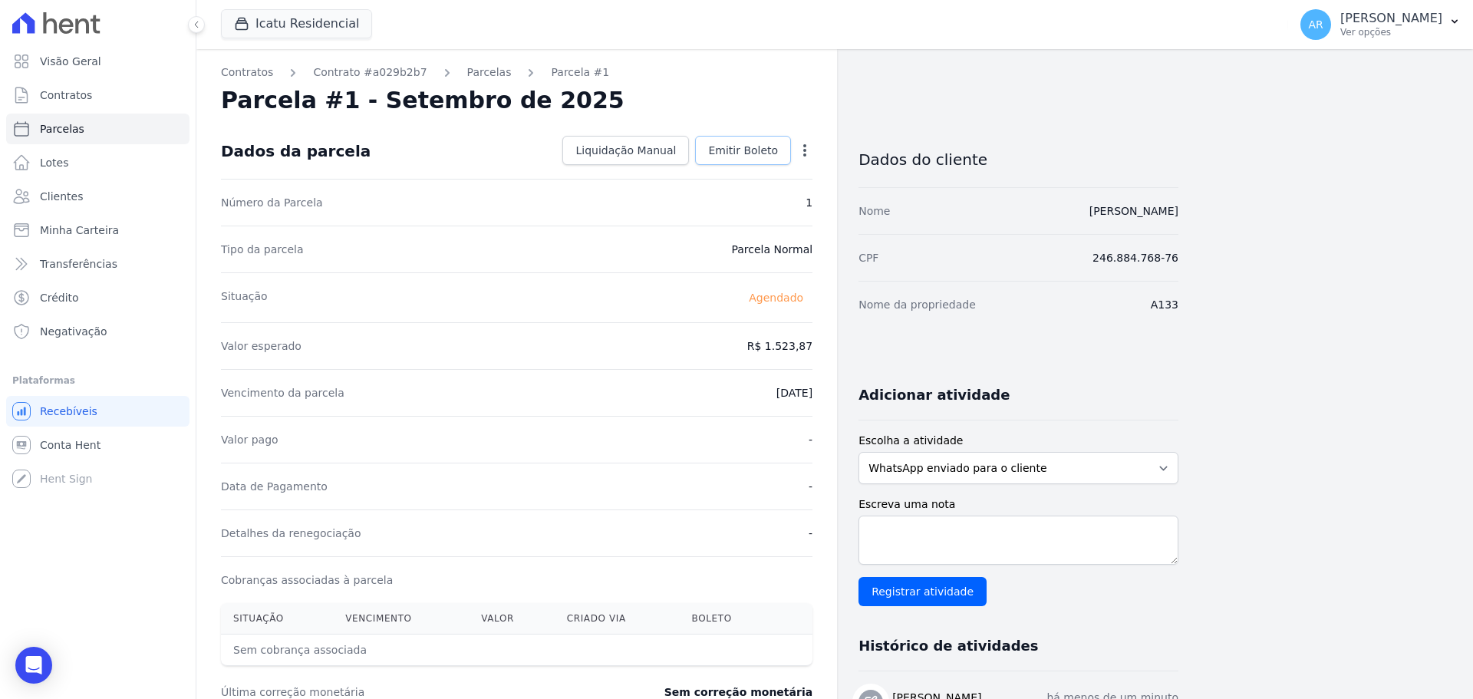
click at [745, 153] on span "Emitir Boleto" at bounding box center [743, 150] width 70 height 15
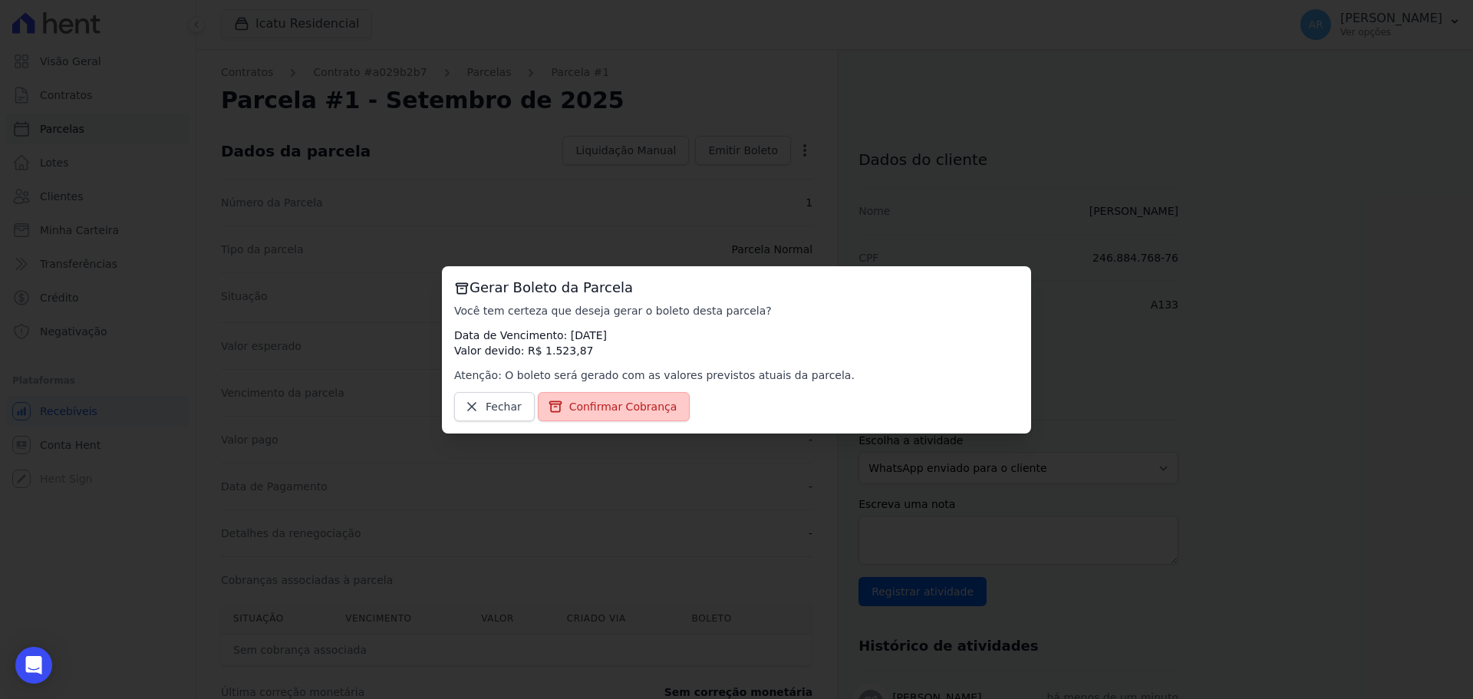
click at [591, 400] on span "Confirmar Cobrança" at bounding box center [623, 406] width 108 height 15
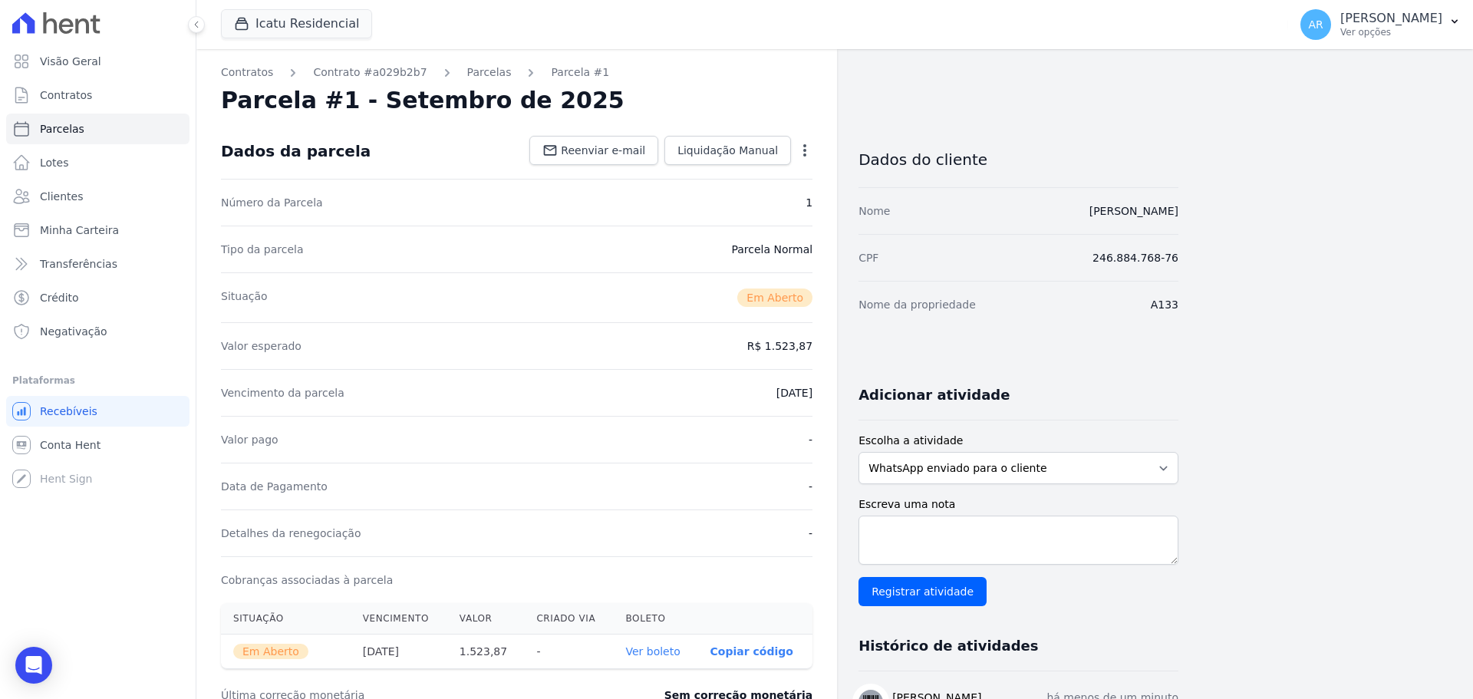
click at [658, 653] on link "Ver boleto" at bounding box center [652, 651] width 54 height 12
